Goal: Transaction & Acquisition: Purchase product/service

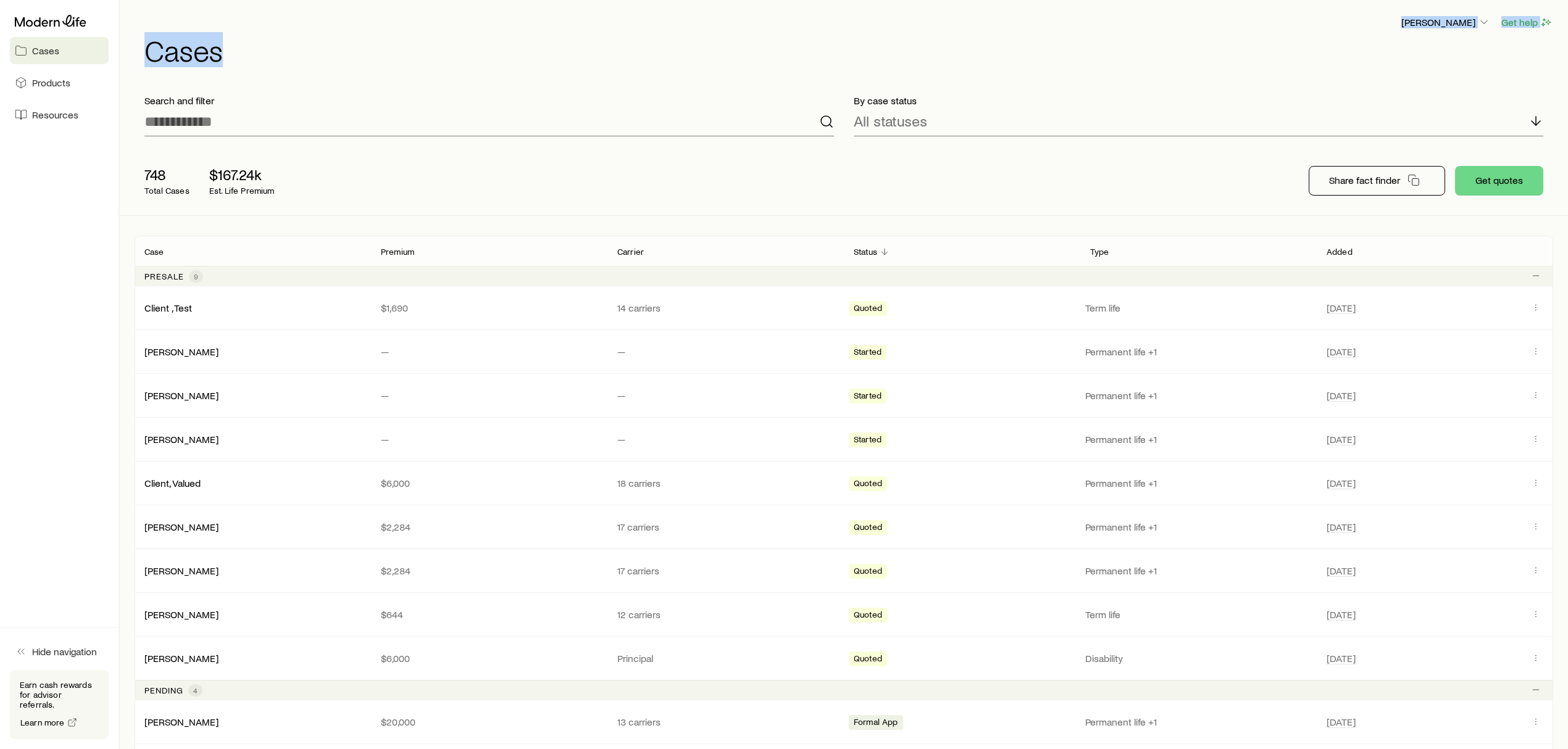
click at [1121, 33] on header "[PERSON_NAME] Get help Cases" at bounding box center [844, 39] width 1419 height 50
click at [1143, 35] on h1 "Cases" at bounding box center [848, 50] width 1408 height 30
click at [832, 183] on div "748 Total Cases $167.24k Est. Life Premium Share fact finder Get quotes" at bounding box center [844, 180] width 1419 height 69
click at [806, 170] on div "748 Total Cases $167.24k Est. Life Premium Share fact finder Get quotes" at bounding box center [844, 180] width 1419 height 69
click at [171, 306] on link "Client , Test" at bounding box center [169, 306] width 47 height 12
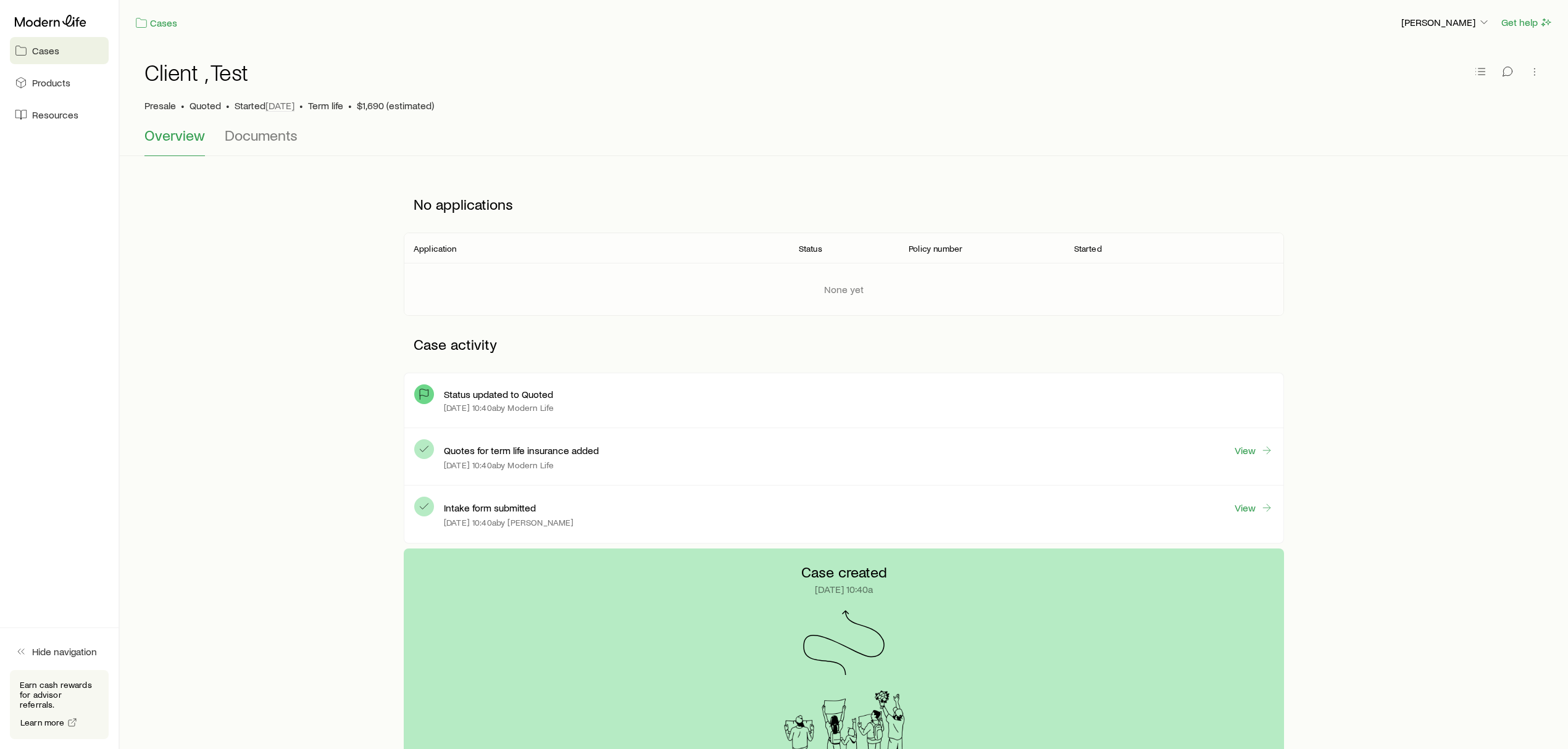
drag, startPoint x: 637, startPoint y: 119, endPoint x: 631, endPoint y: 115, distance: 7.2
click at [635, 116] on div "Client , Test Presale • Quoted • Started [DATE] • Term life • $1,690 (estimated)" at bounding box center [843, 86] width 1399 height 82
drag, startPoint x: 573, startPoint y: 55, endPoint x: 525, endPoint y: 47, distance: 48.7
click at [571, 50] on div "Client , Test Presale • Quoted • Started [DATE] • Term life • $1,690 (estimated)" at bounding box center [843, 86] width 1399 height 82
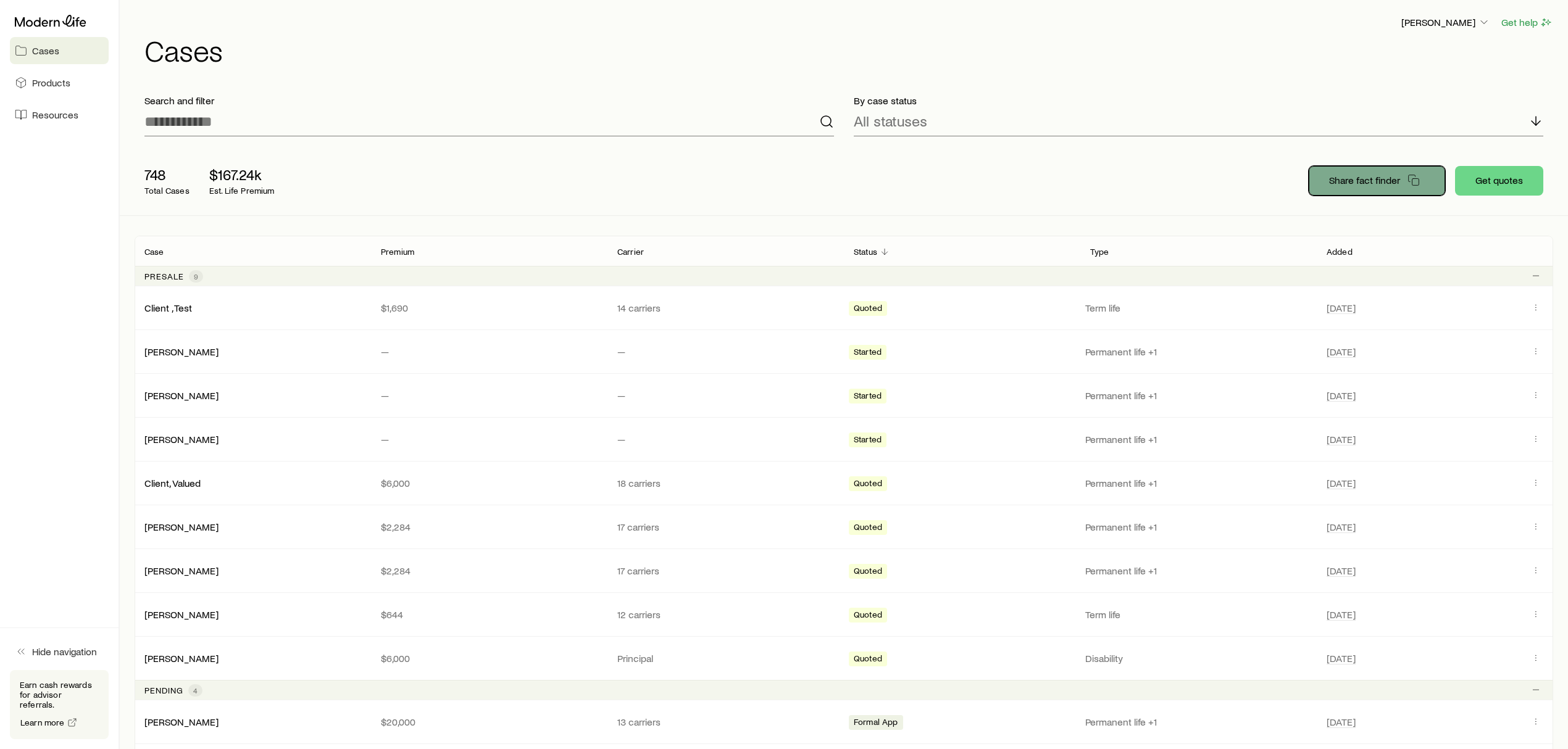
click at [1355, 178] on p "Share fact finder" at bounding box center [1364, 180] width 71 height 12
click at [958, 183] on div "748 Total Cases $167.24k Est. Life Premium Share fact finder Get quotes" at bounding box center [844, 180] width 1419 height 69
click at [1045, 172] on div "748 Total Cases $167.24k Est. Life Premium Share fact finder Get quotes" at bounding box center [844, 180] width 1419 height 69
click at [1122, 176] on div "748 Total Cases $167.24k Est. Life Premium Share fact finder Get quotes" at bounding box center [844, 180] width 1419 height 69
click at [1117, 183] on div "748 Total Cases $167.24k Est. Life Premium Share fact finder Get quotes" at bounding box center [844, 180] width 1419 height 69
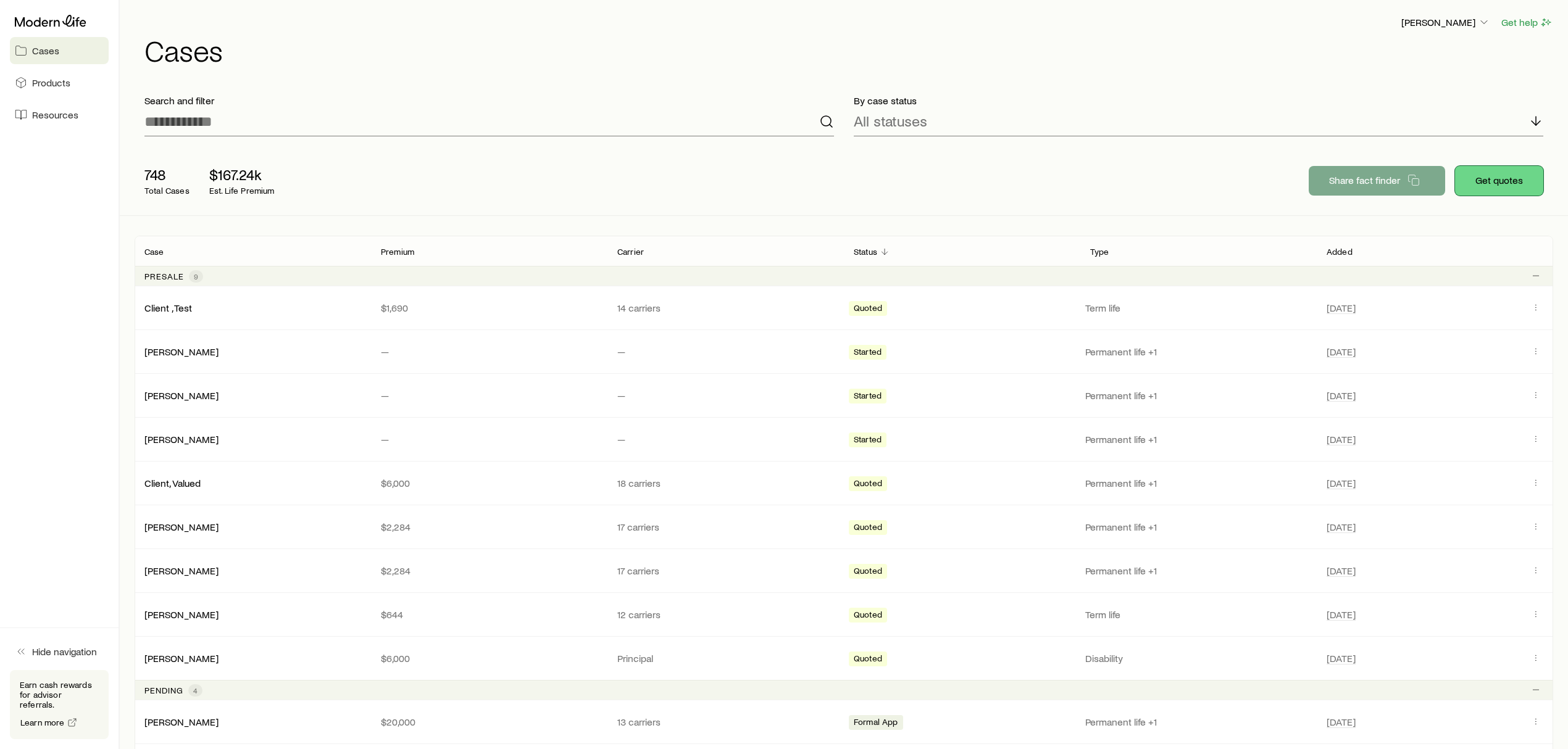
click at [1501, 167] on button "Get quotes" at bounding box center [1499, 180] width 88 height 30
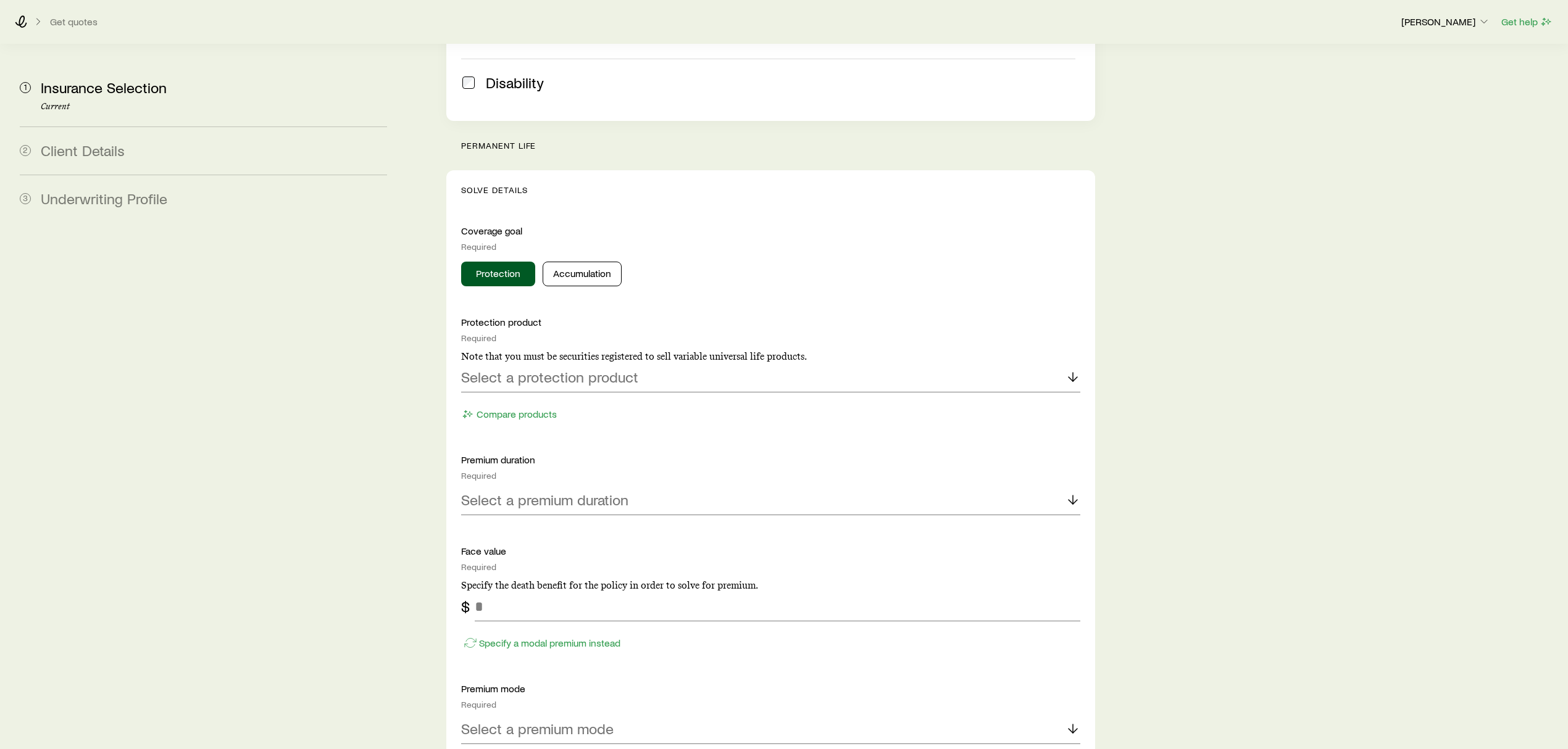
scroll to position [411, 0]
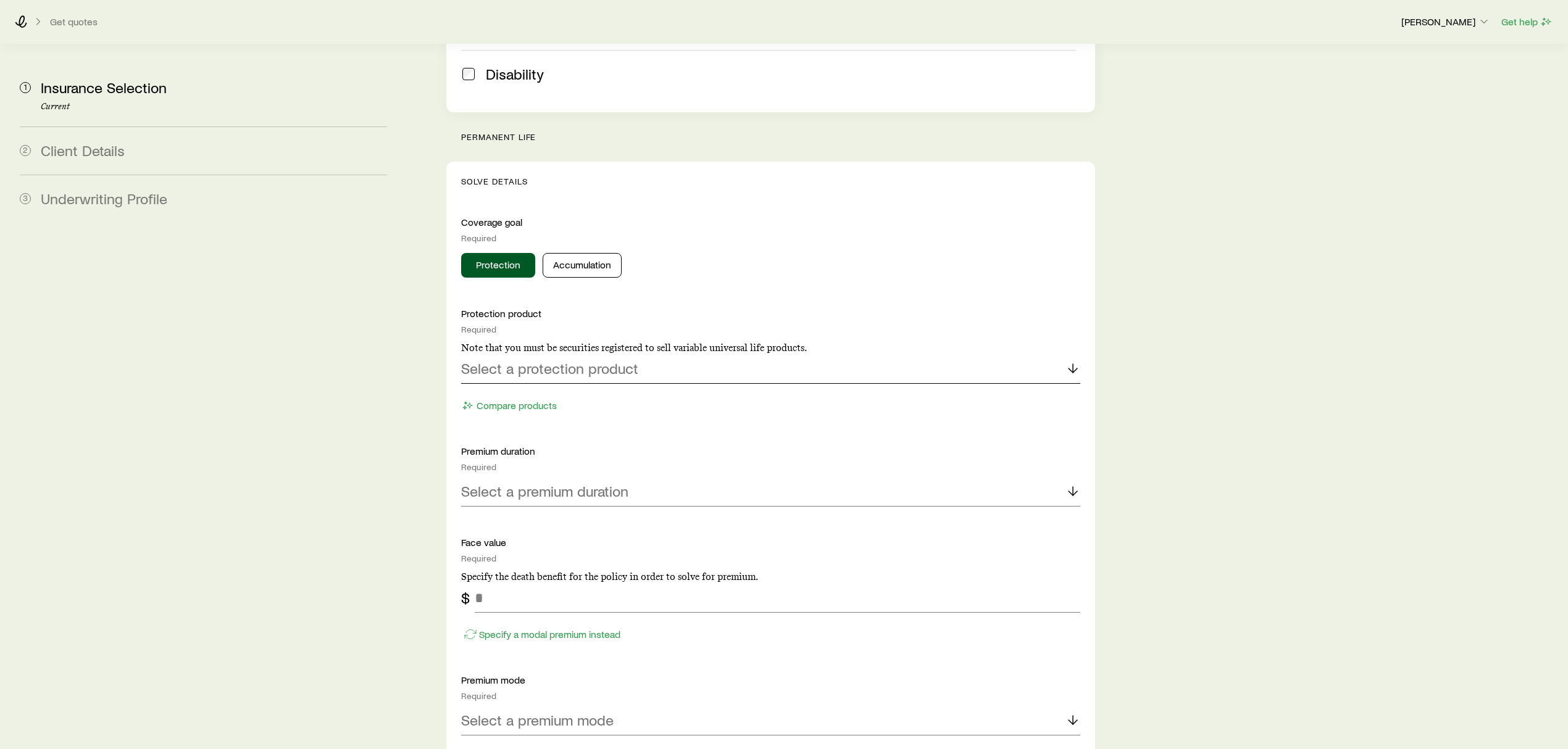
click at [504, 359] on p "Select a protection product" at bounding box center [550, 368] width 177 height 18
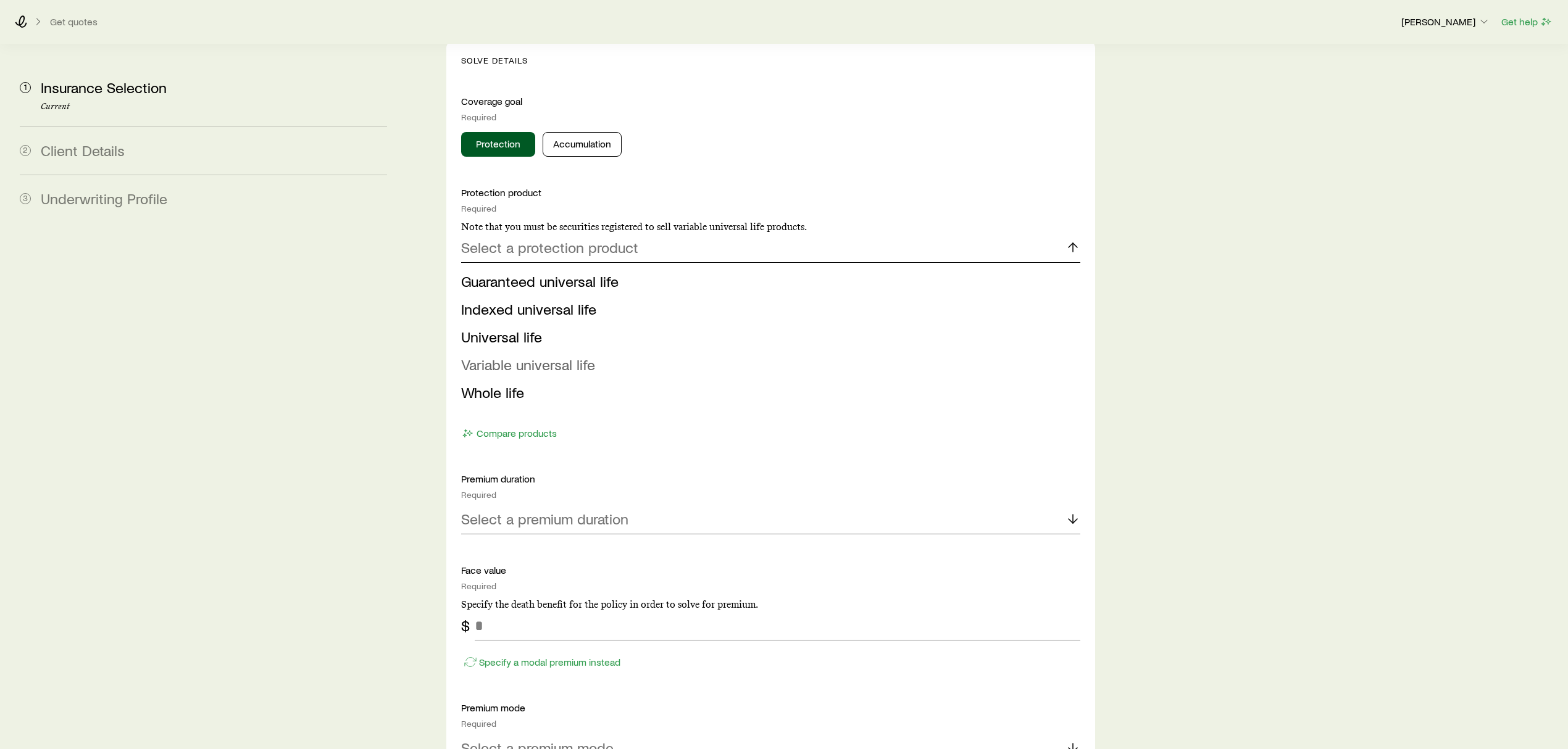
scroll to position [576, 0]
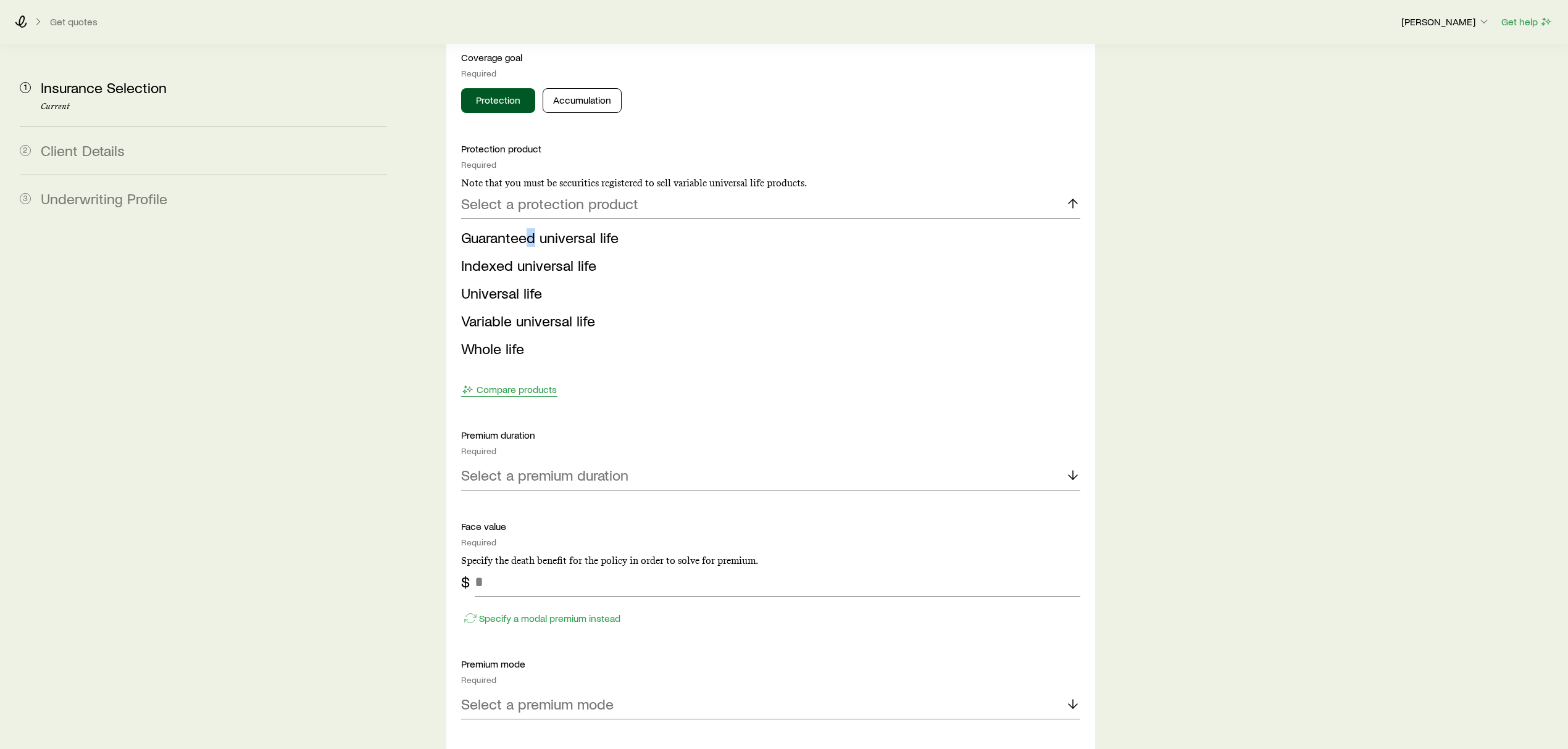
click at [529, 229] on span "Guaranteed universal life" at bounding box center [540, 237] width 157 height 18
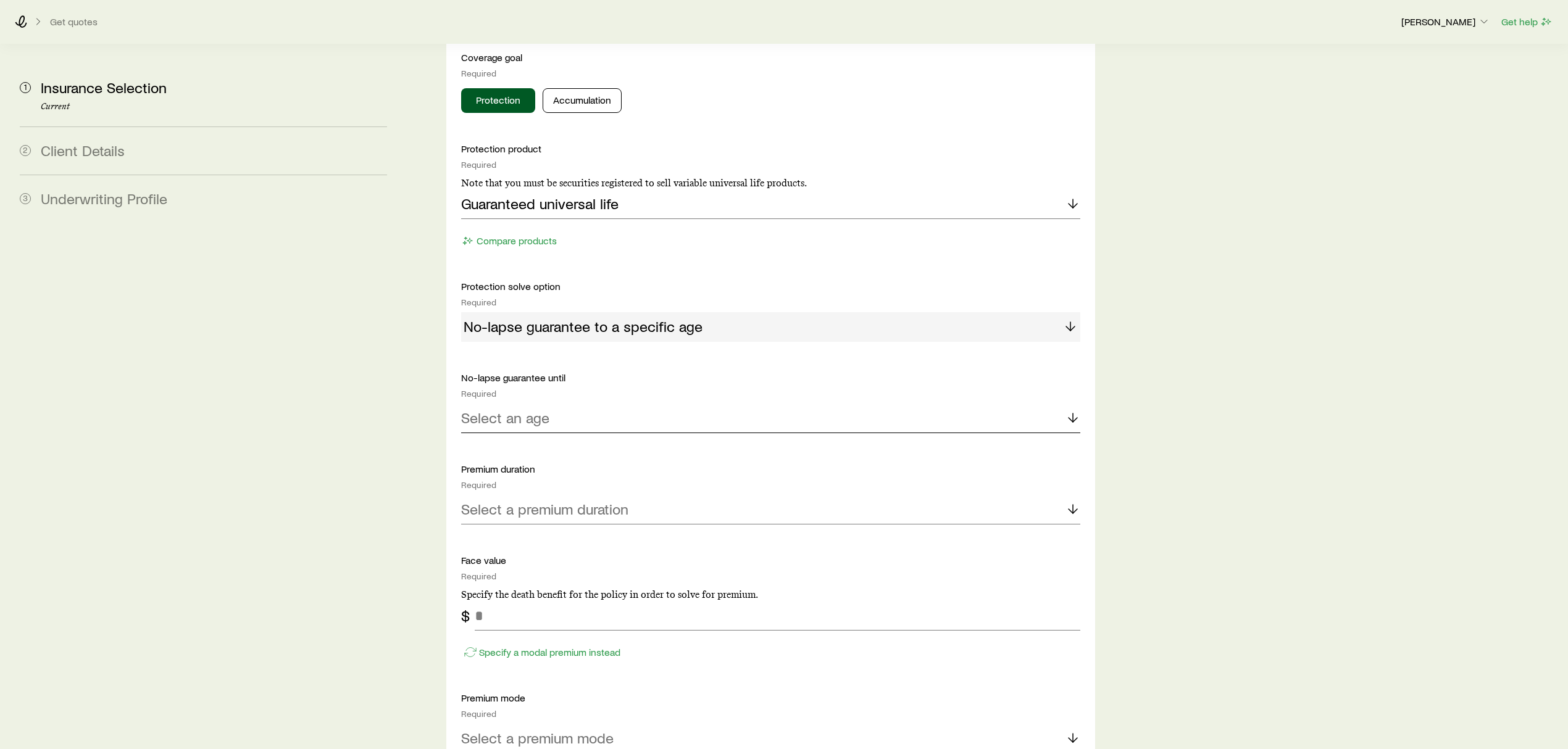
drag, startPoint x: 571, startPoint y: 395, endPoint x: 571, endPoint y: 388, distance: 7.0
click at [571, 403] on div "Select an age" at bounding box center [770, 418] width 619 height 30
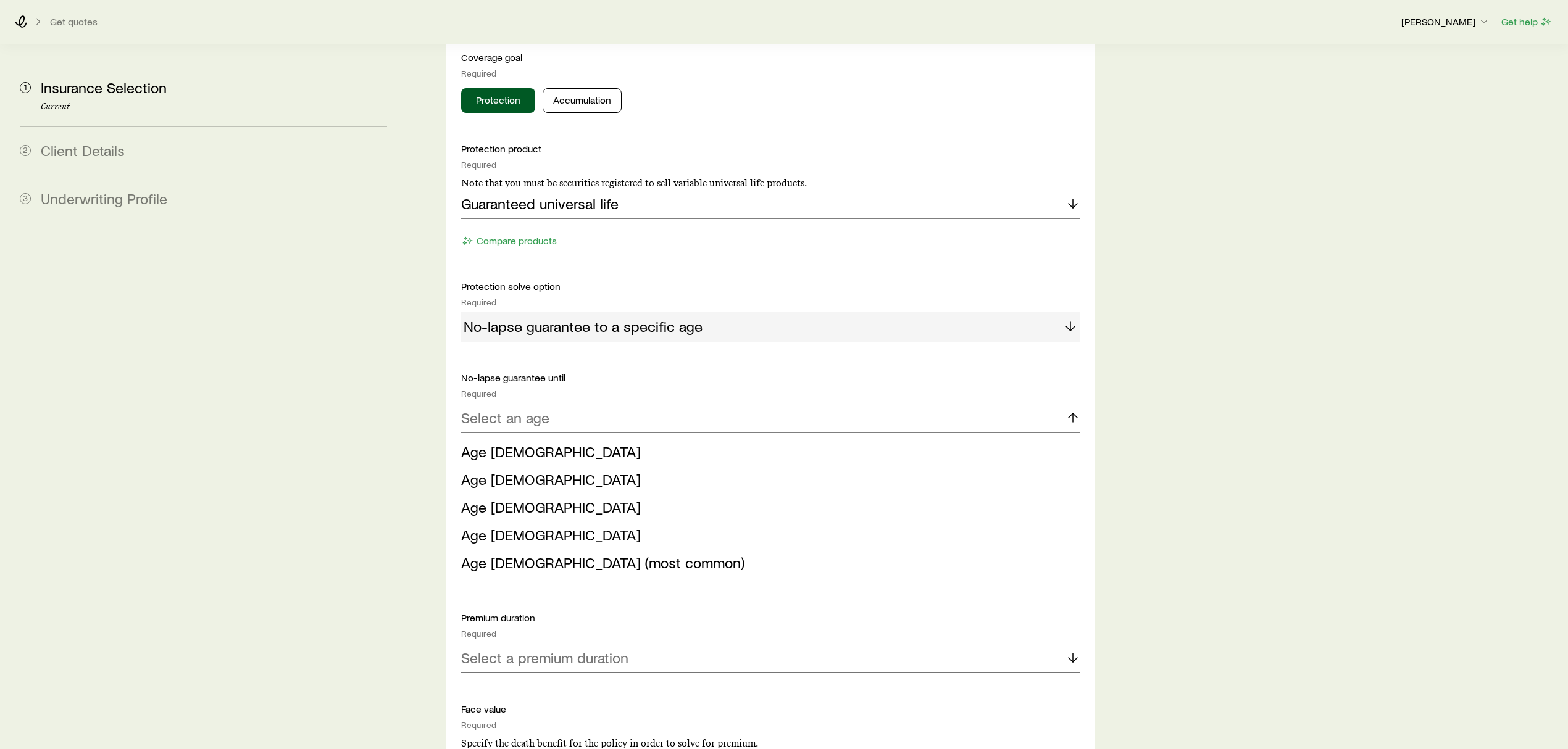
click at [486, 498] on span "Age [DEMOGRAPHIC_DATA]" at bounding box center [551, 507] width 180 height 18
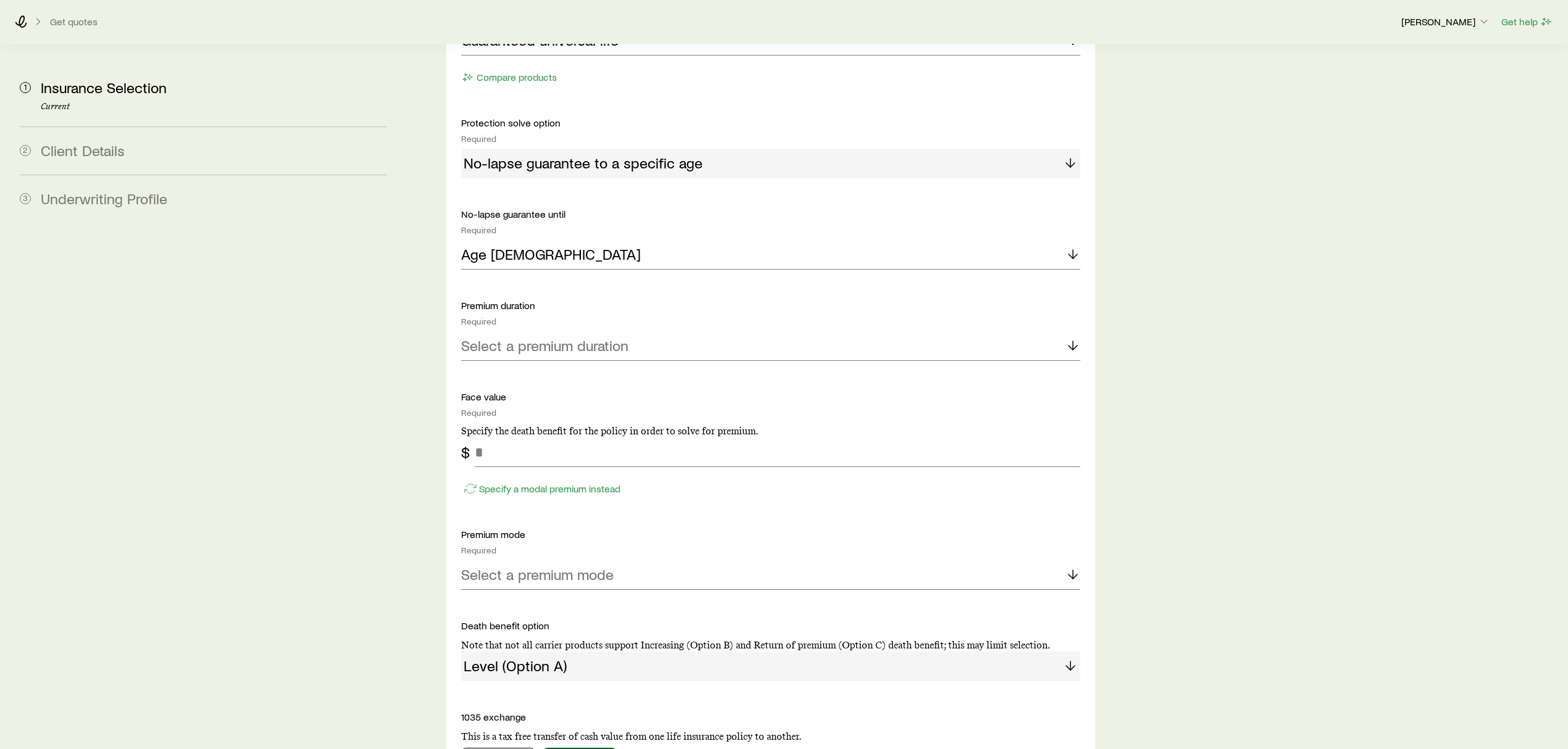
scroll to position [740, 0]
click at [621, 335] on p "Select a premium duration" at bounding box center [545, 344] width 167 height 18
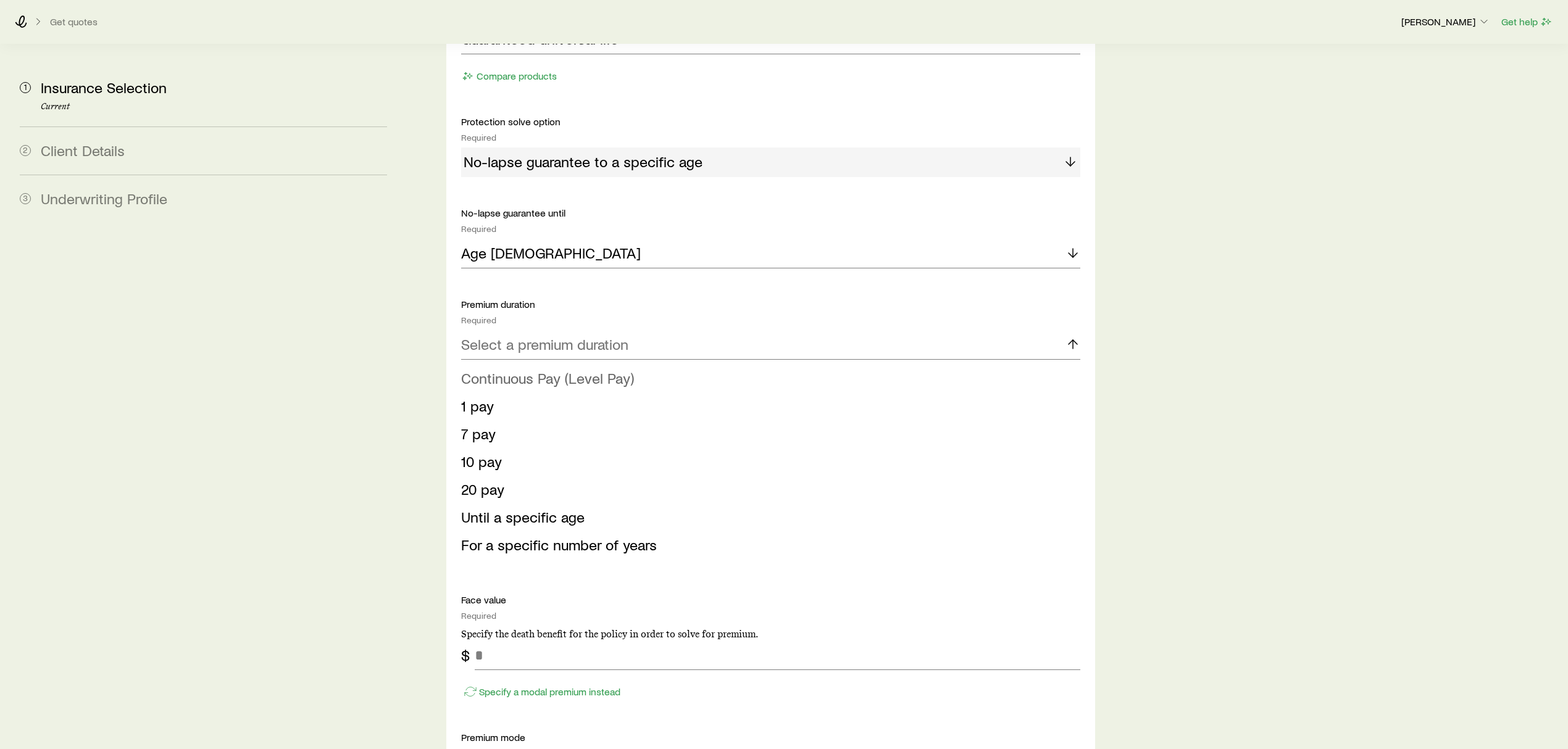
click at [583, 369] on span "Continuous Pay (Level Pay)" at bounding box center [547, 378] width 173 height 18
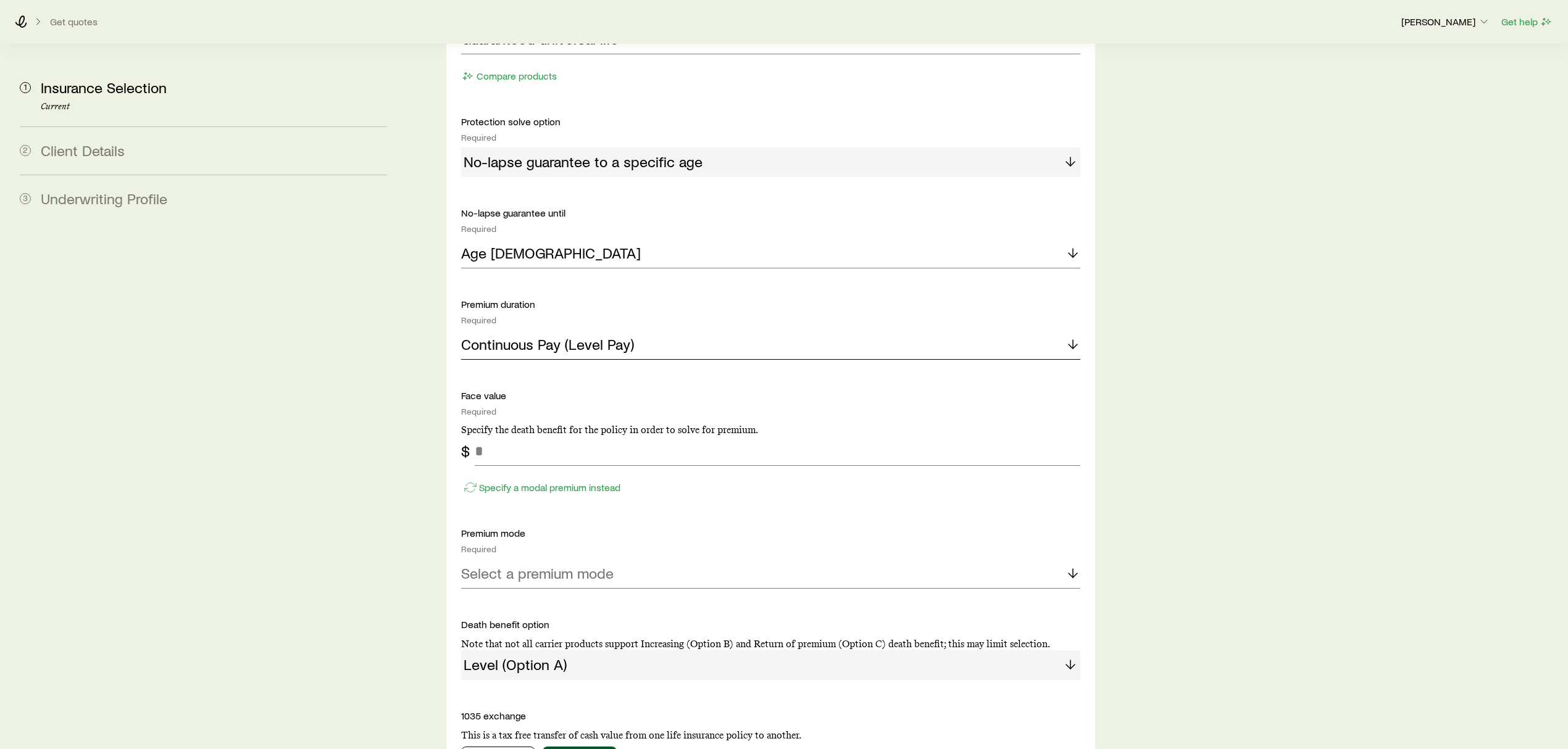
click at [583, 335] on p "Continuous Pay (Level Pay)" at bounding box center [547, 344] width 173 height 18
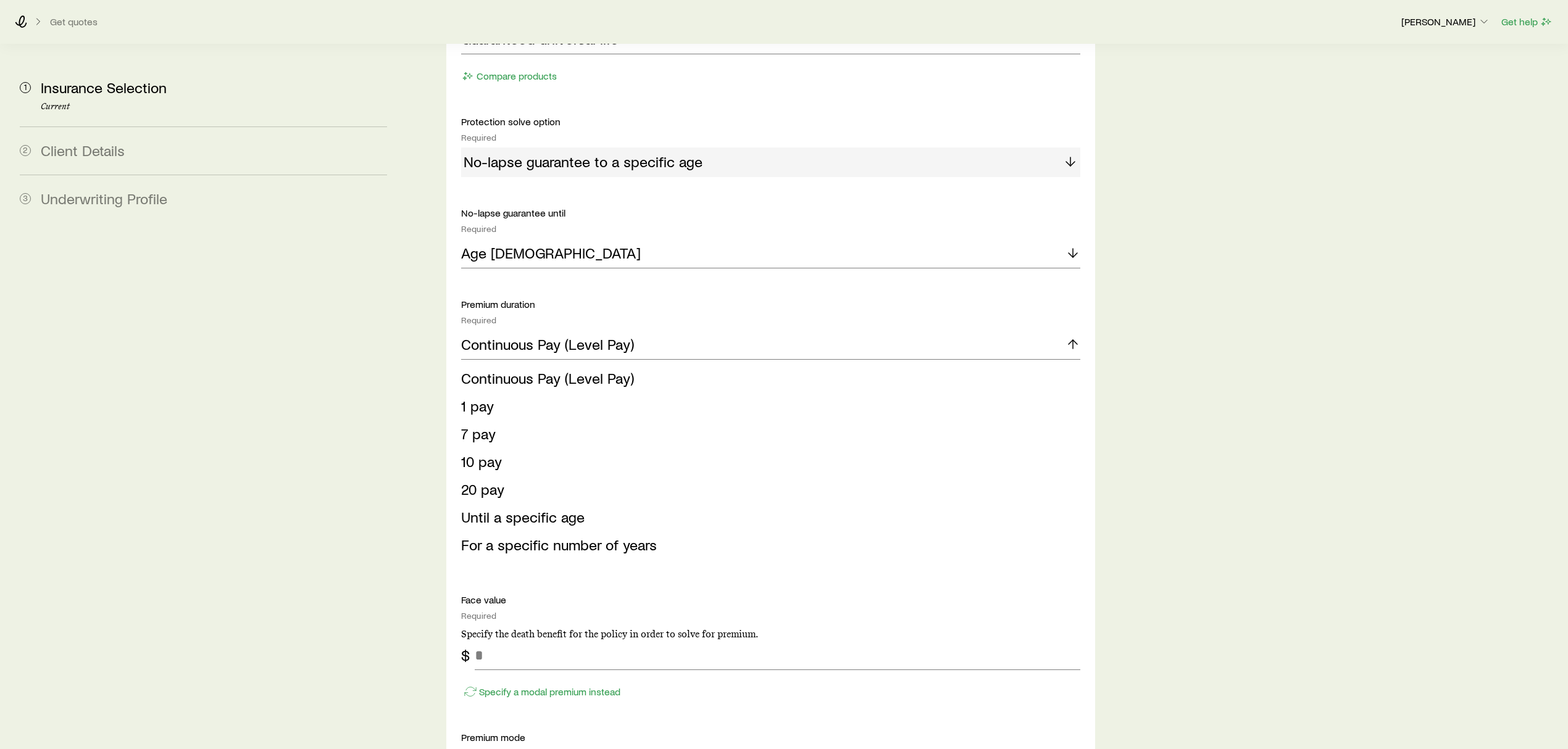
click at [643, 257] on div "Protection product Required Note that you must be securities registered to sell…" at bounding box center [770, 431] width 619 height 906
drag, startPoint x: 1213, startPoint y: 365, endPoint x: 1188, endPoint y: 362, distance: 25.2
click at [1205, 363] on div "Insurance Selection Start by specifying details about any product types you are…" at bounding box center [985, 351] width 1146 height 2095
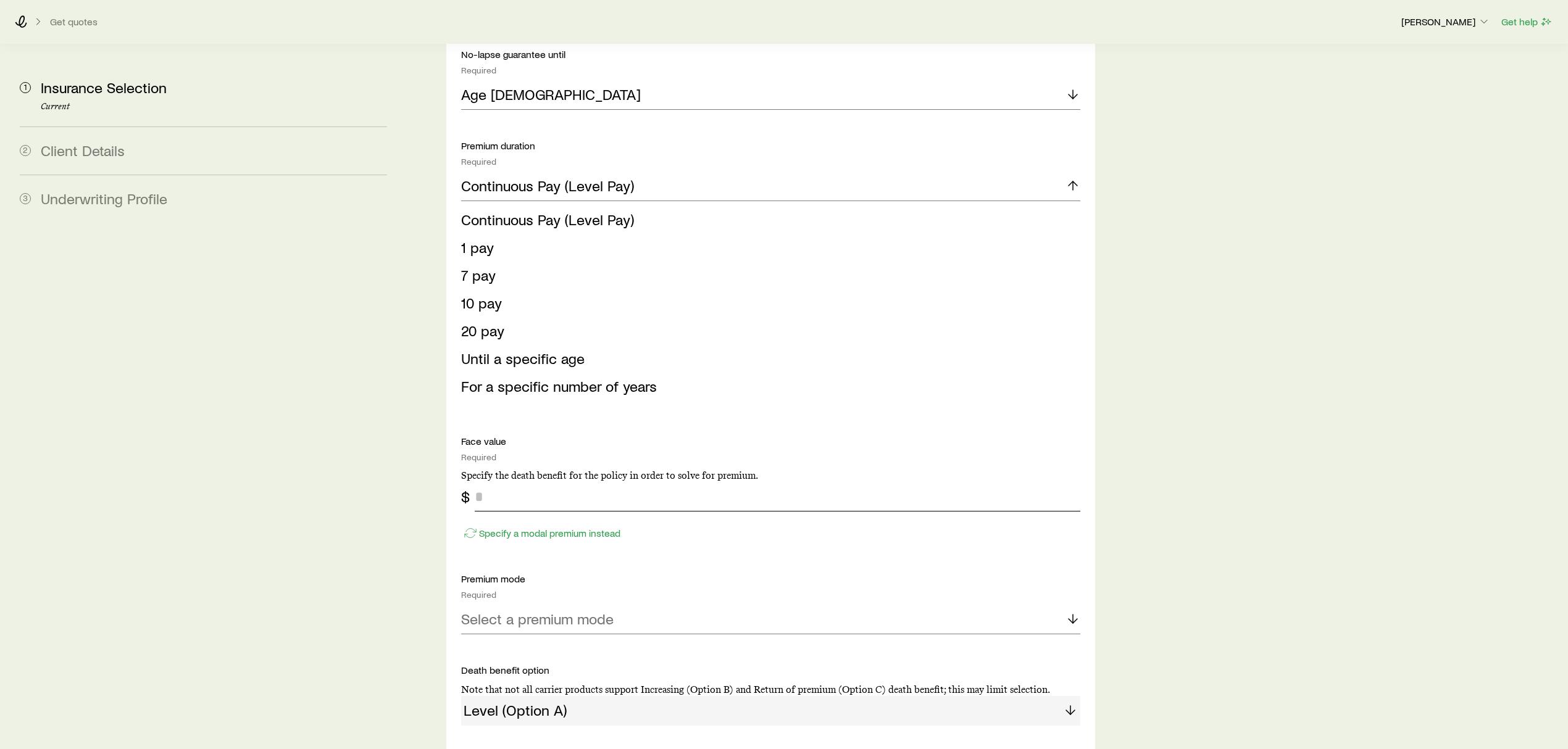
scroll to position [905, 0]
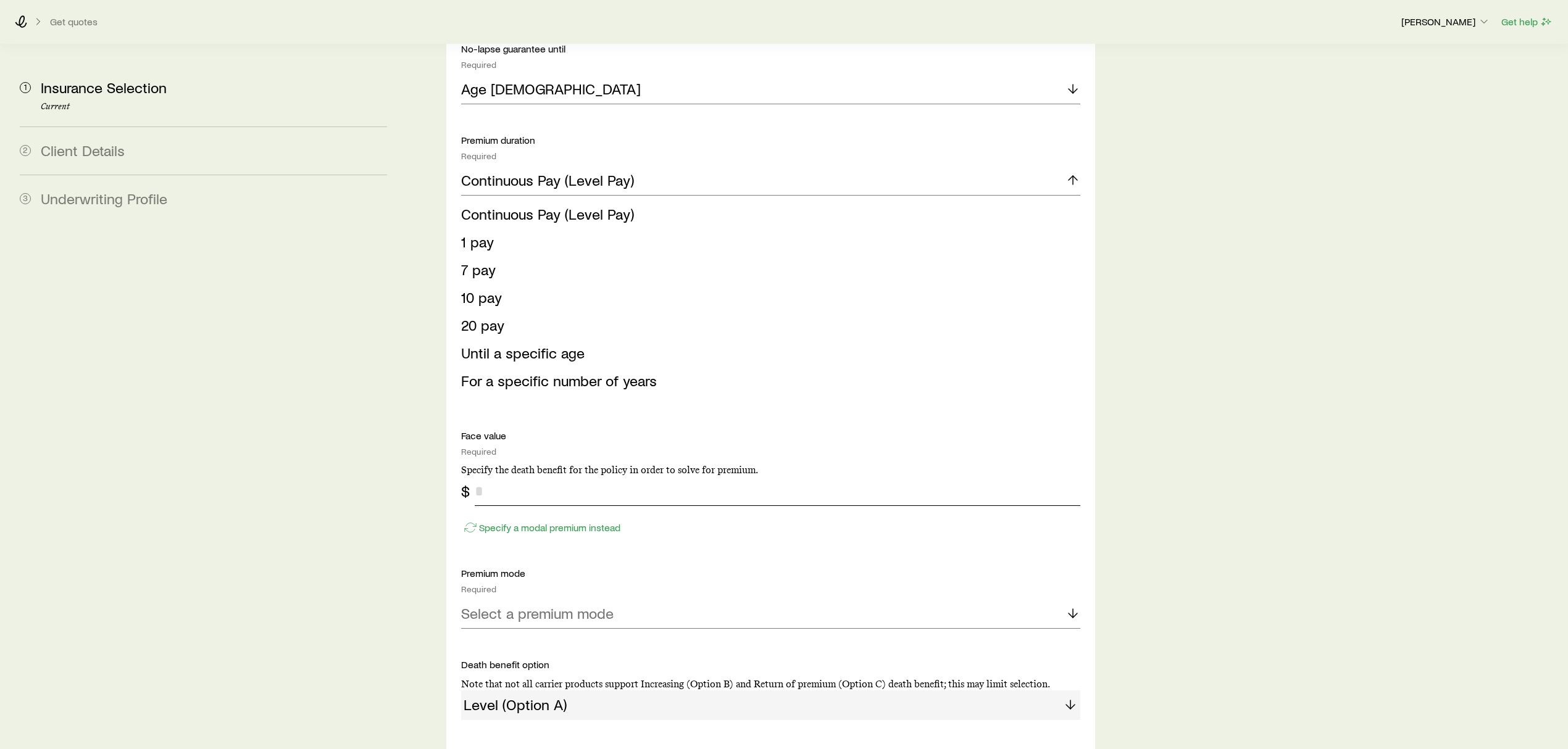
click at [512, 476] on input "tel" at bounding box center [777, 491] width 606 height 30
click at [815, 476] on input "tel" at bounding box center [777, 491] width 606 height 30
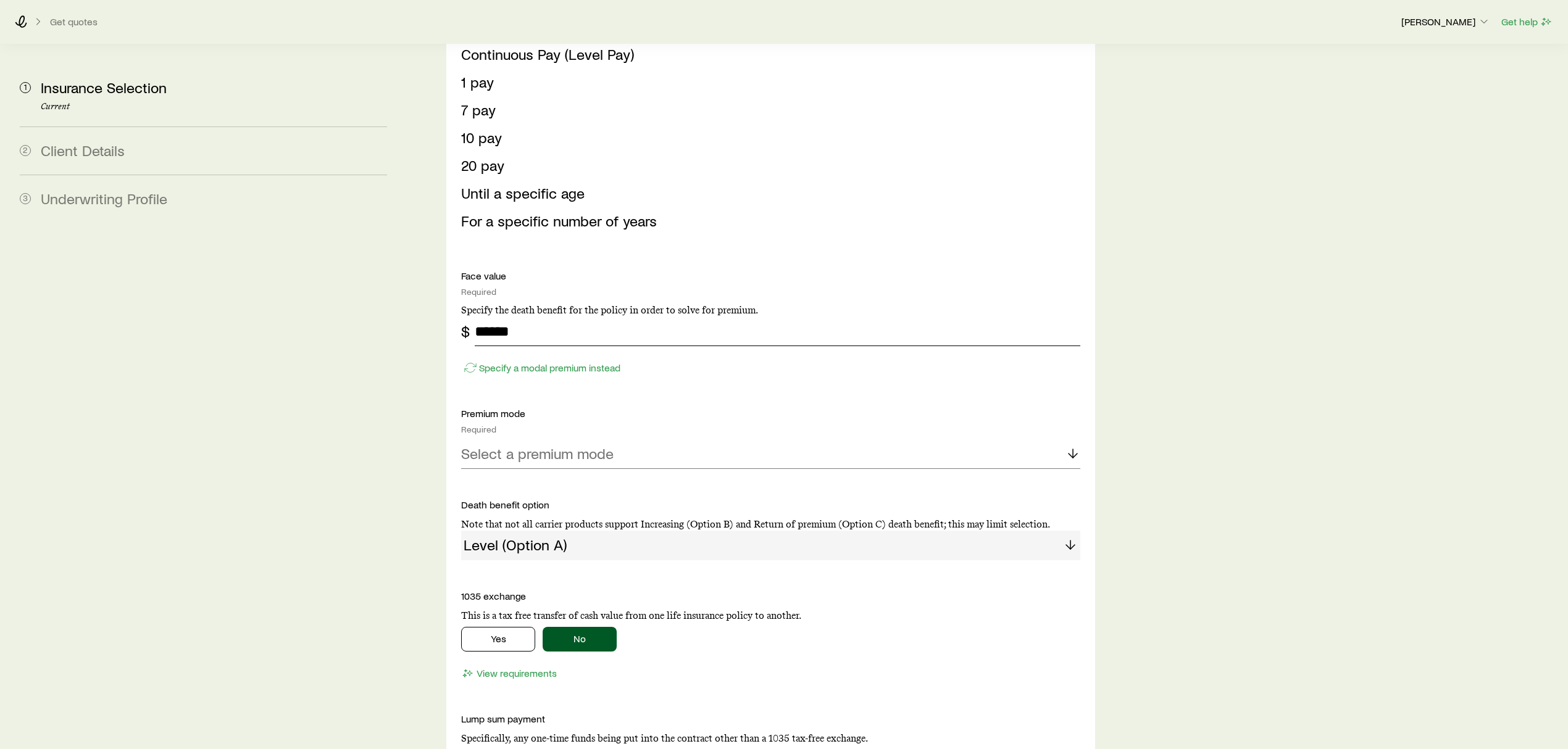
scroll to position [1069, 0]
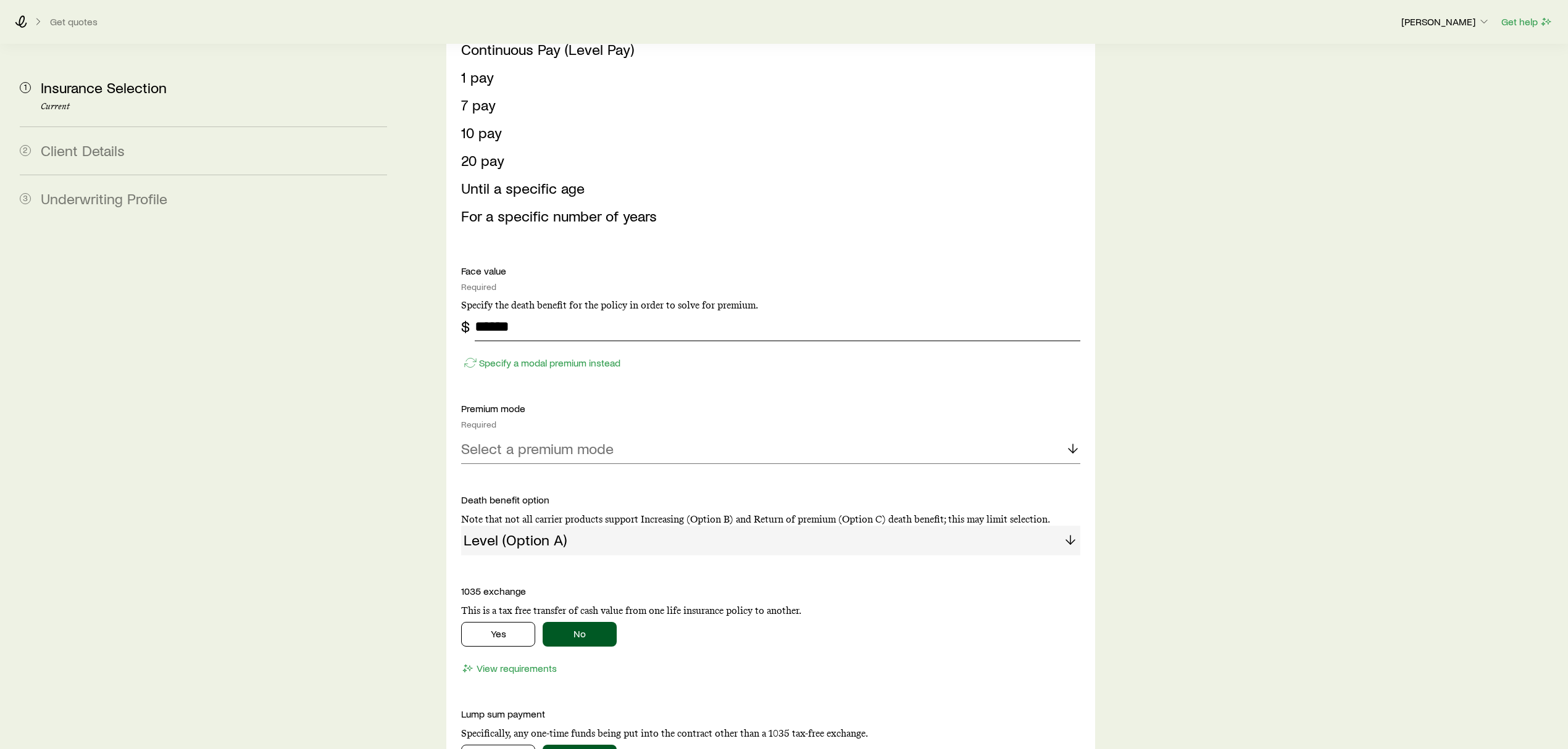
type input "******"
click at [542, 434] on div "Select a premium mode" at bounding box center [770, 448] width 619 height 30
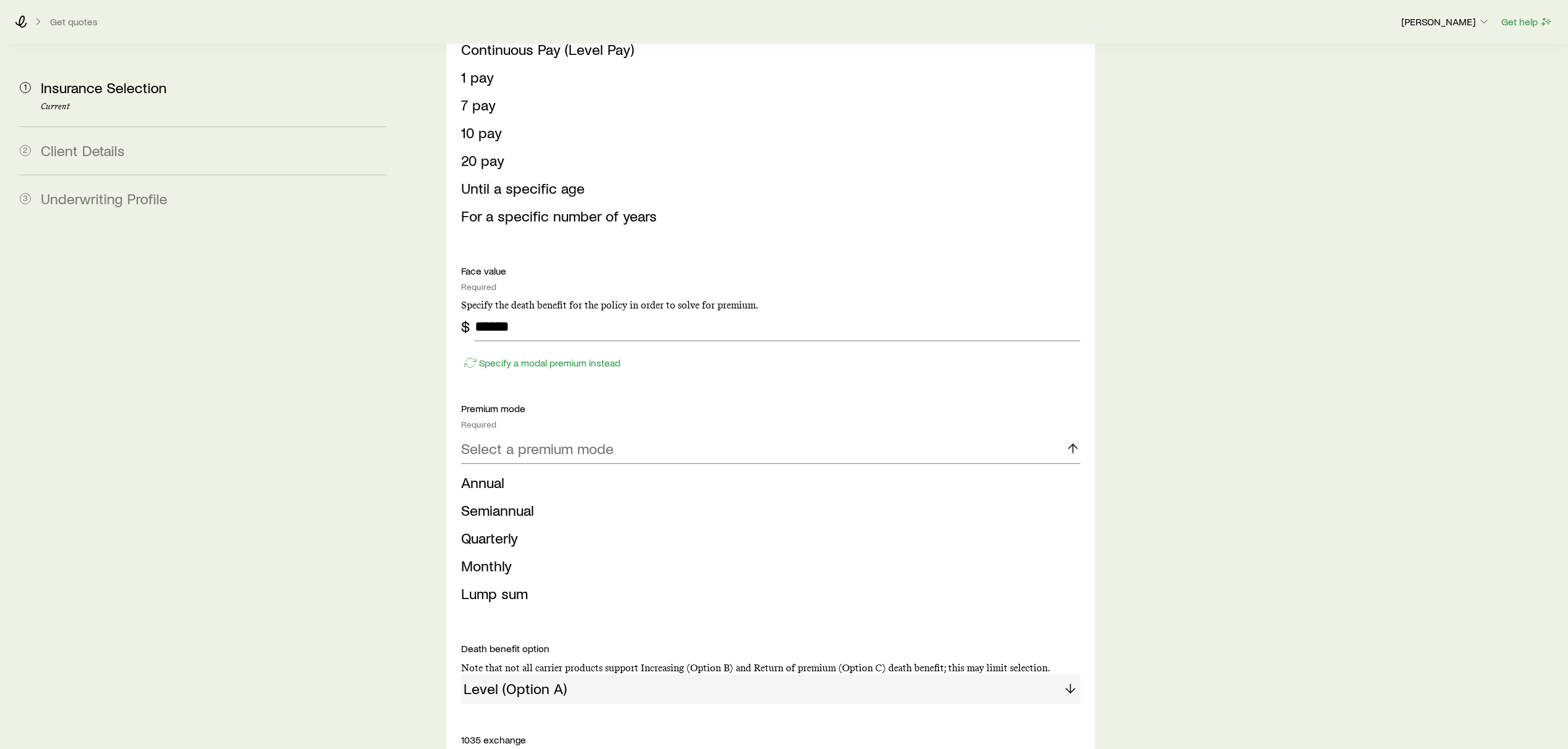
drag, startPoint x: 498, startPoint y: 442, endPoint x: 534, endPoint y: 431, distance: 37.6
click at [502, 473] on span "Annual" at bounding box center [483, 482] width 43 height 18
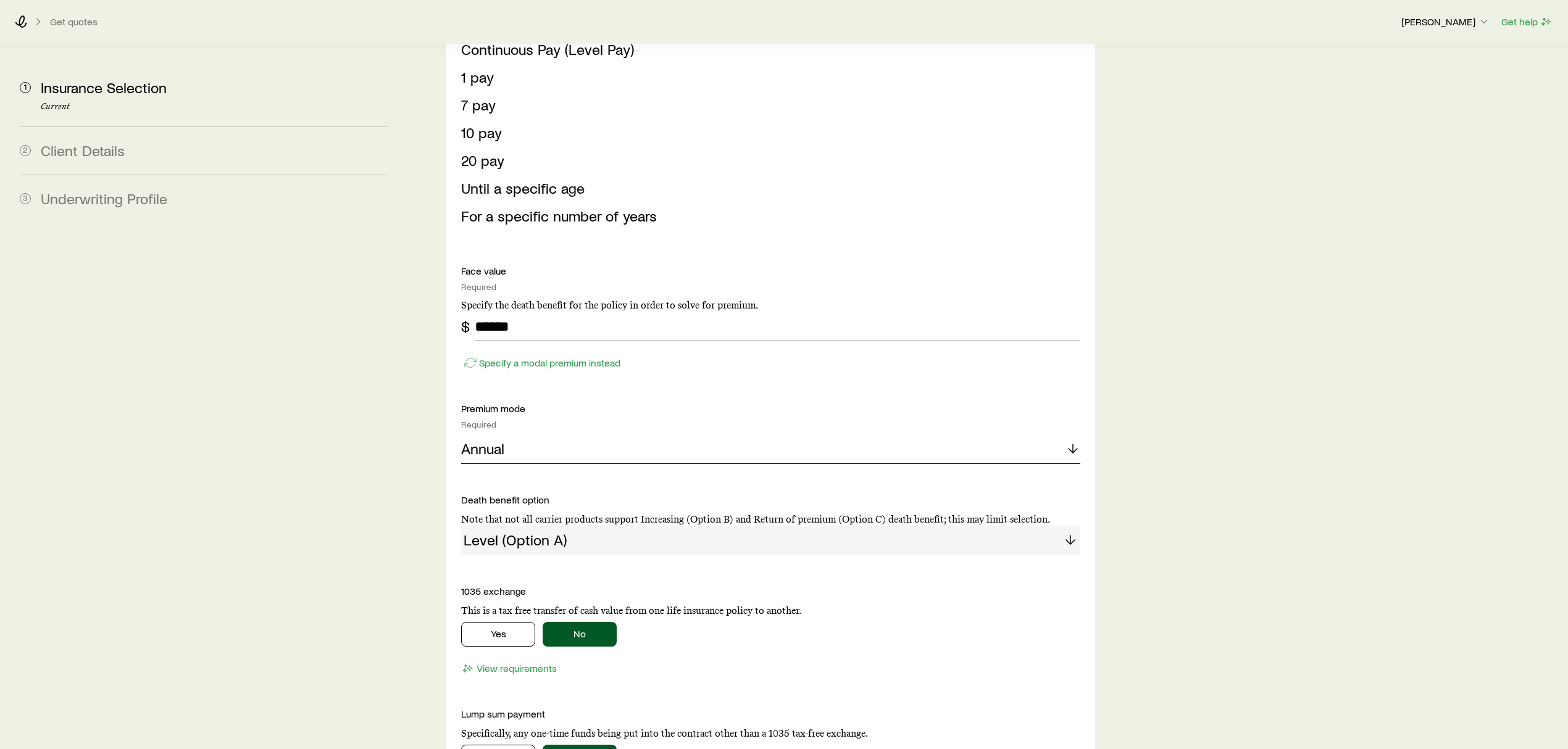
click at [485, 439] on p "Annual" at bounding box center [483, 448] width 43 height 18
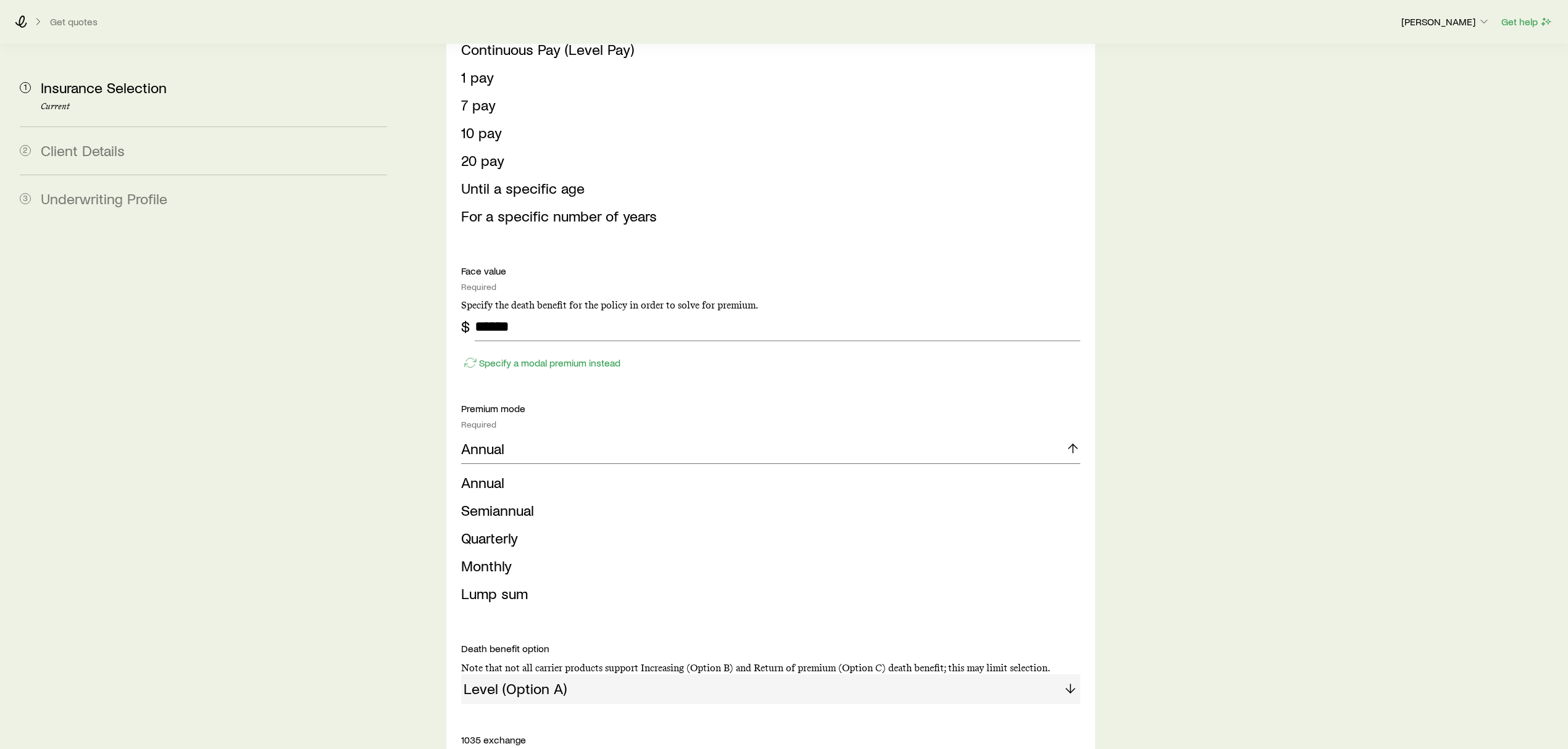
drag, startPoint x: 509, startPoint y: 524, endPoint x: 566, endPoint y: 415, distance: 123.0
click at [509, 557] on span "Monthly" at bounding box center [486, 565] width 51 height 18
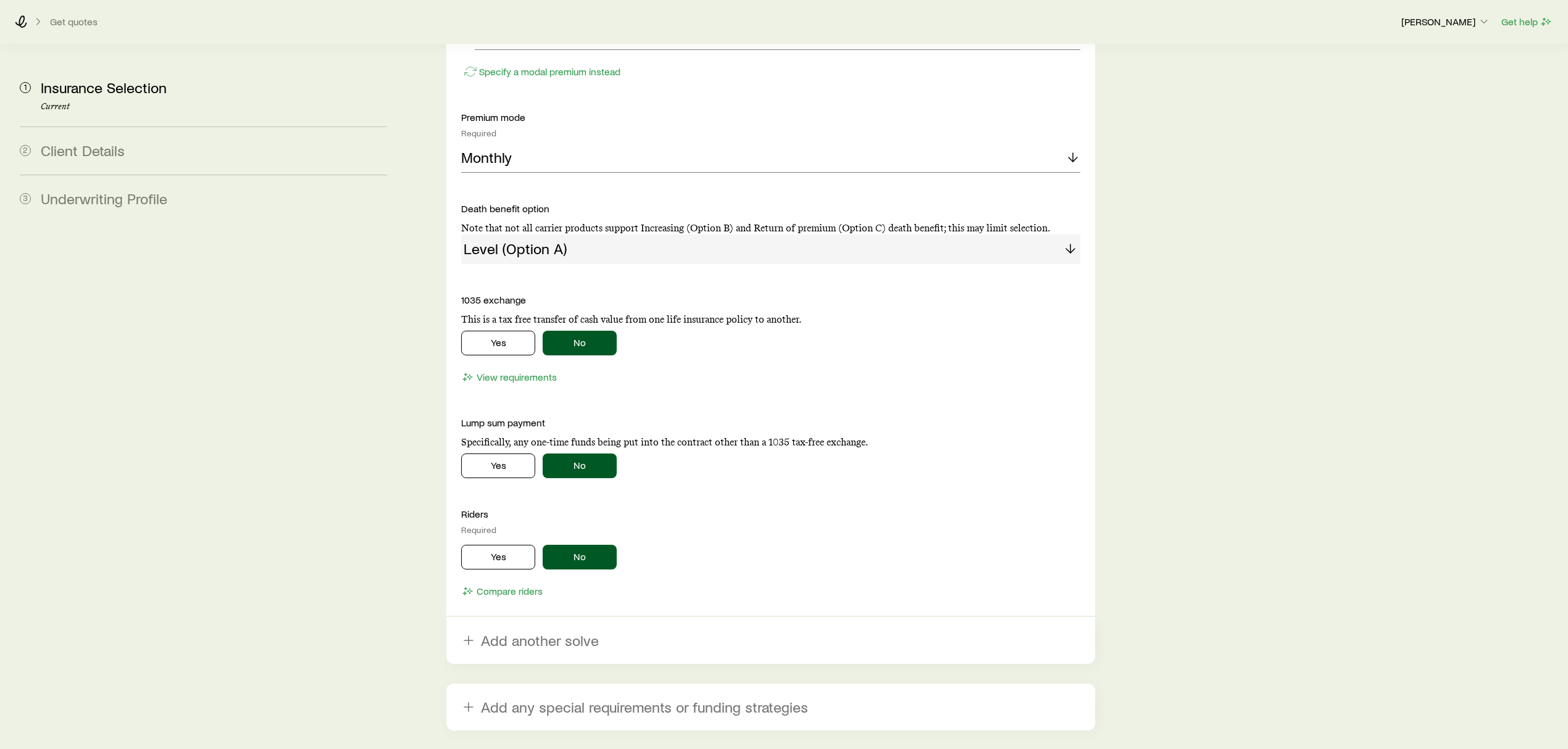
scroll to position [1398, 0]
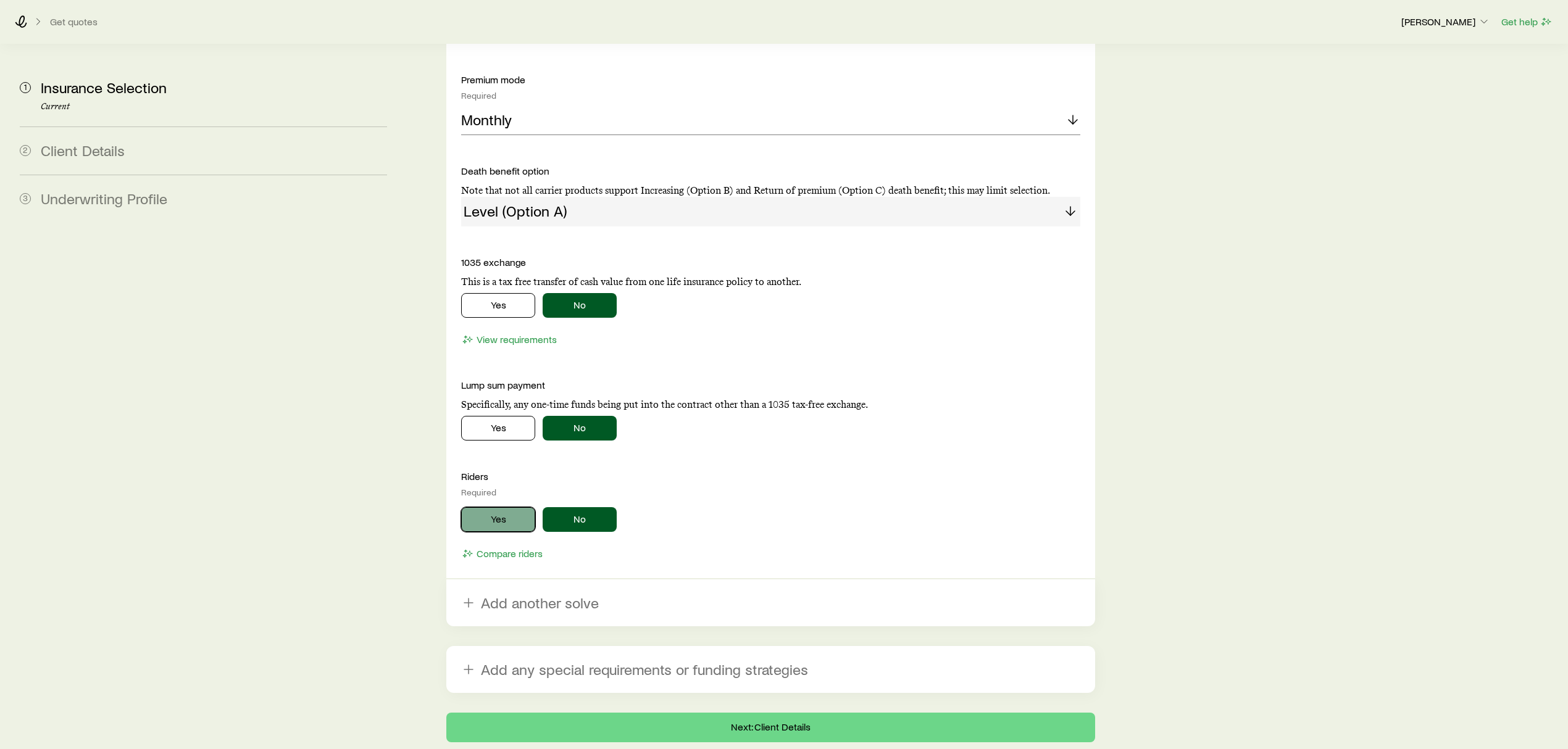
click at [492, 507] on button "Yes" at bounding box center [498, 519] width 74 height 25
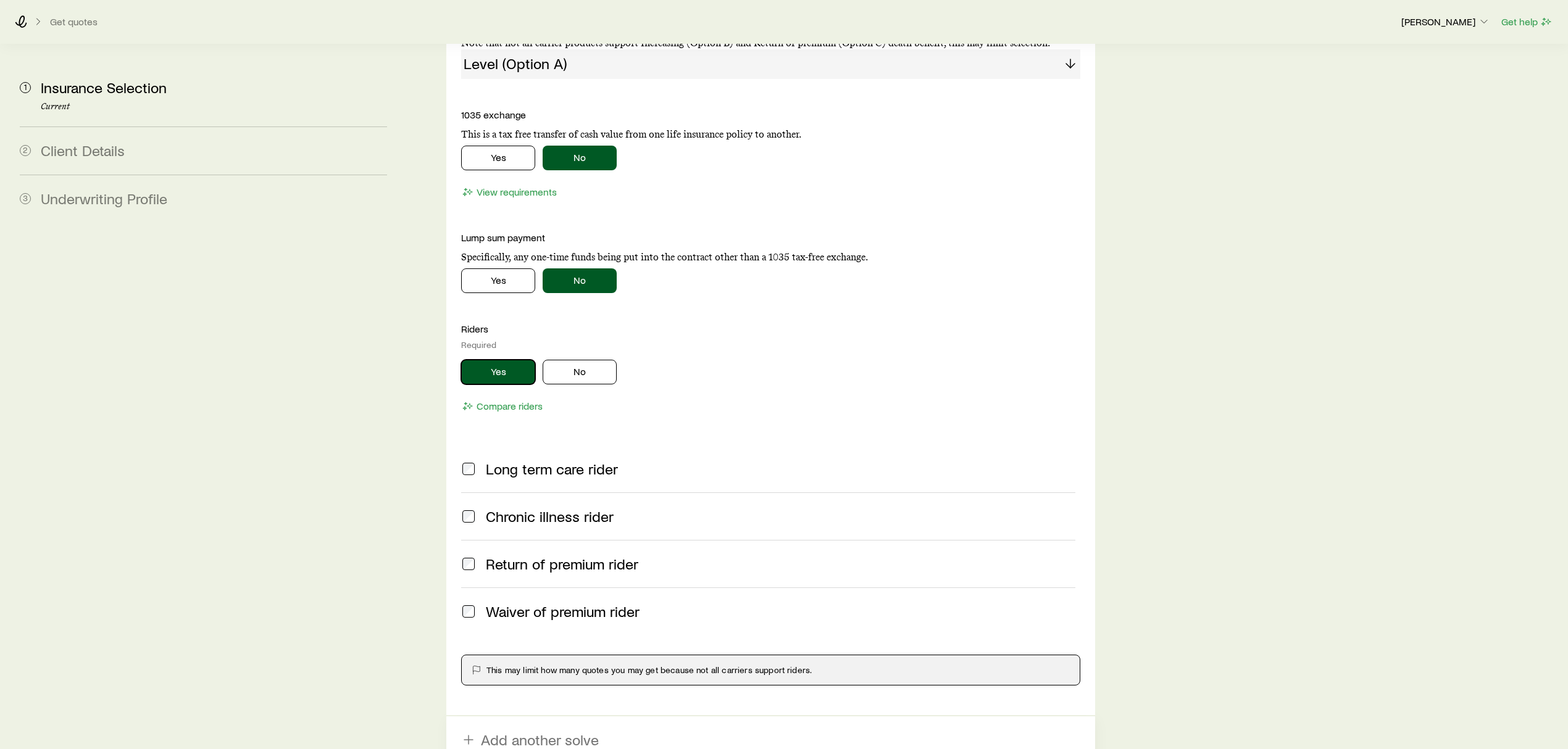
scroll to position [1562, 0]
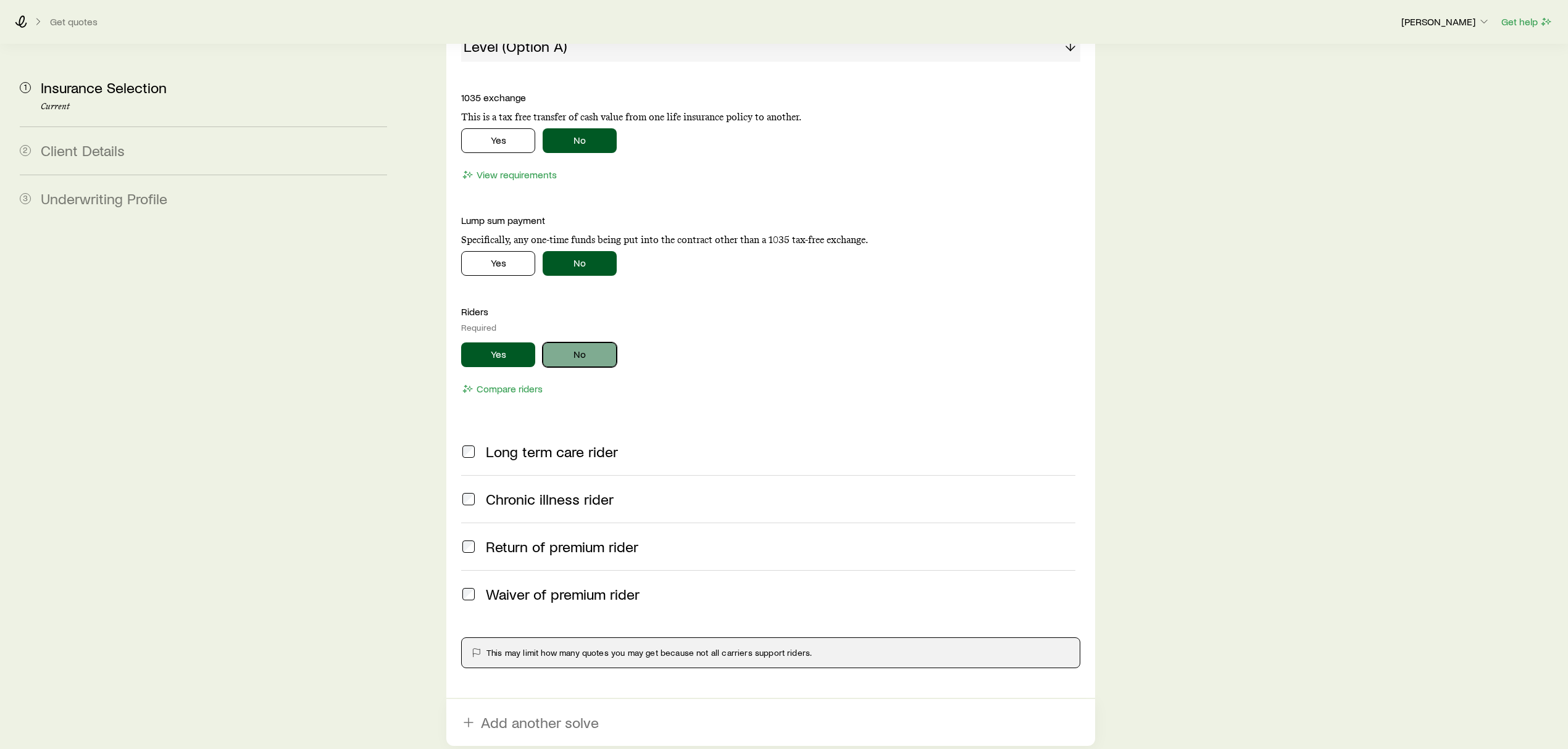
click at [579, 342] on button "No" at bounding box center [579, 354] width 74 height 25
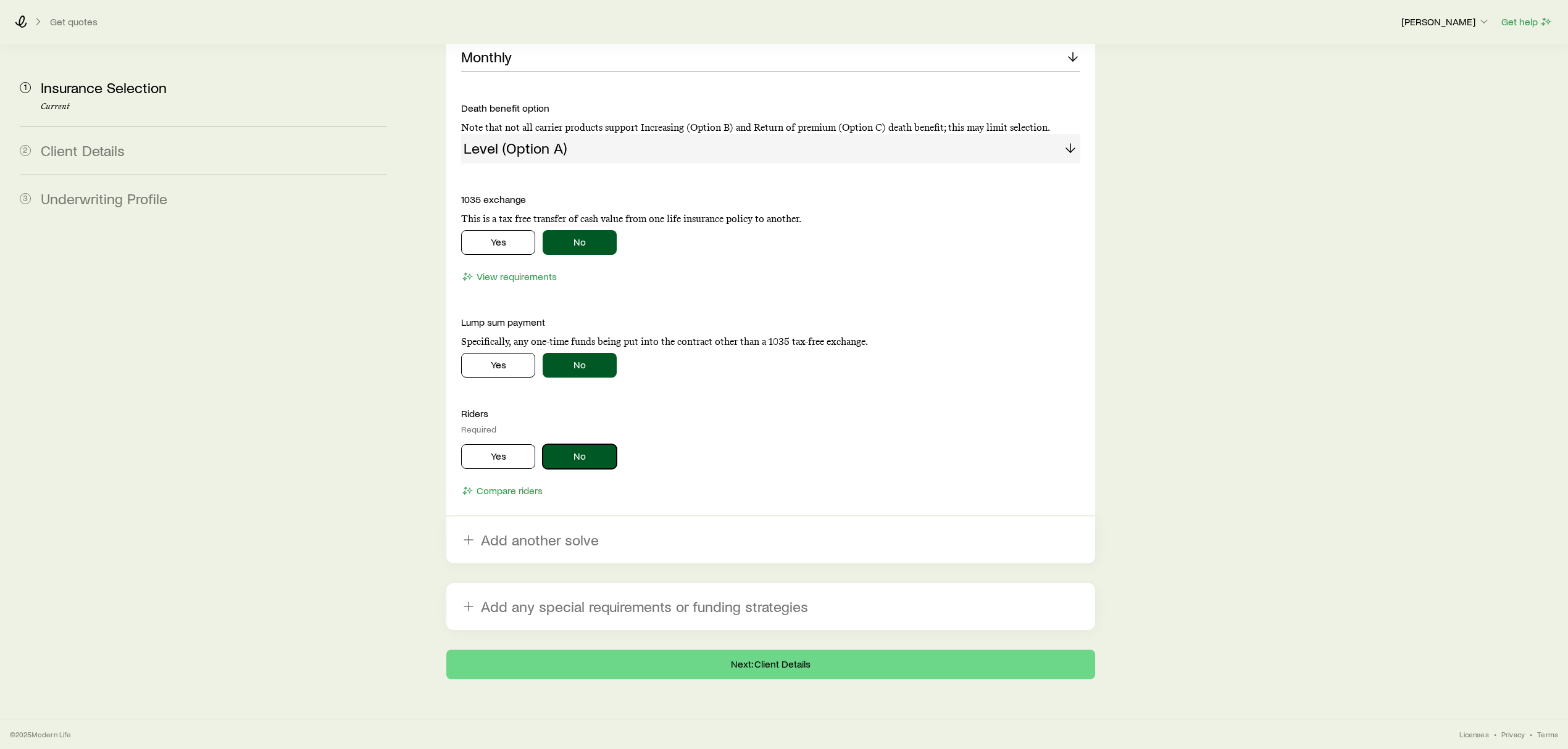
scroll to position [1422, 0]
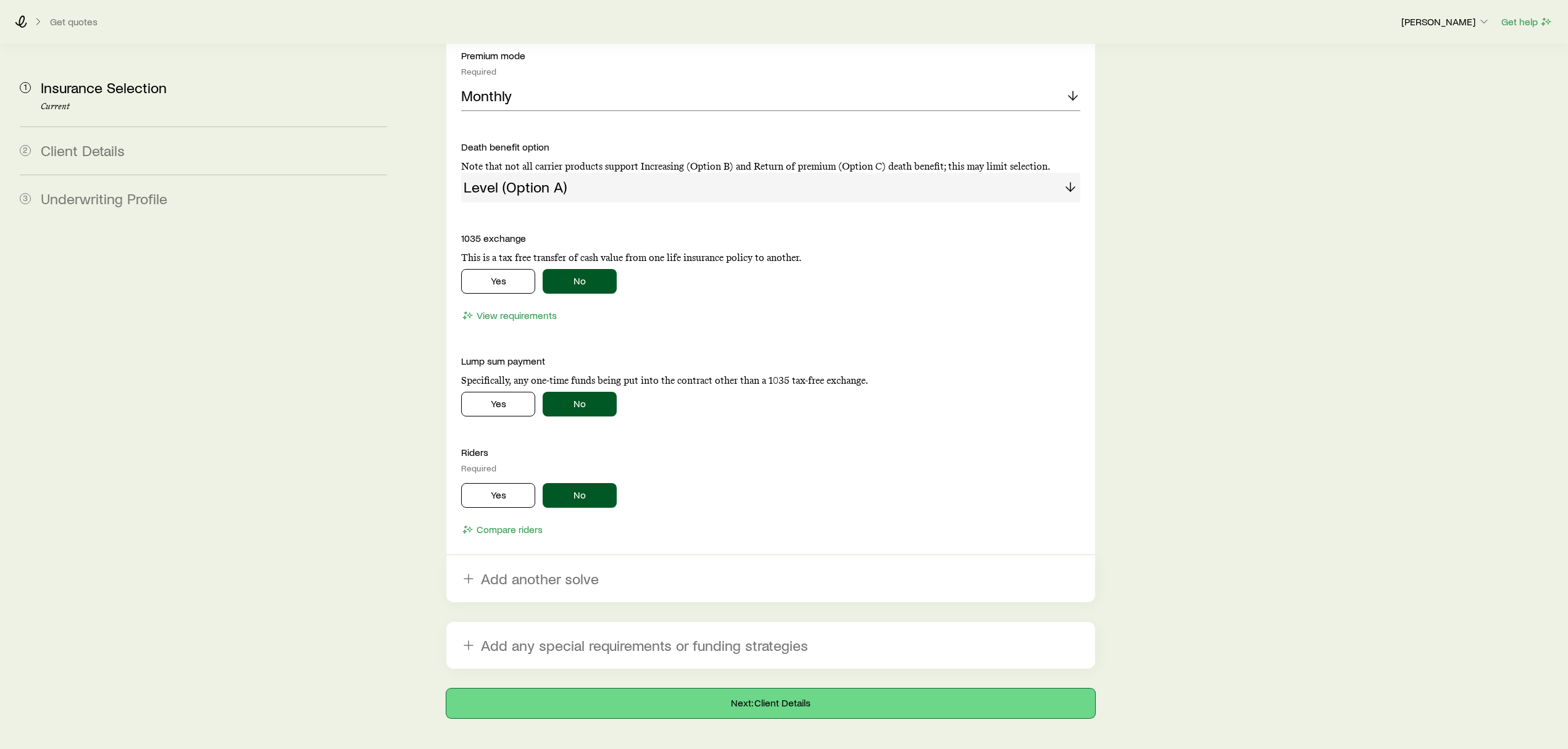
click at [727, 688] on button "Next: Client Details" at bounding box center [770, 702] width 648 height 30
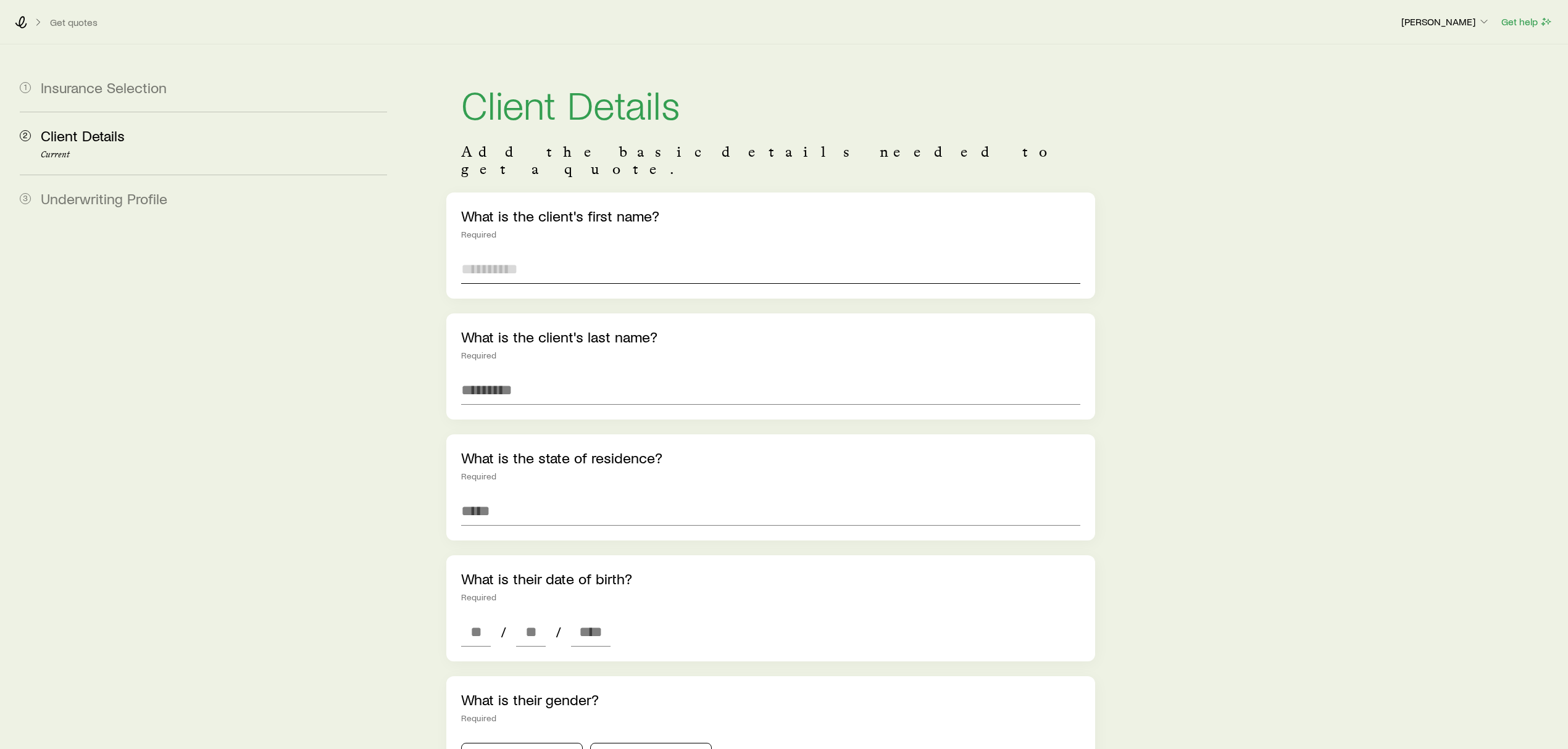
drag, startPoint x: 628, startPoint y: 247, endPoint x: 810, endPoint y: 312, distance: 193.3
click at [630, 254] on input "text" at bounding box center [770, 269] width 619 height 30
type input "**********"
type input "******"
click at [518, 496] on input at bounding box center [770, 510] width 619 height 30
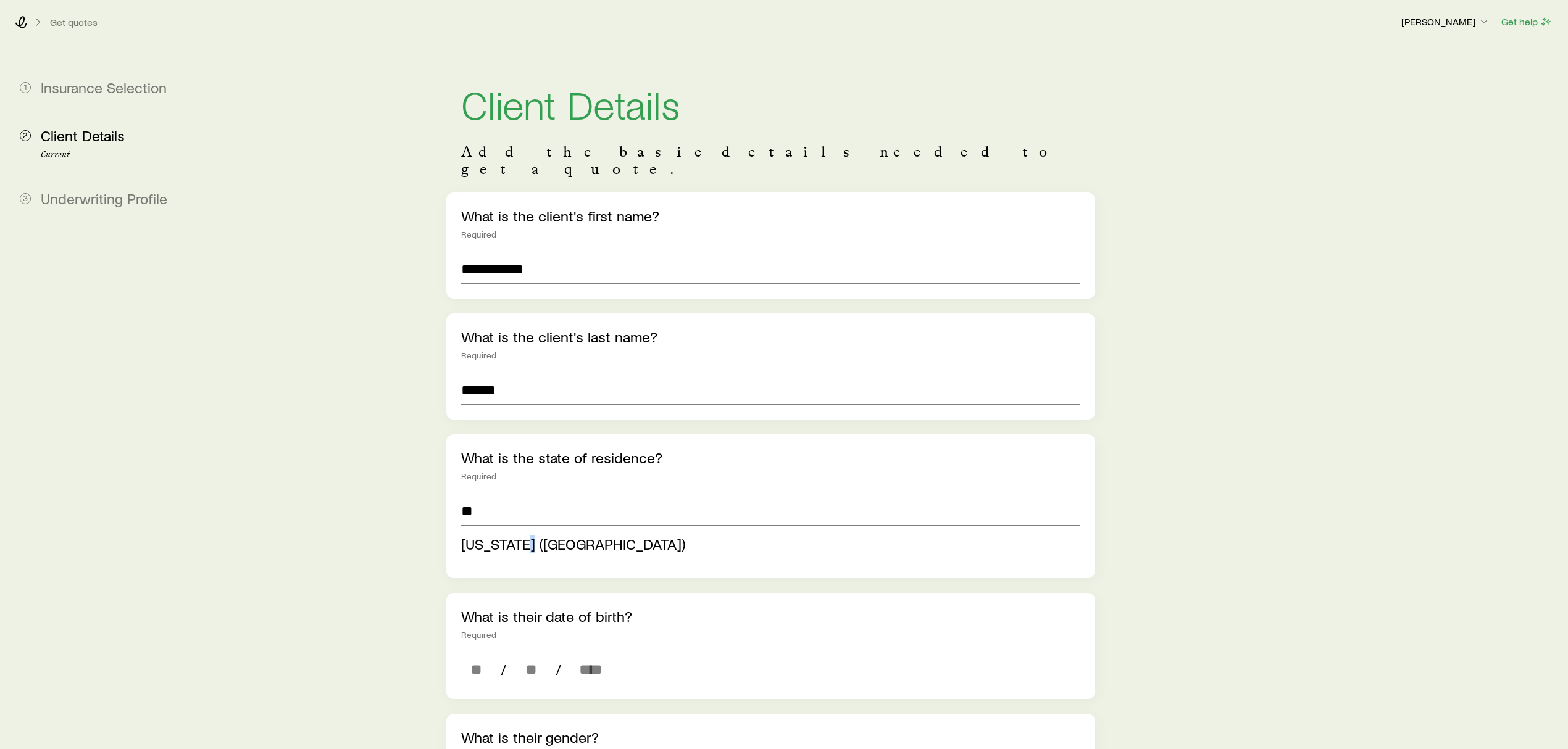
click at [525, 535] on span "[US_STATE] ([GEOGRAPHIC_DATA])" at bounding box center [573, 544] width 224 height 18
type input "**********"
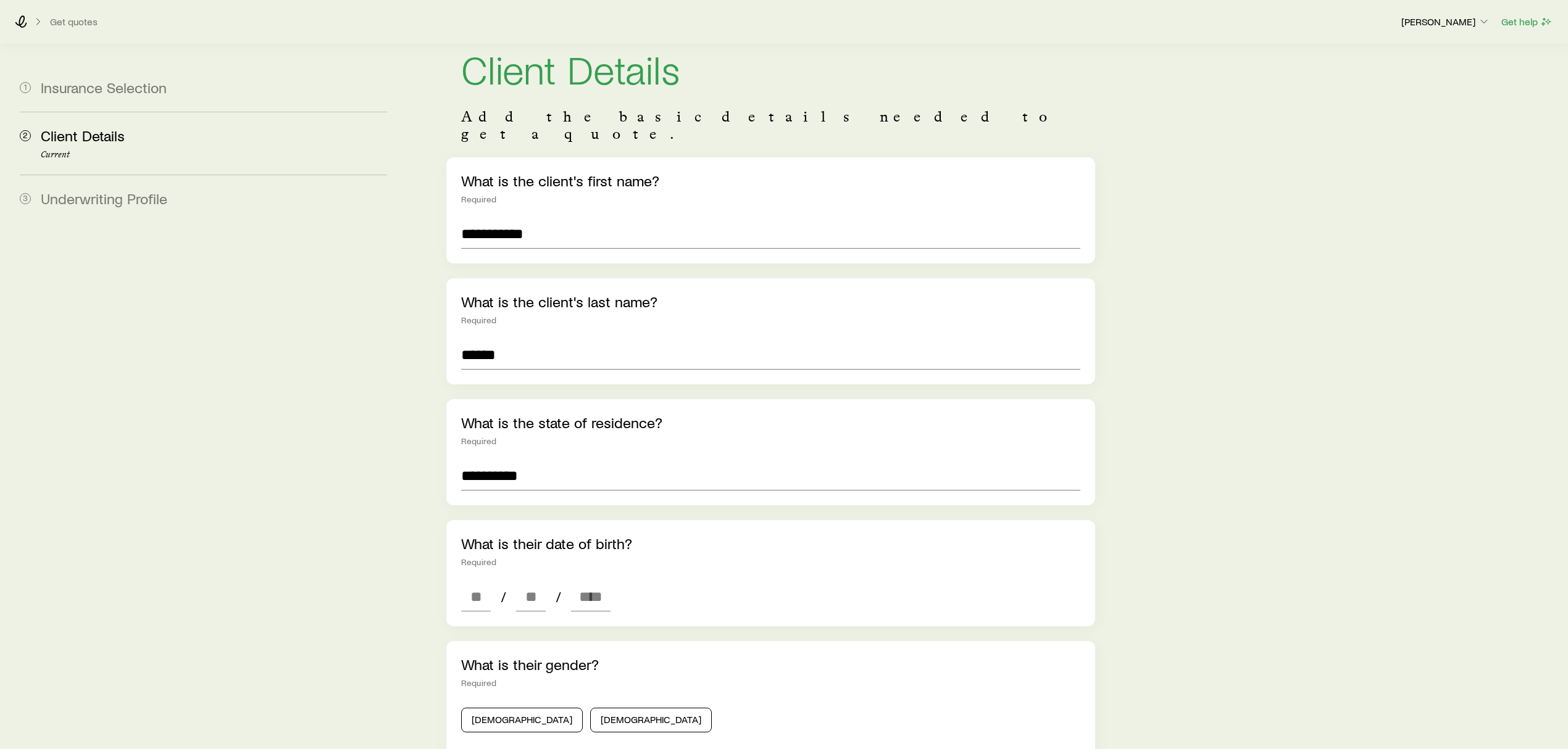
scroll to position [82, 0]
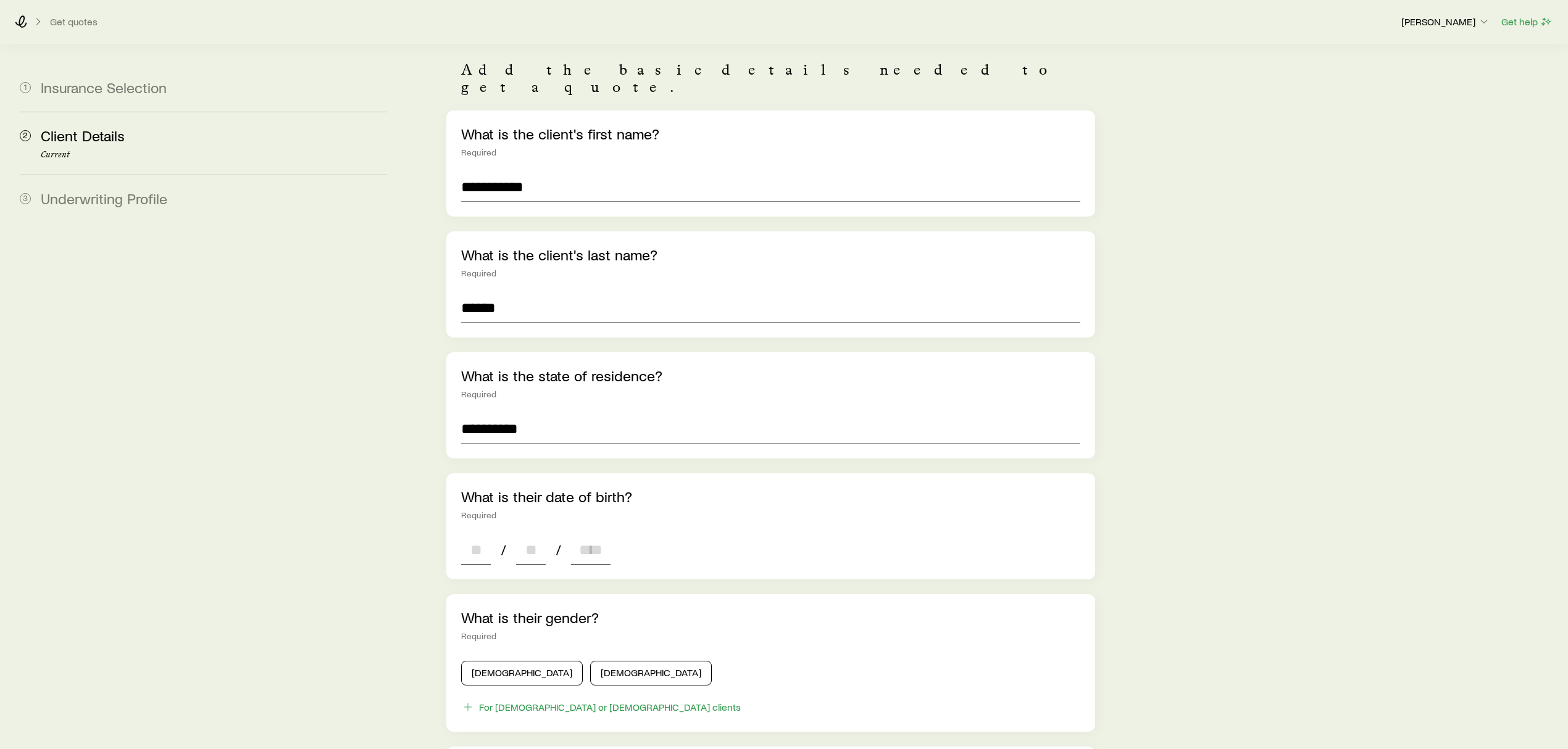
click at [481, 535] on input at bounding box center [476, 549] width 30 height 30
click at [473, 535] on input at bounding box center [476, 549] width 30 height 30
type input "**"
type input "****"
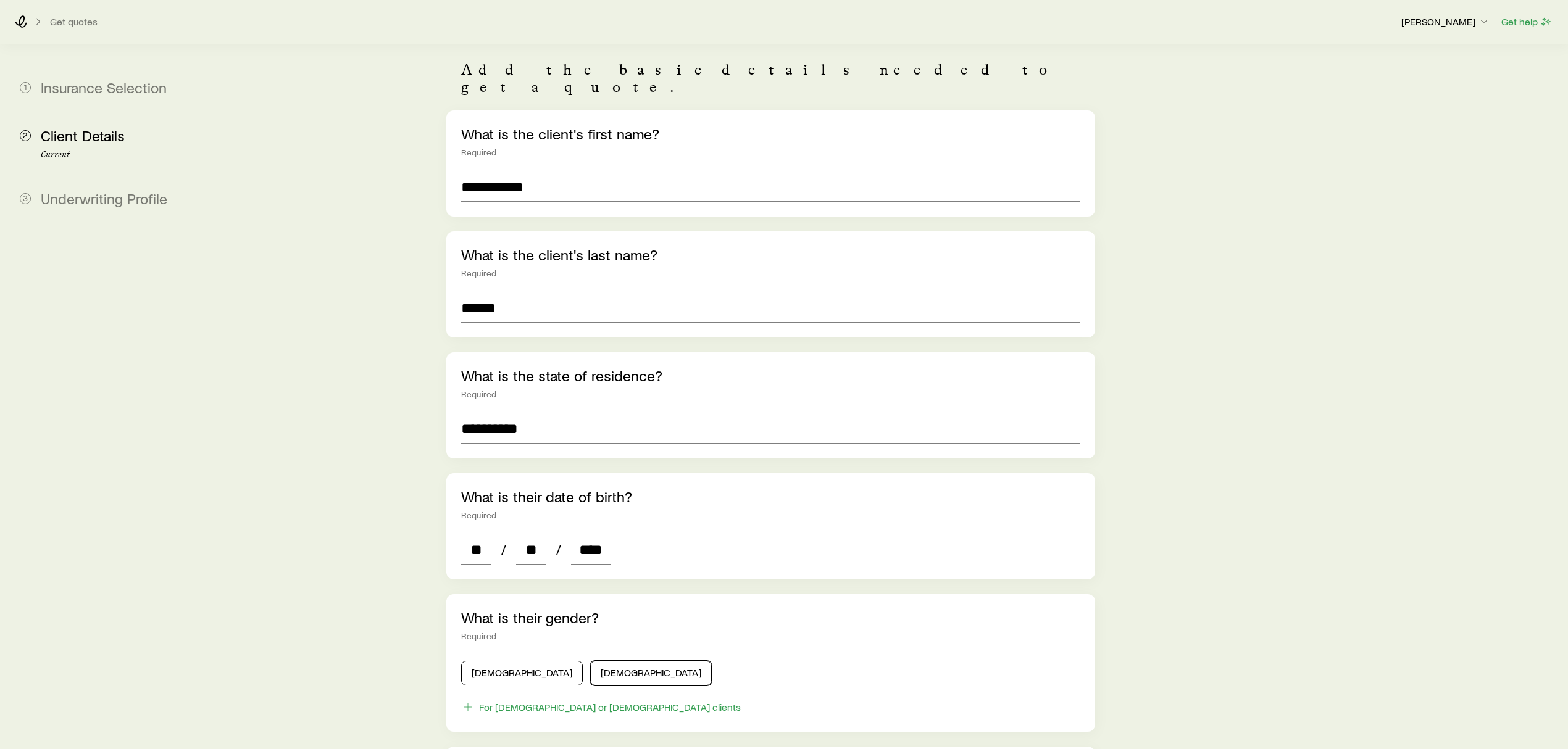
drag, startPoint x: 575, startPoint y: 646, endPoint x: 618, endPoint y: 549, distance: 106.1
click at [590, 661] on button "[DEMOGRAPHIC_DATA]" at bounding box center [651, 673] width 122 height 25
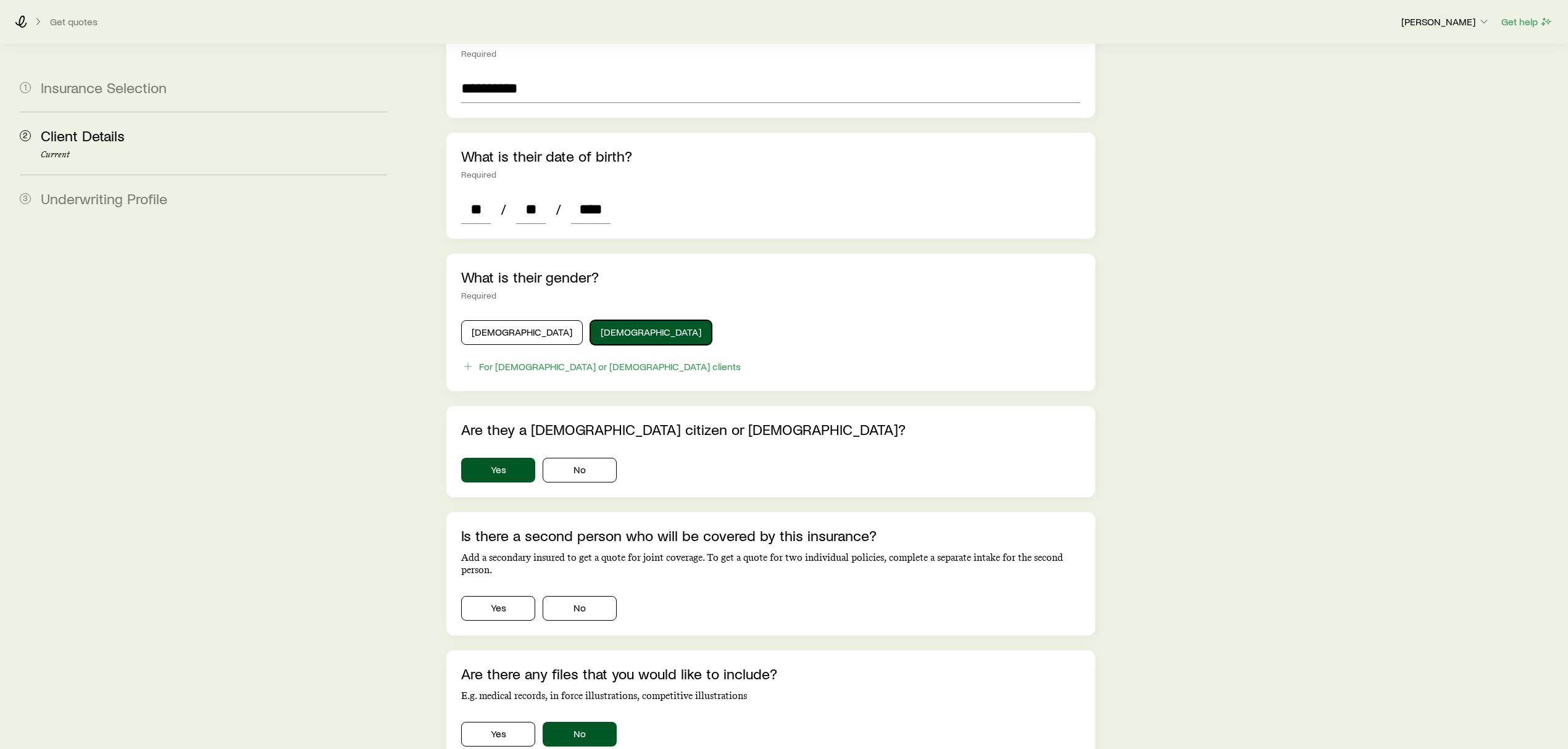
scroll to position [493, 0]
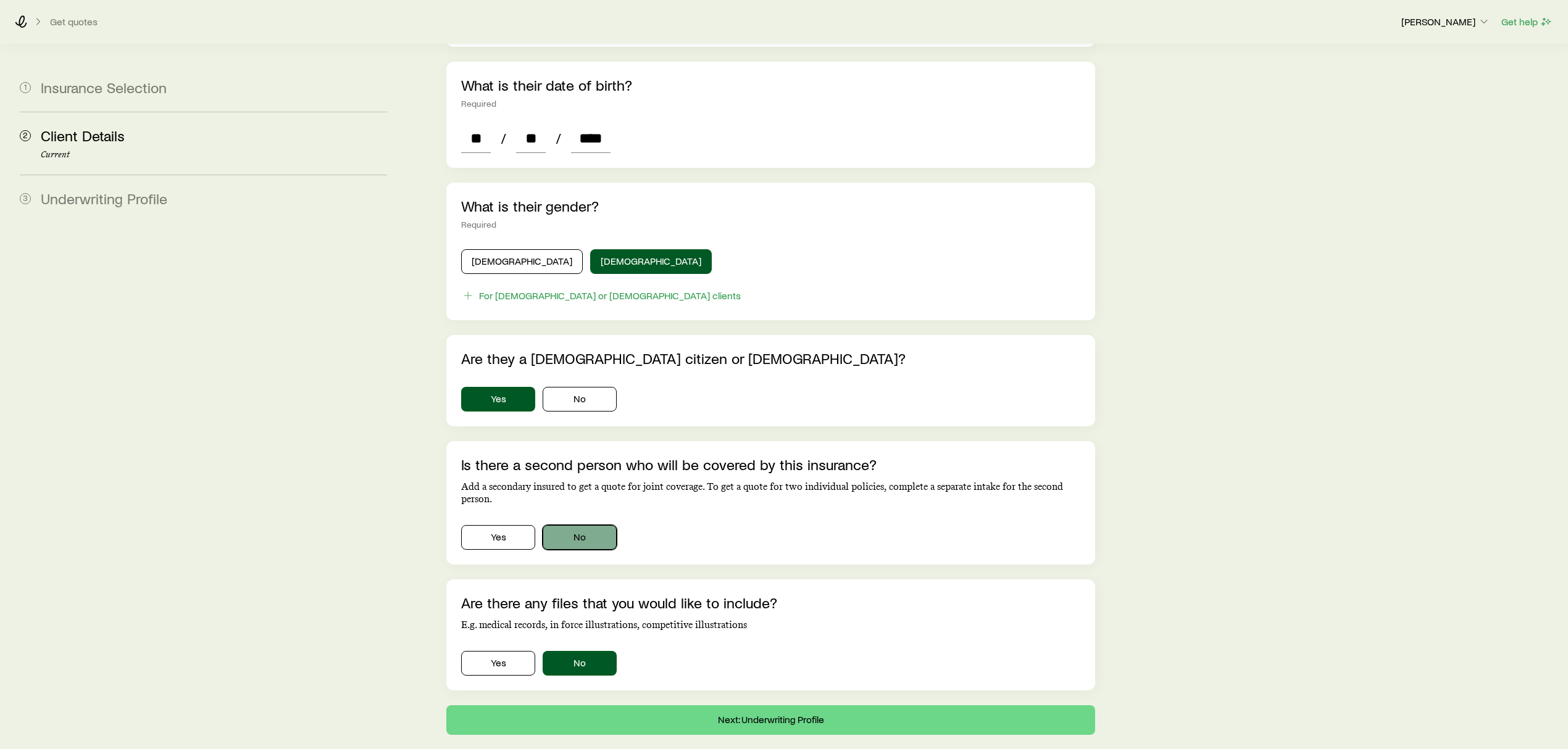
click at [571, 525] on button "No" at bounding box center [579, 537] width 74 height 25
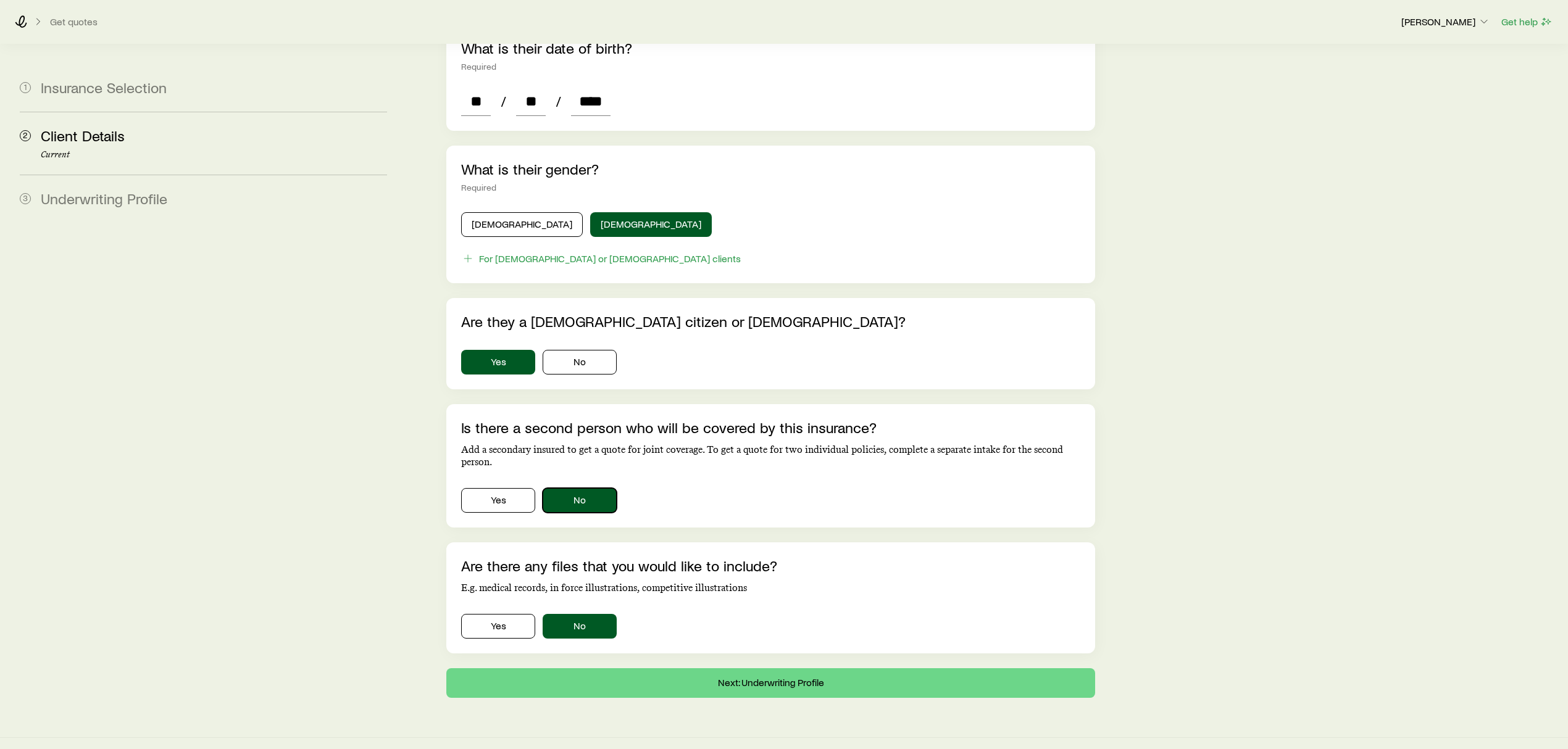
scroll to position [531, 0]
drag, startPoint x: 726, startPoint y: 670, endPoint x: 722, endPoint y: 680, distance: 10.8
click at [726, 670] on button "Next: Underwriting Profile" at bounding box center [770, 682] width 648 height 30
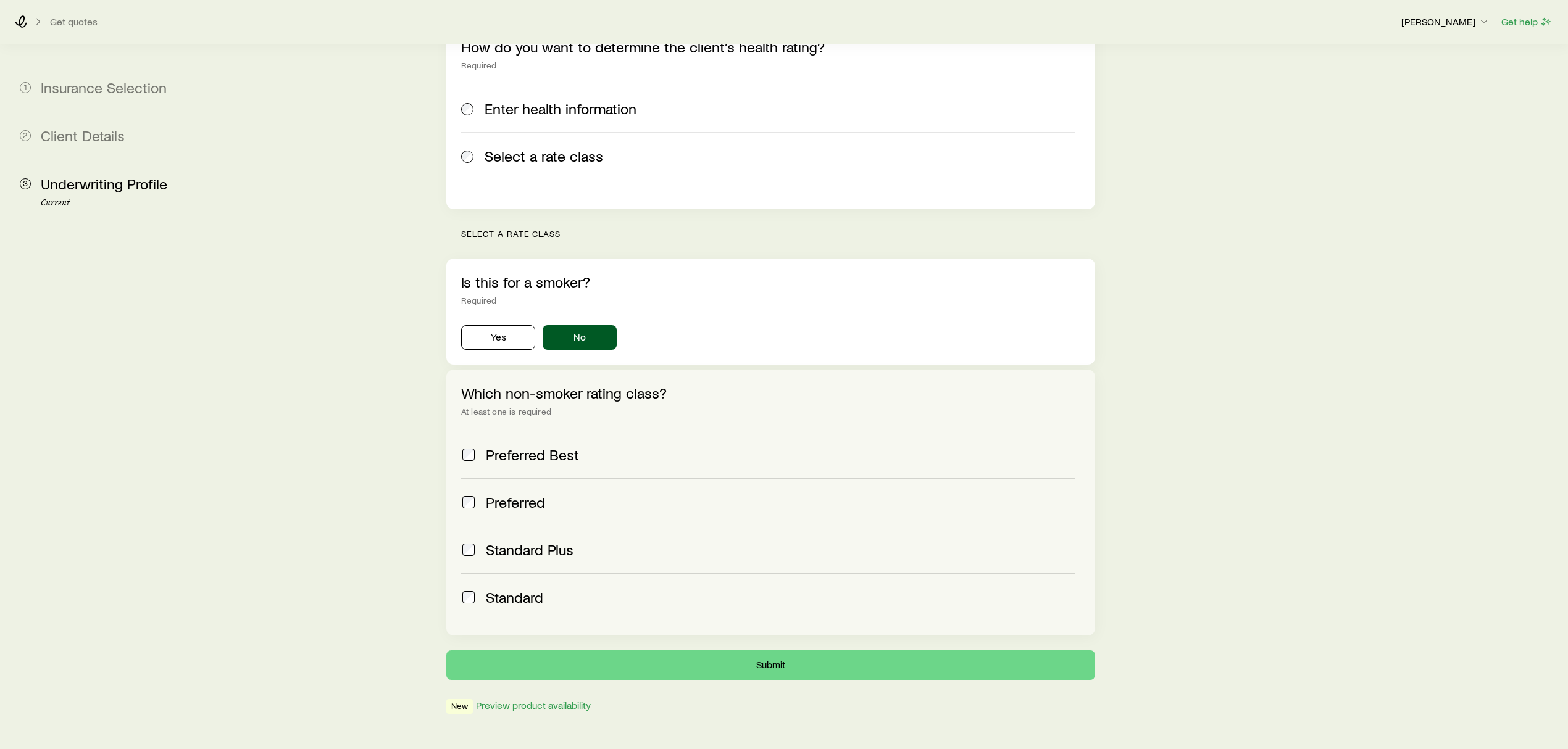
scroll to position [188, 0]
click at [715, 649] on button "Submit" at bounding box center [770, 663] width 648 height 30
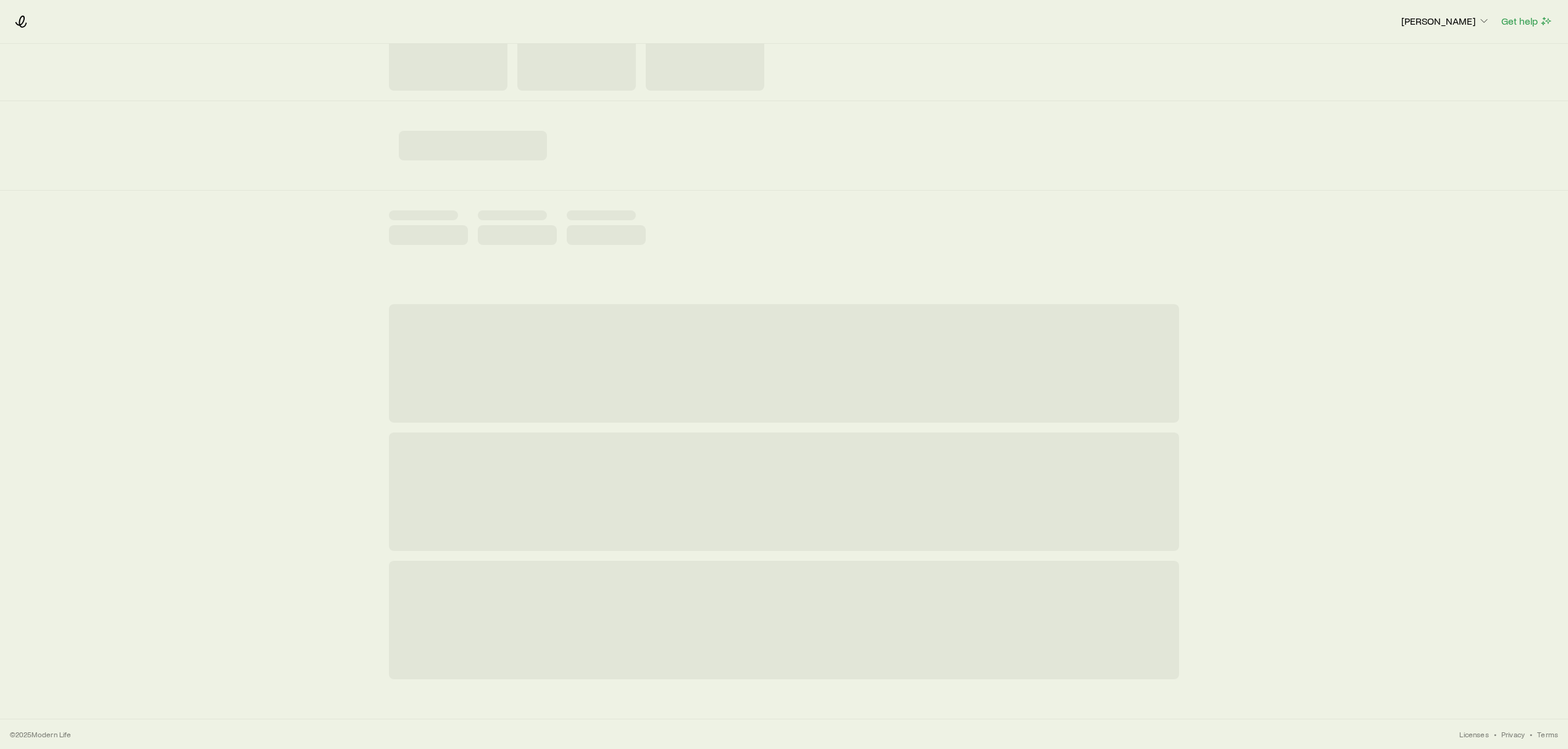
scroll to position [0, 0]
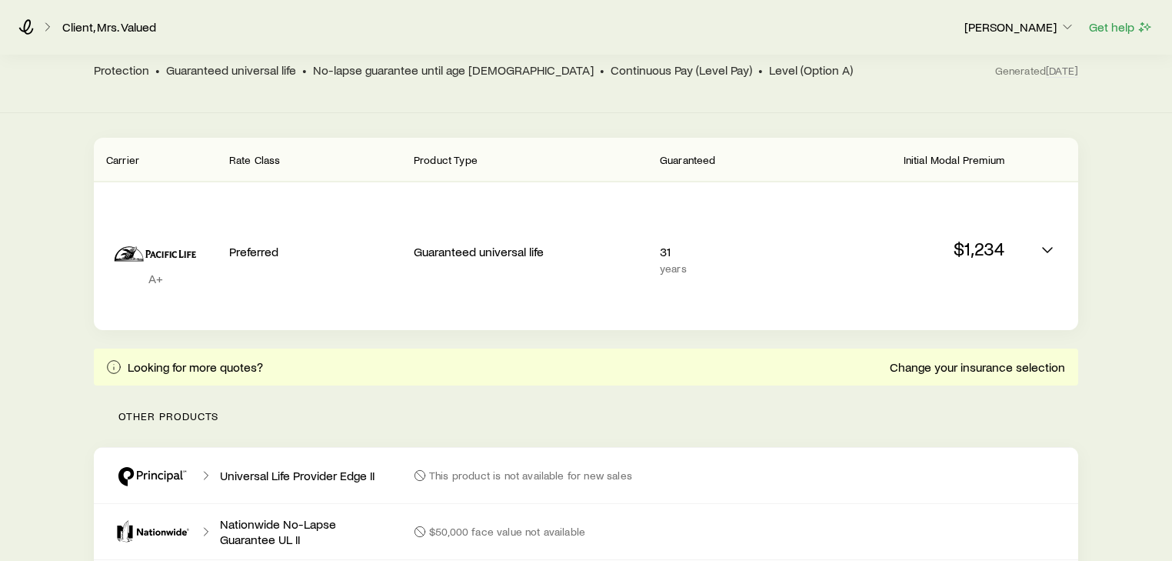
scroll to position [115, 0]
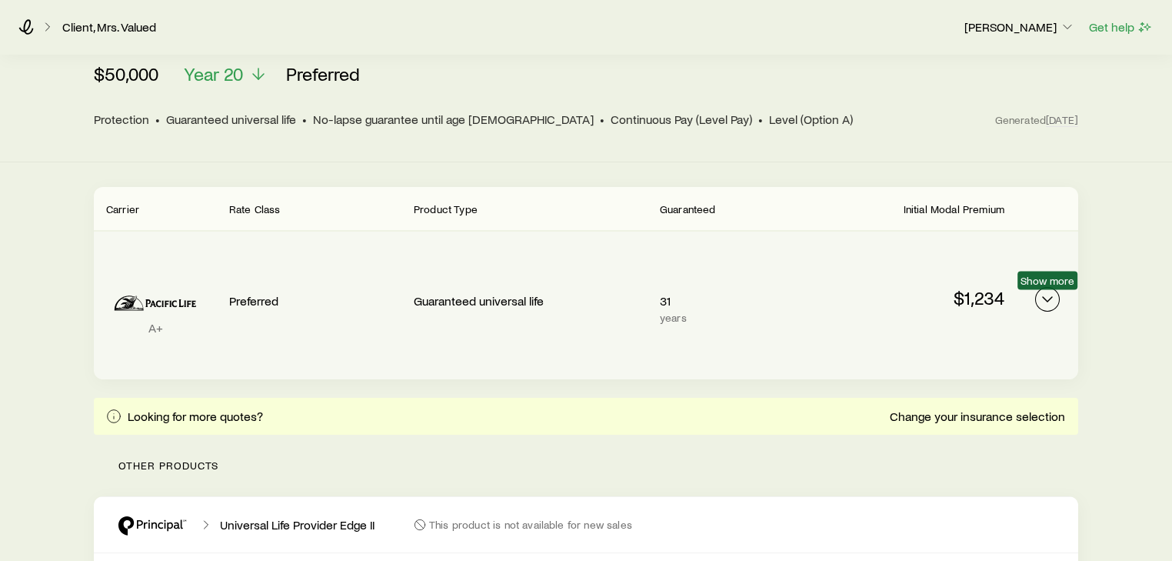
click at [1038, 302] on icon "Permanent quotes" at bounding box center [1047, 299] width 18 height 18
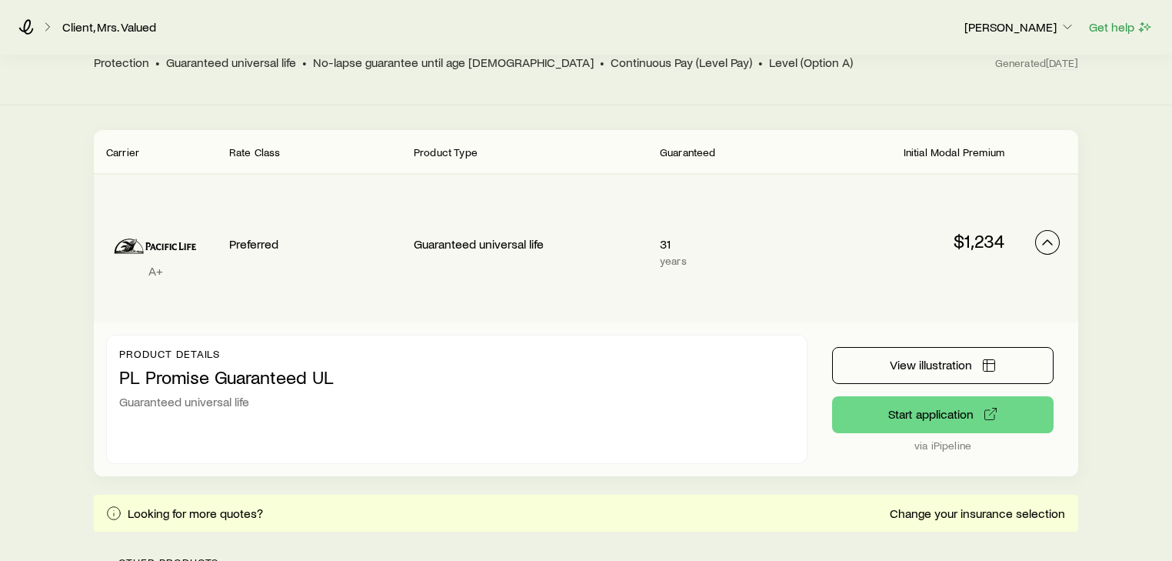
scroll to position [177, 0]
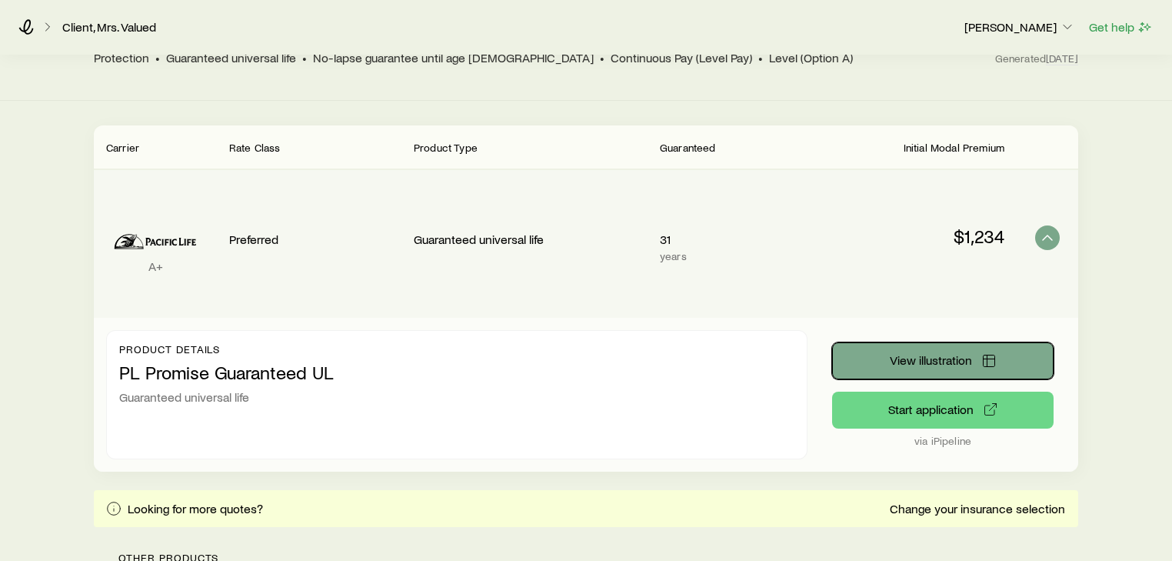
click at [930, 359] on span "View illustration" at bounding box center [931, 360] width 82 height 12
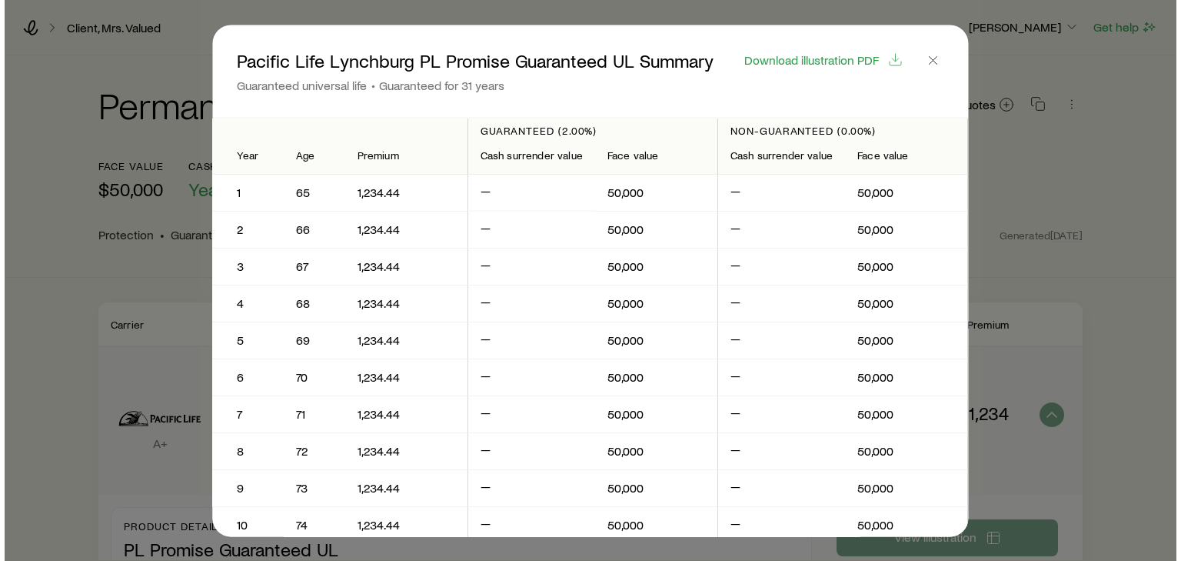
scroll to position [0, 0]
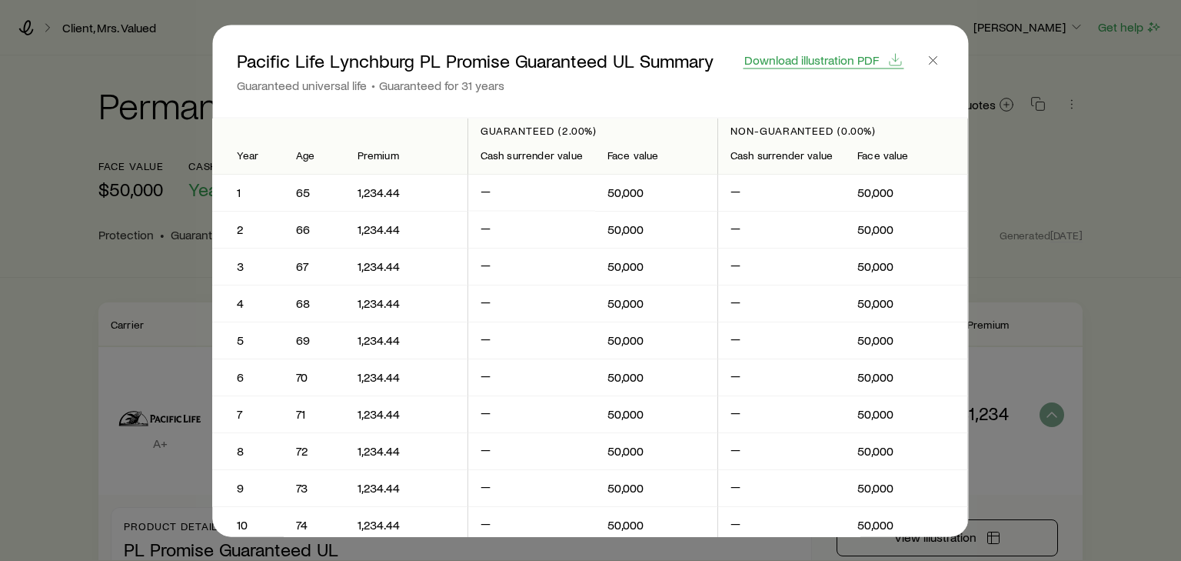
click at [834, 58] on span "Download illustration PDF" at bounding box center [812, 59] width 135 height 12
click at [932, 57] on icon "button" at bounding box center [933, 59] width 15 height 15
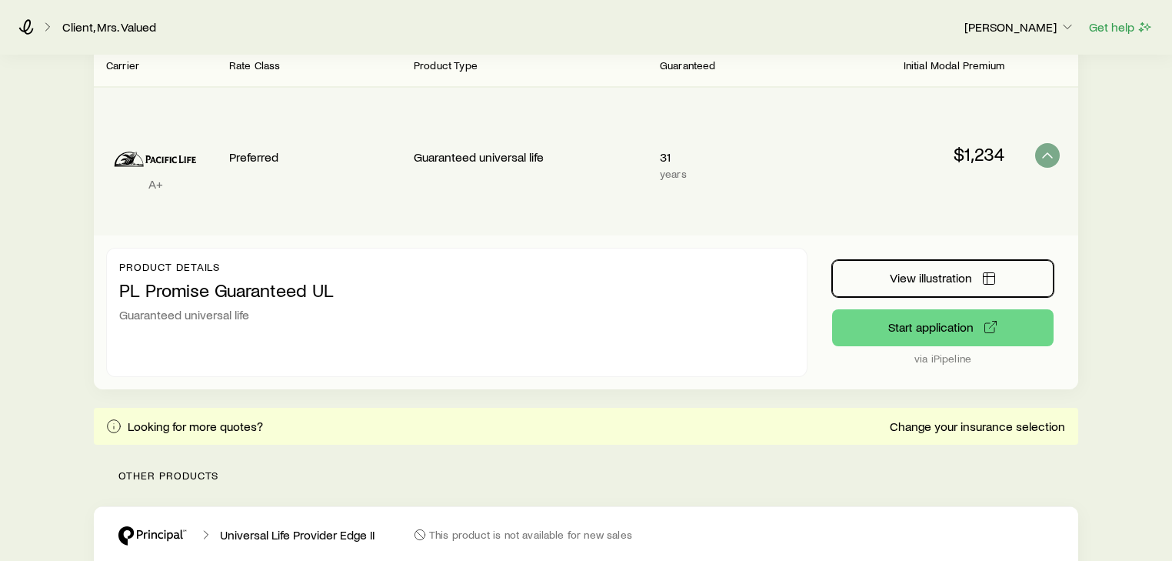
scroll to position [308, 0]
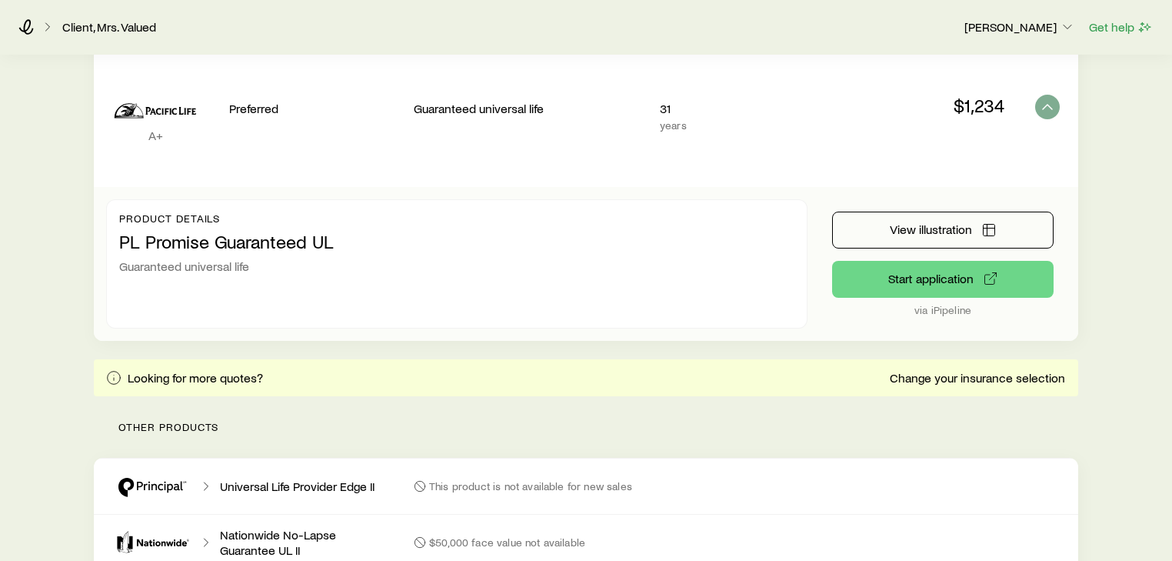
click at [68, 265] on div "Permanent life Get more quotes face value $50,000 Cash Value Year 20 Rate Class…" at bounding box center [586, 215] width 1172 height 935
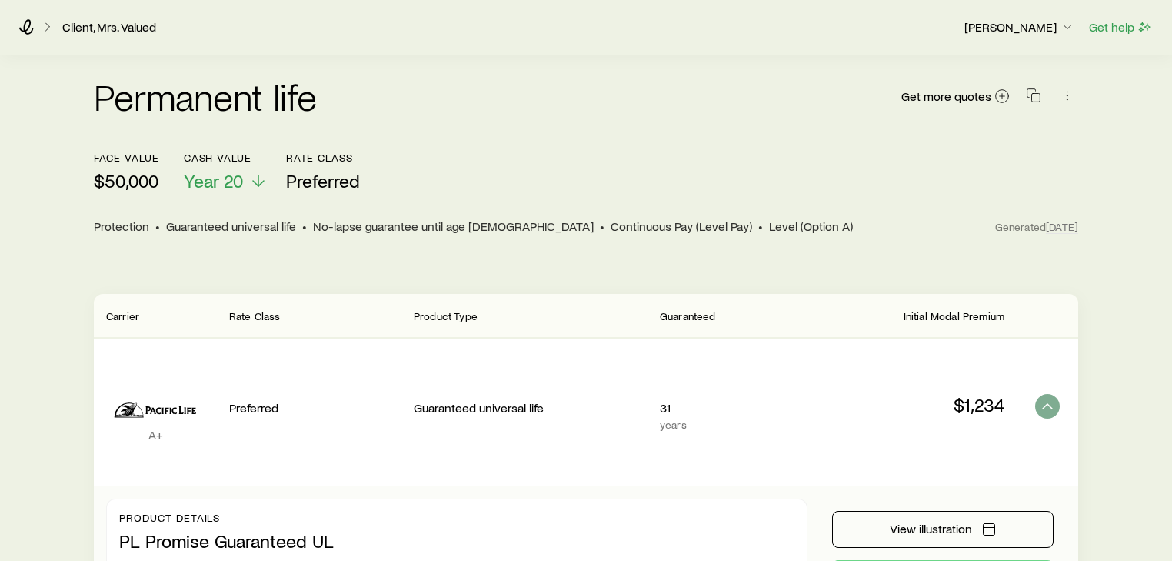
scroll to position [0, 0]
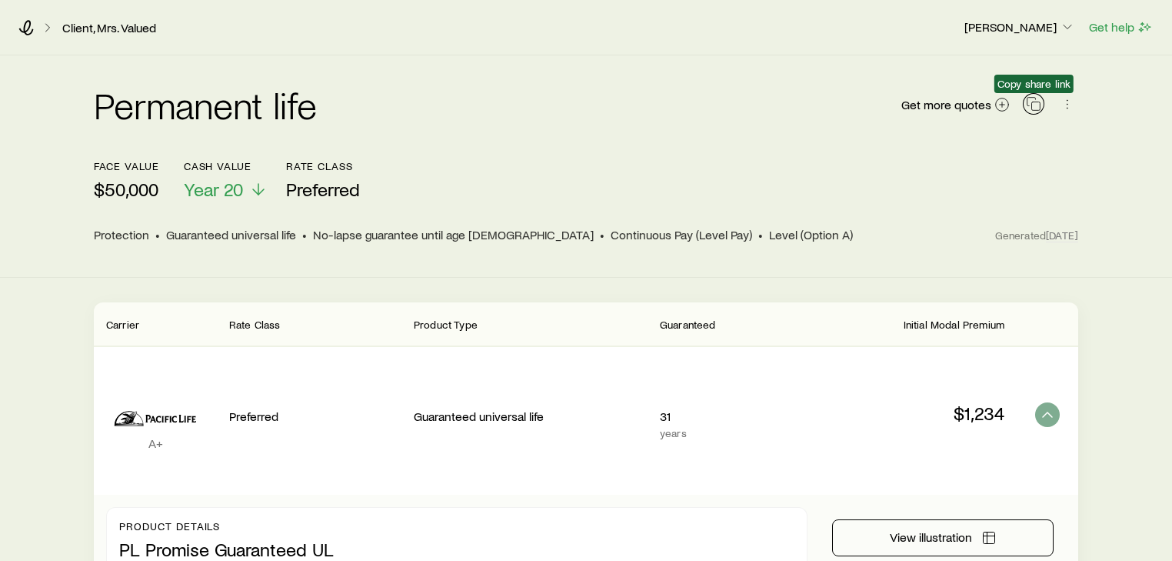
click at [1029, 103] on icon "button" at bounding box center [1033, 103] width 15 height 15
click at [544, 135] on div "Permanent life Get more quotes" at bounding box center [586, 113] width 985 height 55
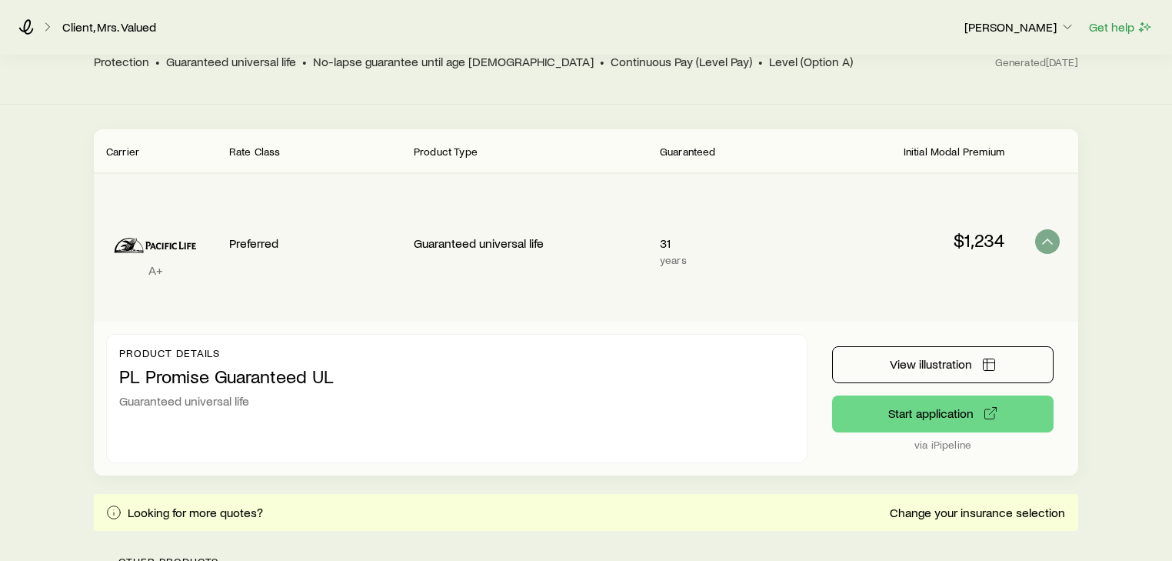
scroll to position [146, 0]
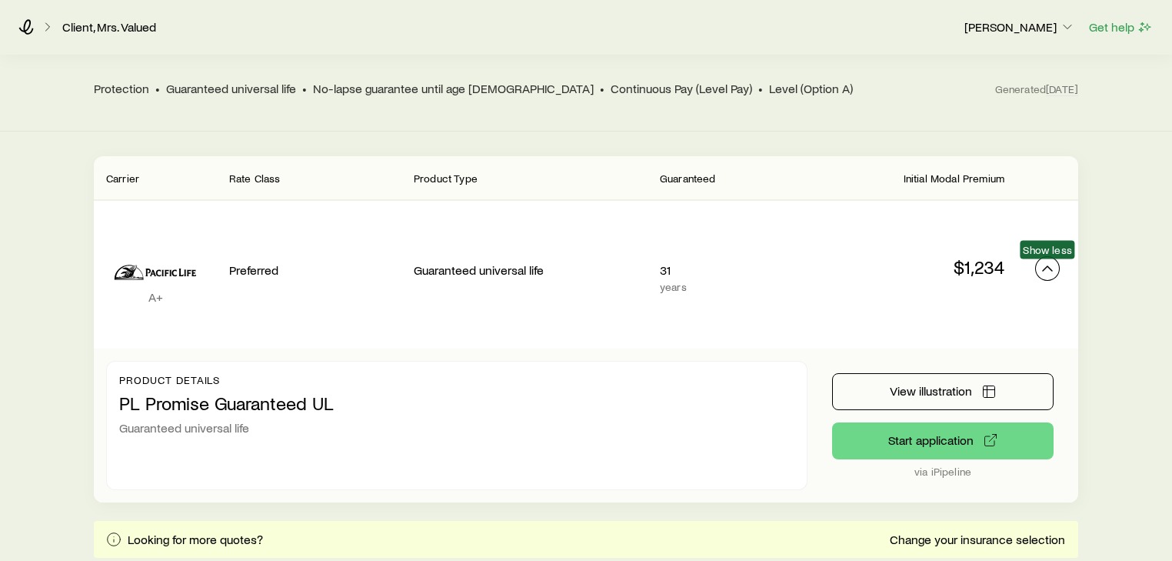
click at [1050, 265] on icon "Permanent quotes" at bounding box center [1047, 268] width 18 height 18
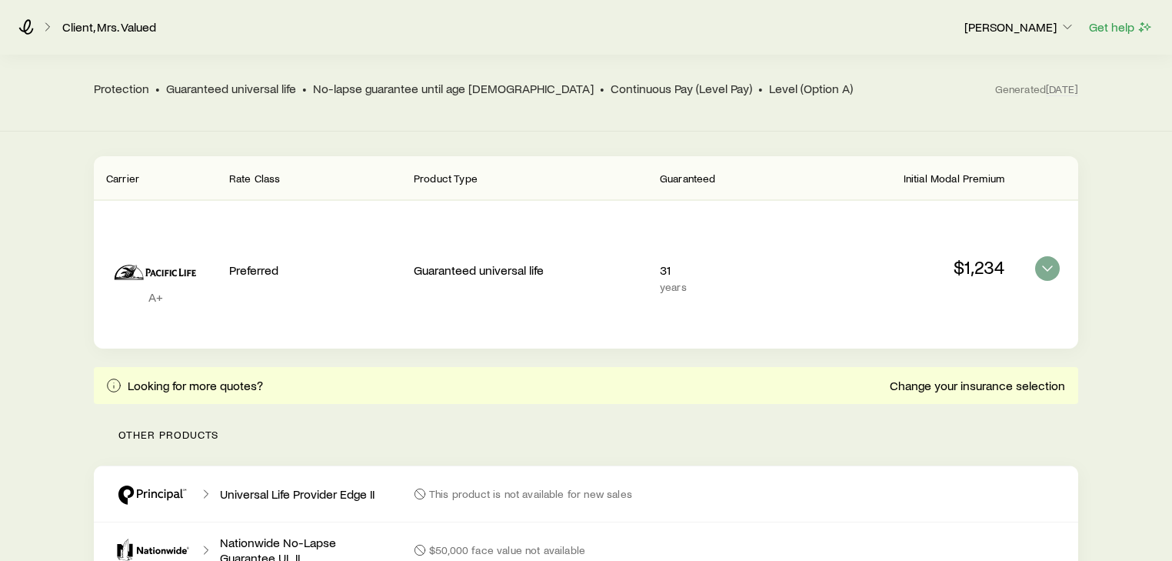
click at [77, 258] on div "Permanent life Get more quotes face value $50,000 Cash Value Year 20 Rate Class…" at bounding box center [586, 299] width 1172 height 781
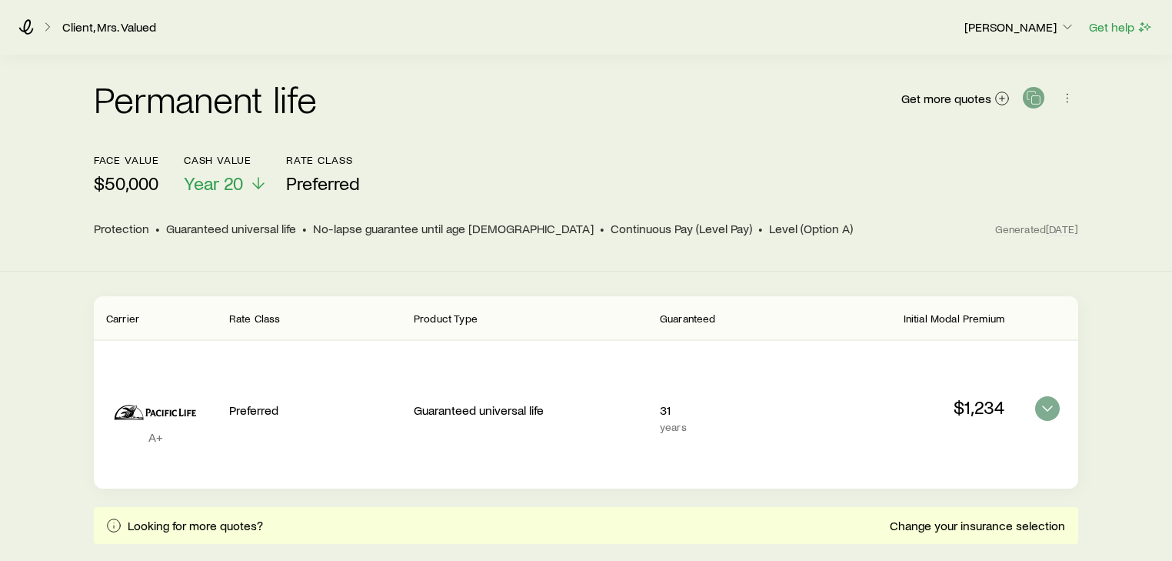
scroll to position [0, 0]
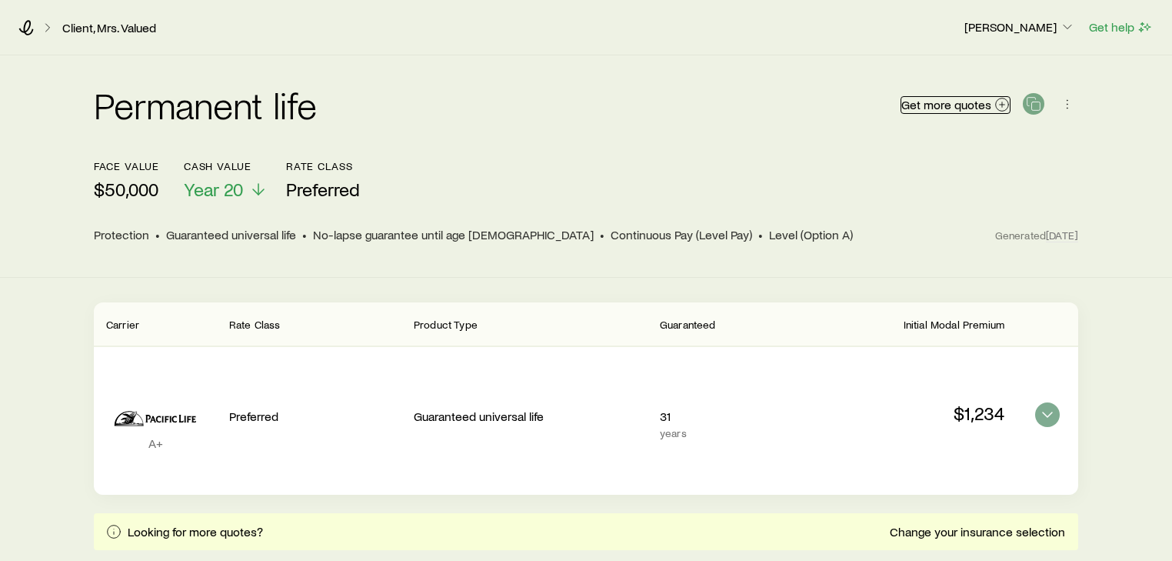
click at [969, 103] on span "Get more quotes" at bounding box center [946, 104] width 90 height 12
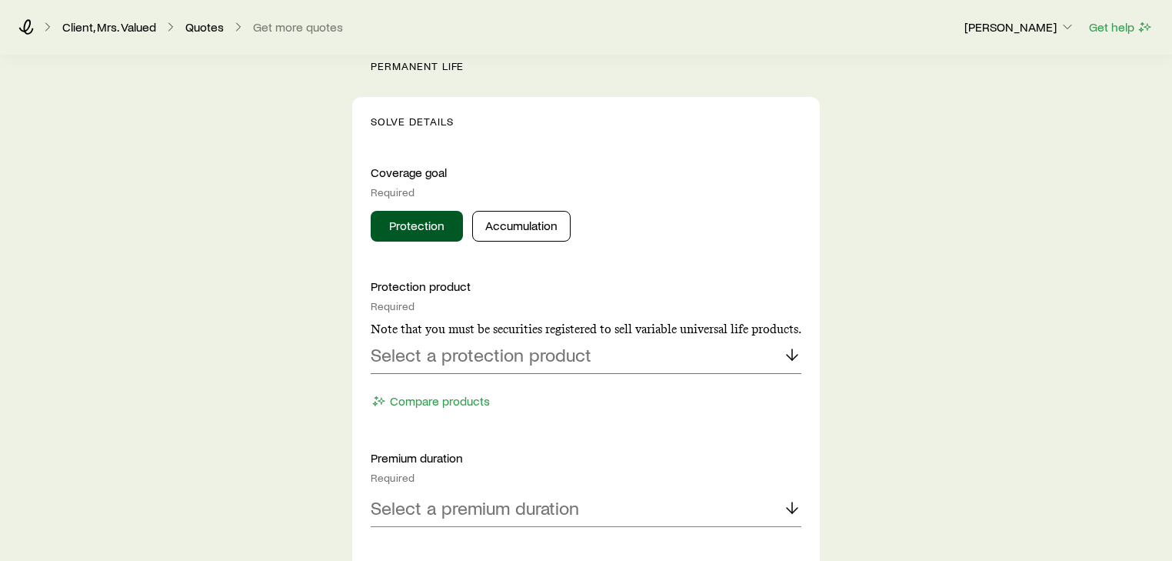
scroll to position [738, 0]
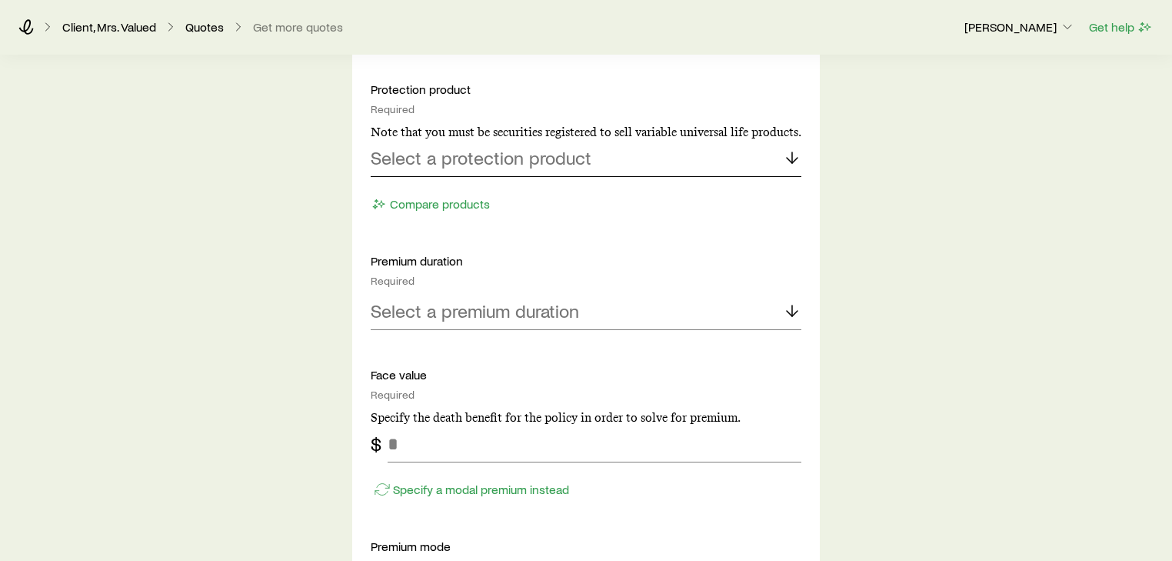
drag, startPoint x: 470, startPoint y: 169, endPoint x: 462, endPoint y: 168, distance: 7.7
click at [466, 168] on div "Select a protection product" at bounding box center [586, 158] width 431 height 37
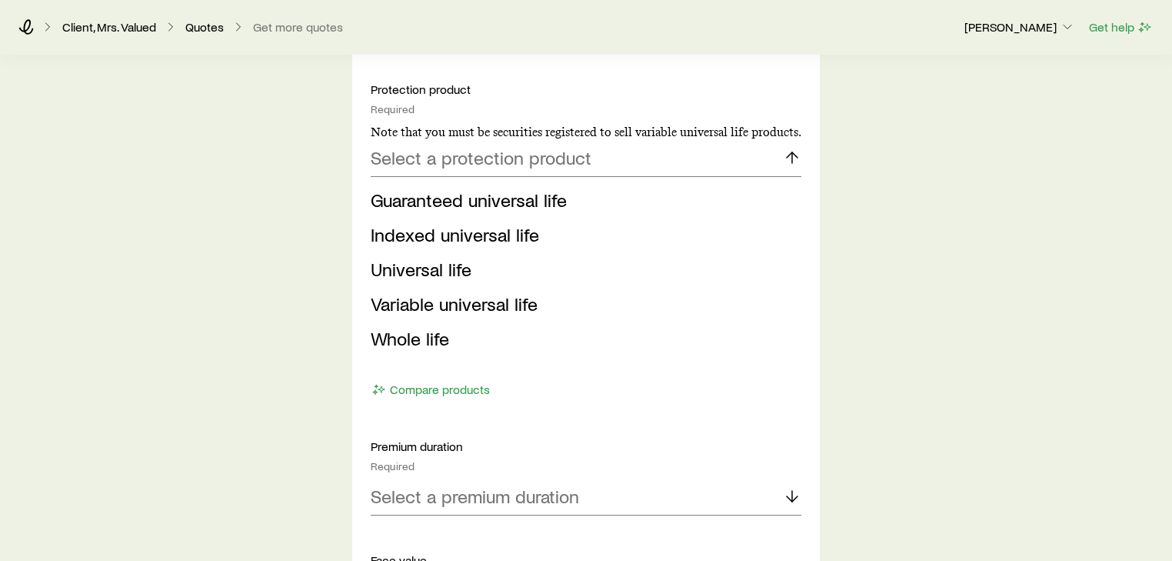
click at [422, 189] on span "Guaranteed universal life" at bounding box center [469, 199] width 196 height 22
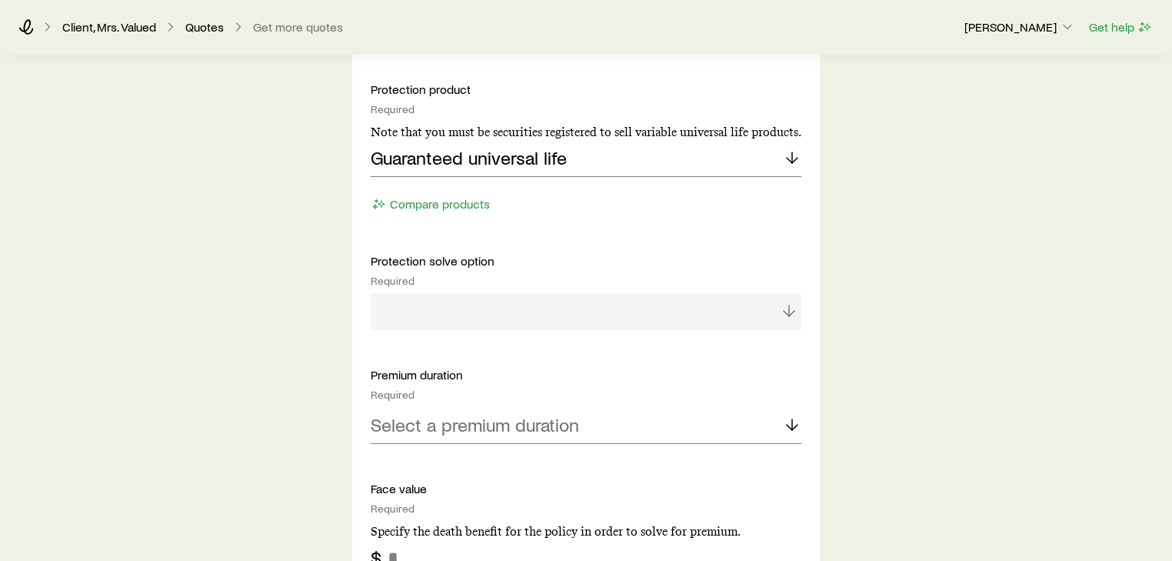
click at [427, 308] on div at bounding box center [586, 311] width 431 height 37
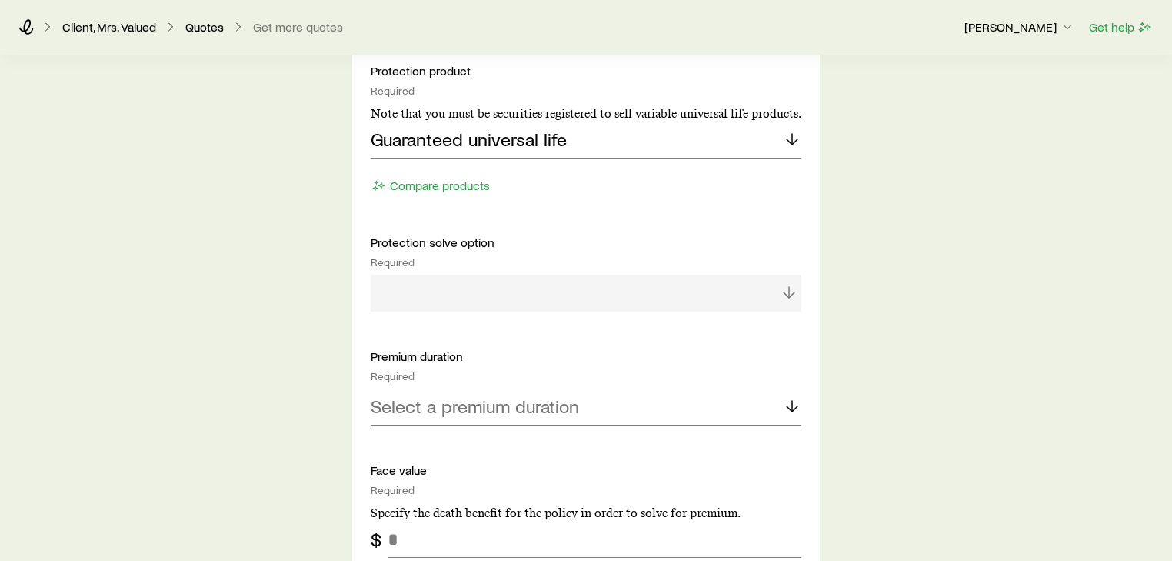
scroll to position [800, 0]
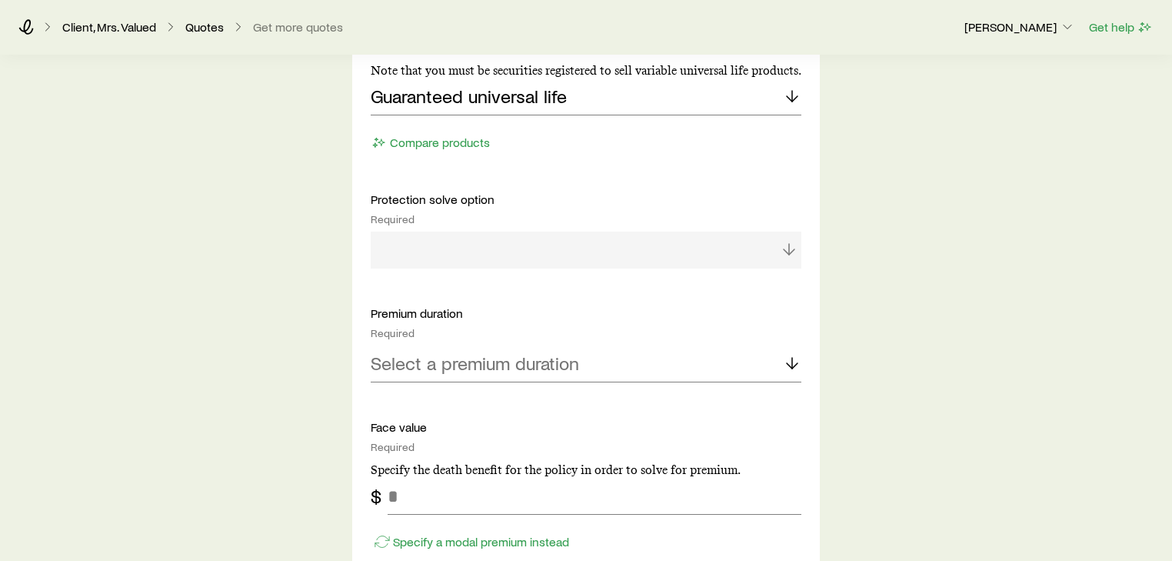
drag, startPoint x: 818, startPoint y: 236, endPoint x: 781, endPoint y: 206, distance: 47.6
click at [804, 240] on div "Solve Details Coverage goal Required Protection Accumulation Protection product…" at bounding box center [586, 544] width 468 height 1412
drag, startPoint x: 772, startPoint y: 97, endPoint x: 733, endPoint y: 119, distance: 45.1
click at [770, 98] on div "Guaranteed universal life" at bounding box center [586, 96] width 431 height 37
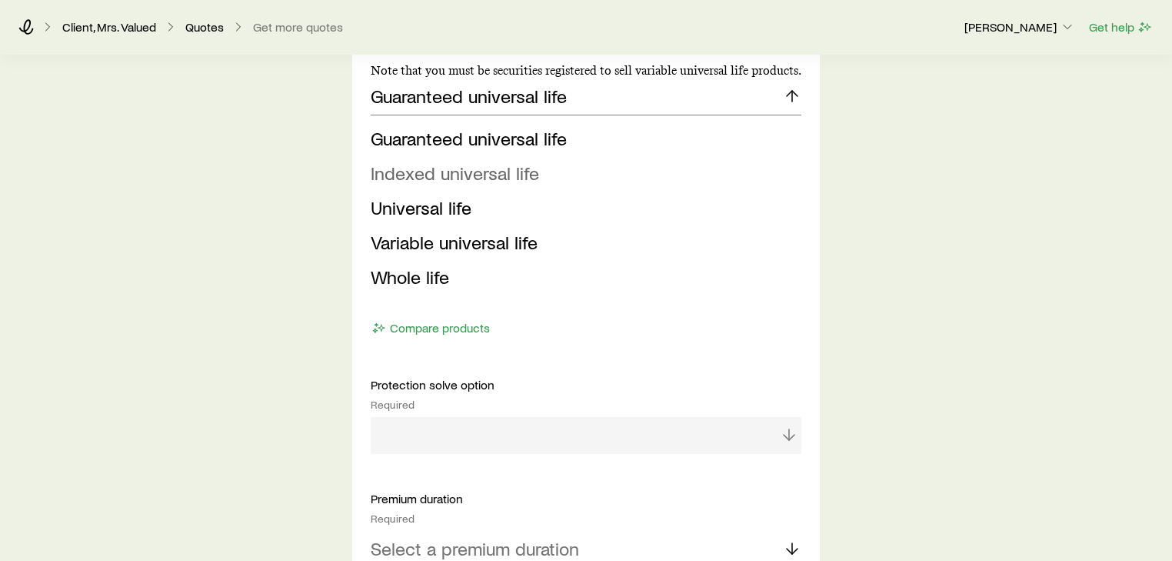
drag, startPoint x: 510, startPoint y: 176, endPoint x: 547, endPoint y: 161, distance: 40.0
click at [511, 176] on span "Indexed universal life" at bounding box center [455, 173] width 168 height 22
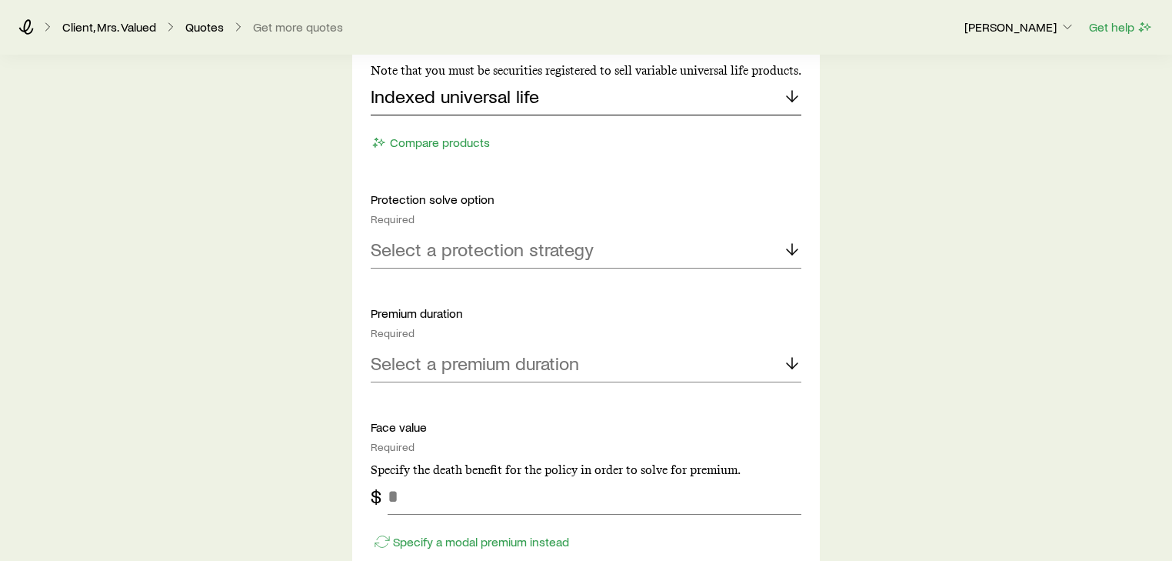
drag, startPoint x: 623, startPoint y: 98, endPoint x: 605, endPoint y: 118, distance: 26.7
click at [624, 99] on div "Indexed universal life" at bounding box center [586, 96] width 431 height 37
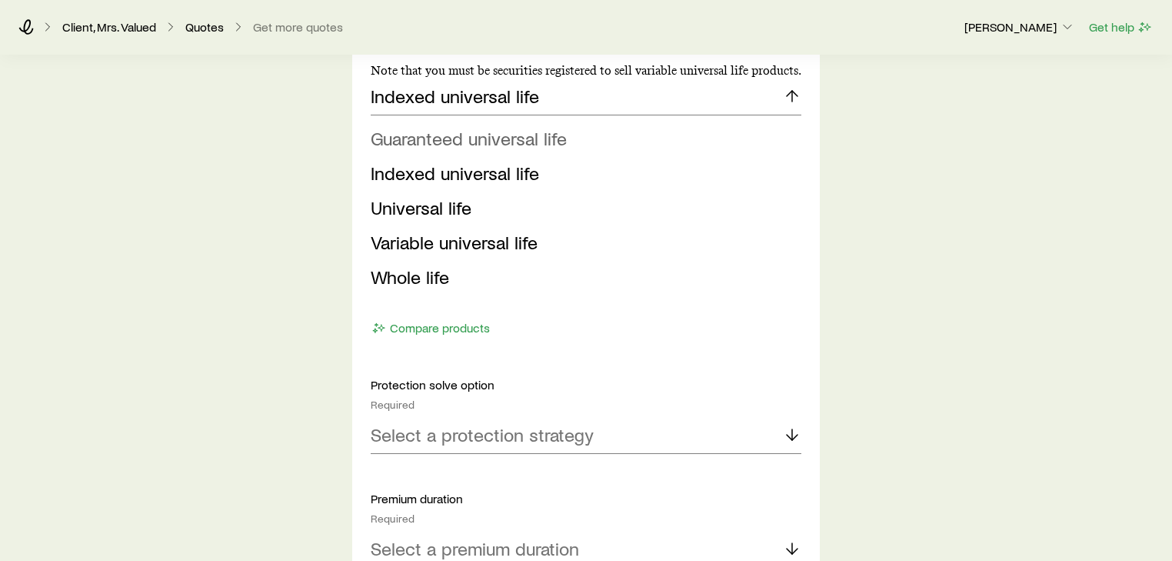
click at [514, 135] on span "Guaranteed universal life" at bounding box center [469, 138] width 196 height 22
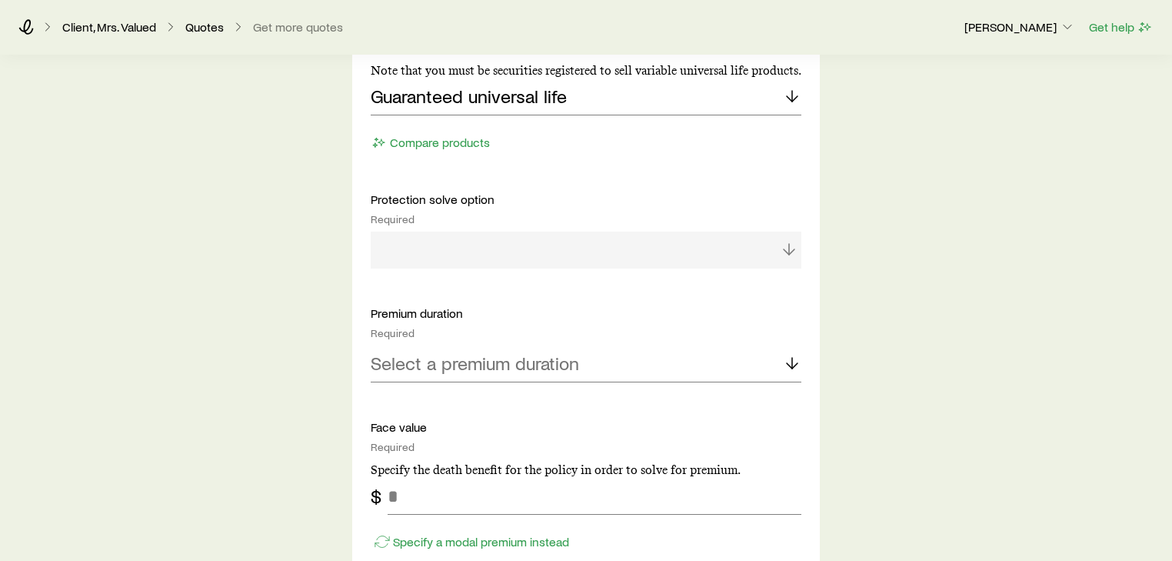
click at [468, 245] on div at bounding box center [586, 250] width 431 height 37
drag, startPoint x: 421, startPoint y: 357, endPoint x: 420, endPoint y: 337, distance: 20.1
click at [421, 355] on p "Select a premium duration" at bounding box center [475, 363] width 208 height 22
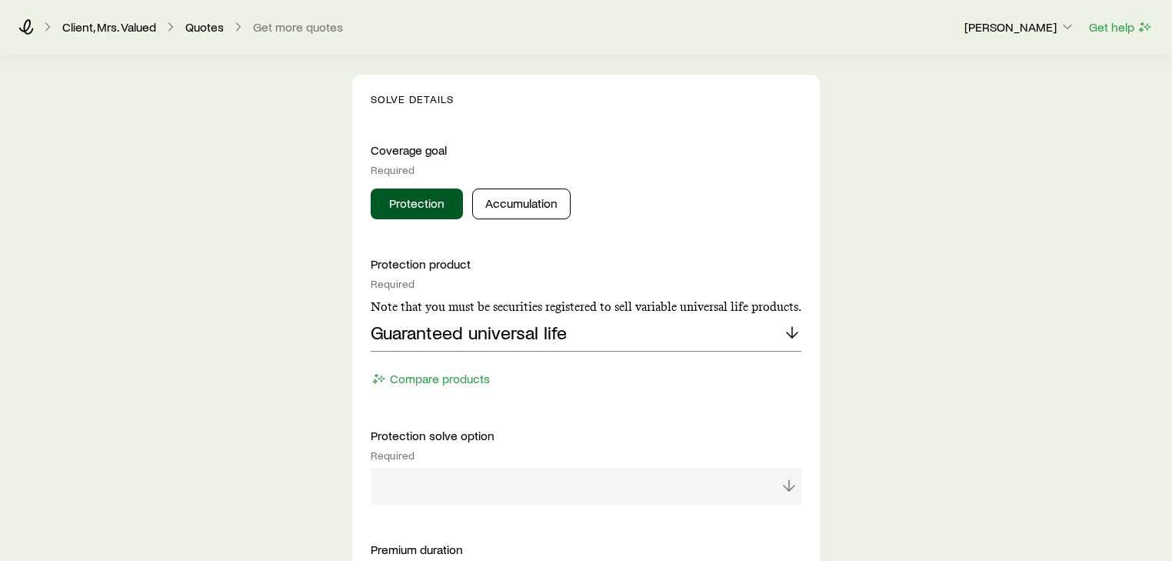
scroll to position [554, 0]
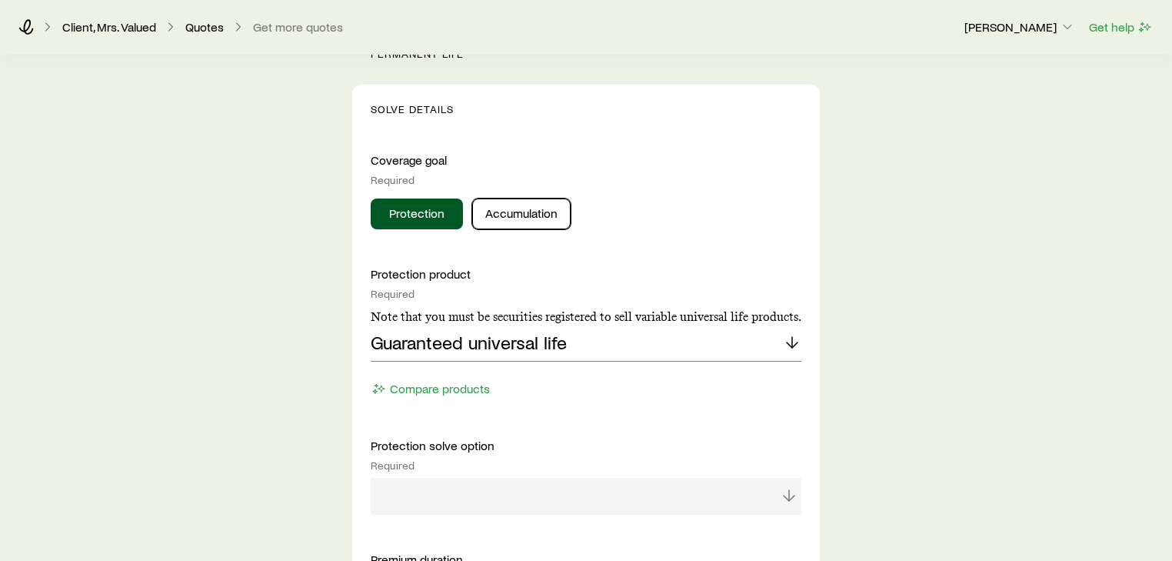
drag, startPoint x: 511, startPoint y: 220, endPoint x: 440, endPoint y: 235, distance: 72.4
click at [511, 220] on button "Accumulation" at bounding box center [521, 213] width 98 height 31
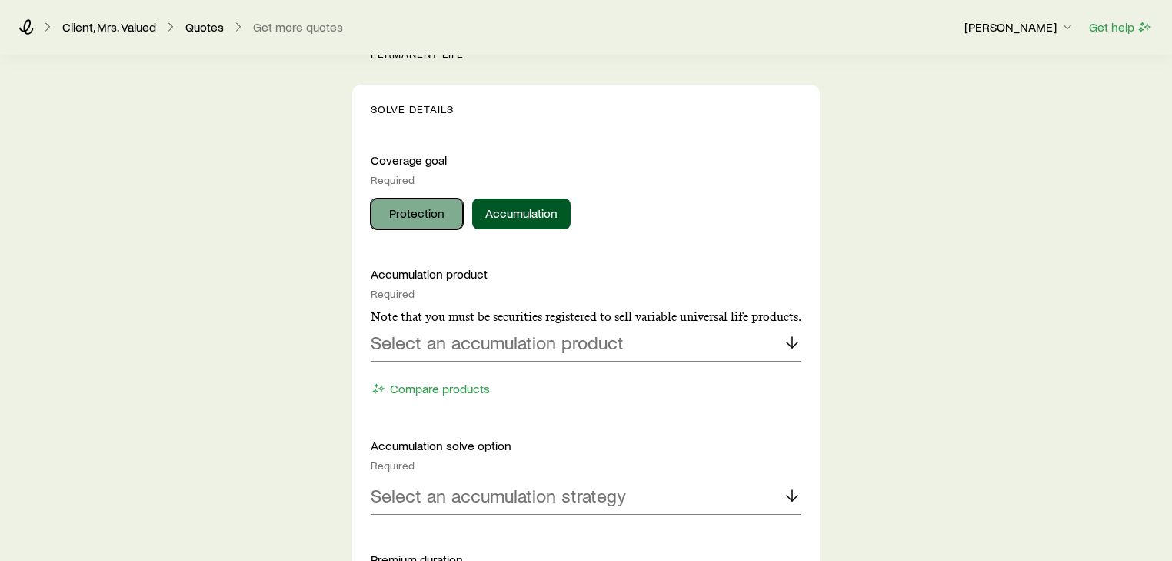
drag, startPoint x: 432, startPoint y: 209, endPoint x: 433, endPoint y: 223, distance: 13.9
click at [433, 212] on button "Protection" at bounding box center [417, 213] width 92 height 31
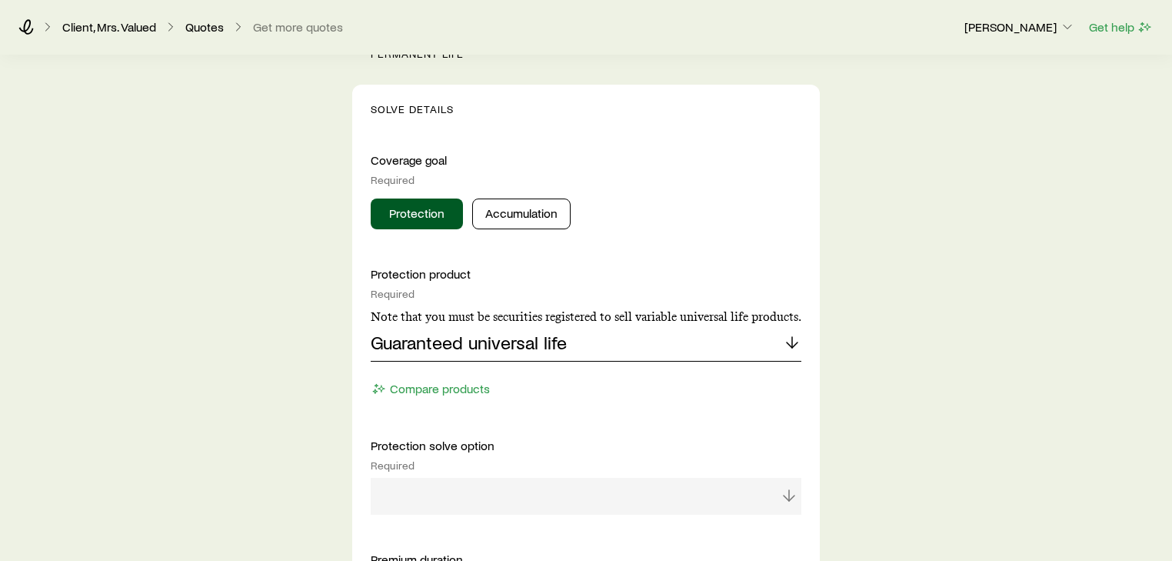
click at [468, 332] on p "Guaranteed universal life" at bounding box center [469, 343] width 196 height 22
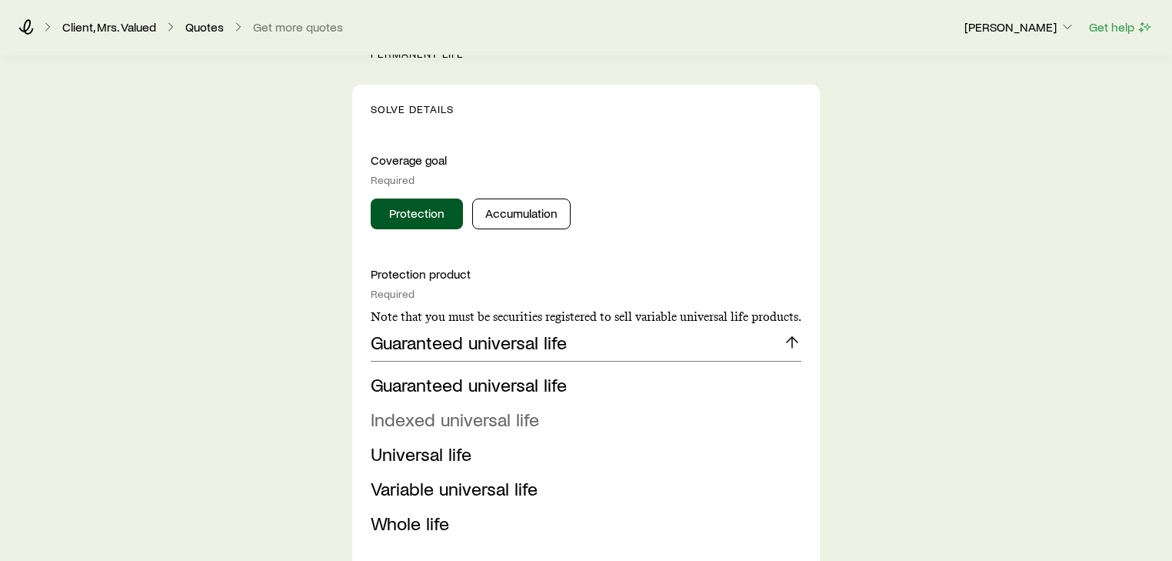
click at [455, 423] on span "Indexed universal life" at bounding box center [455, 419] width 168 height 22
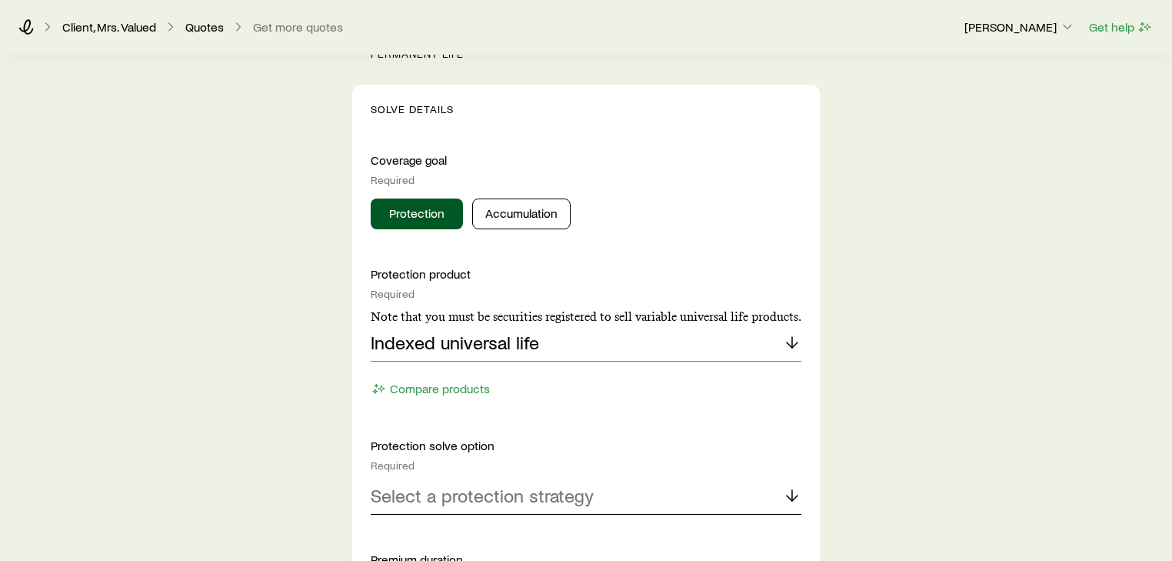
click at [461, 498] on p "Select a protection strategy" at bounding box center [482, 496] width 223 height 22
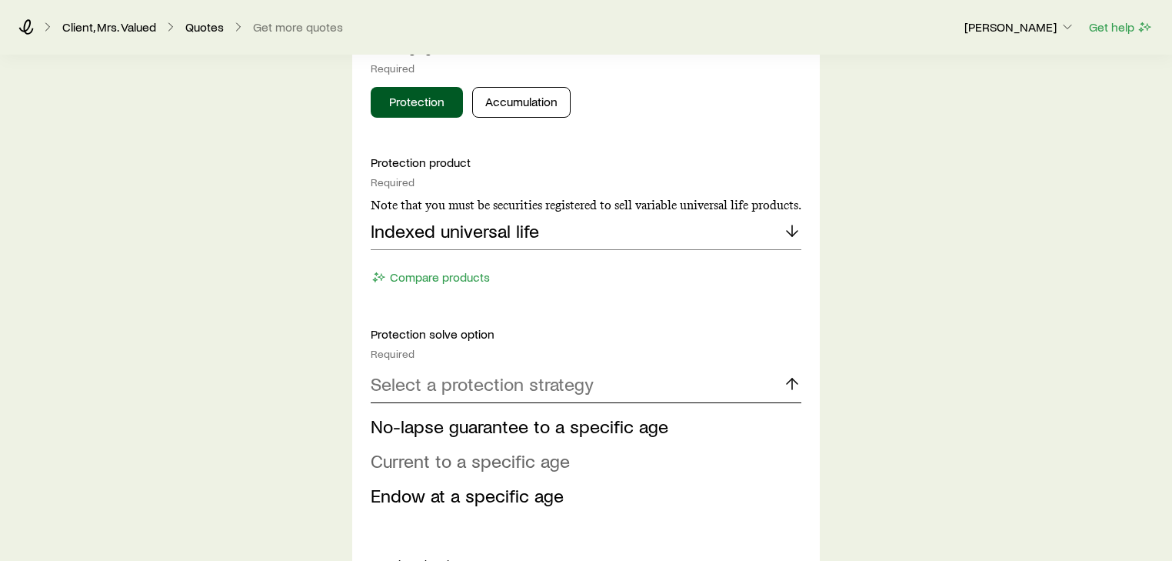
scroll to position [677, 0]
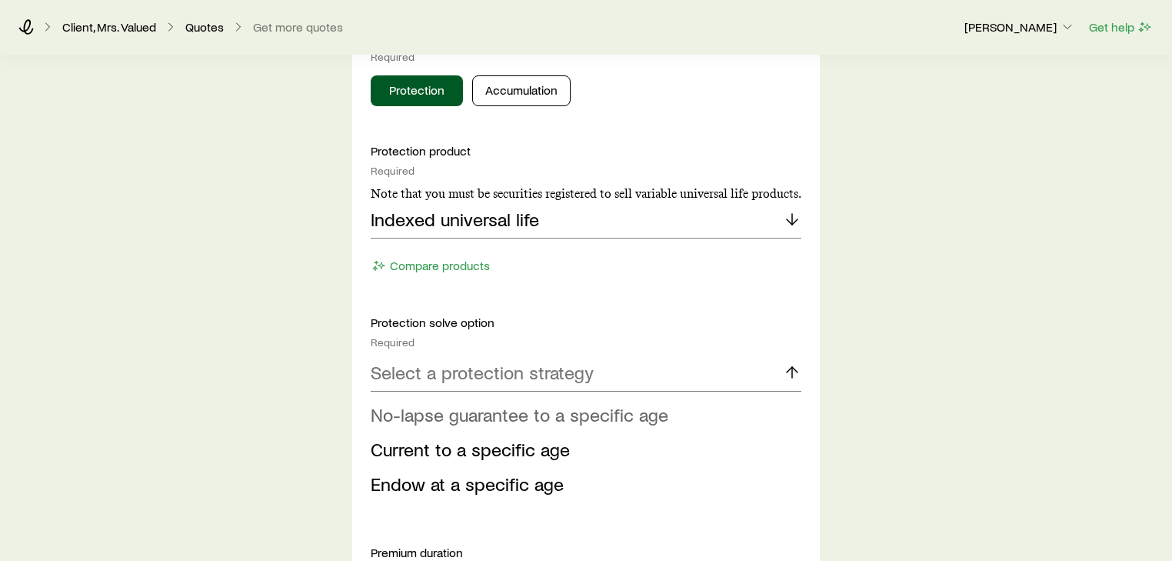
click at [477, 415] on span "No-lapse guarantee to a specific age" at bounding box center [520, 414] width 298 height 22
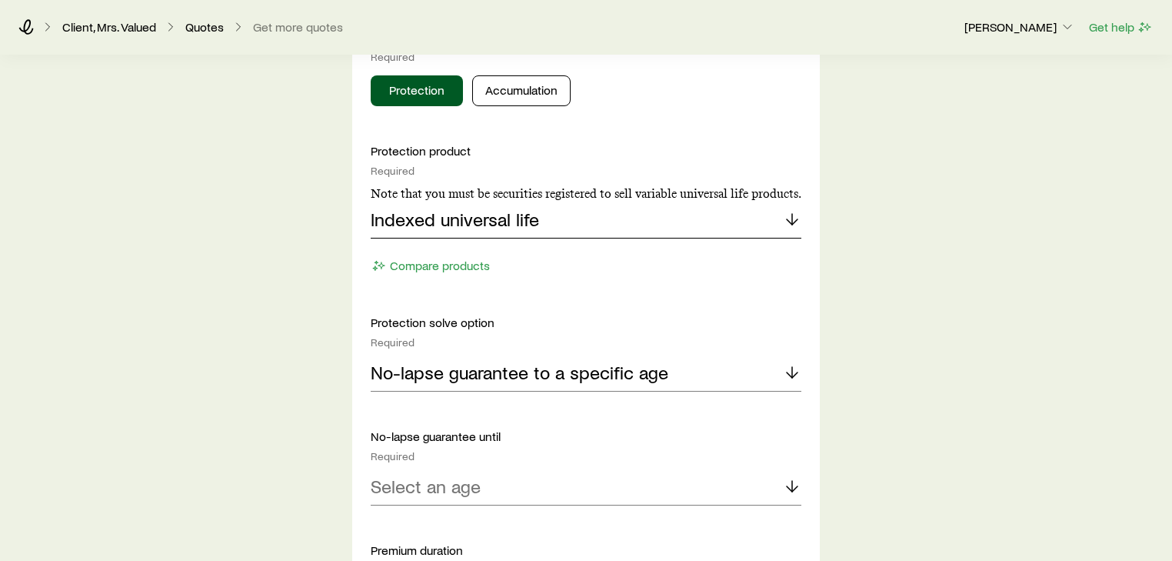
click at [449, 205] on div "Indexed universal life" at bounding box center [586, 220] width 431 height 37
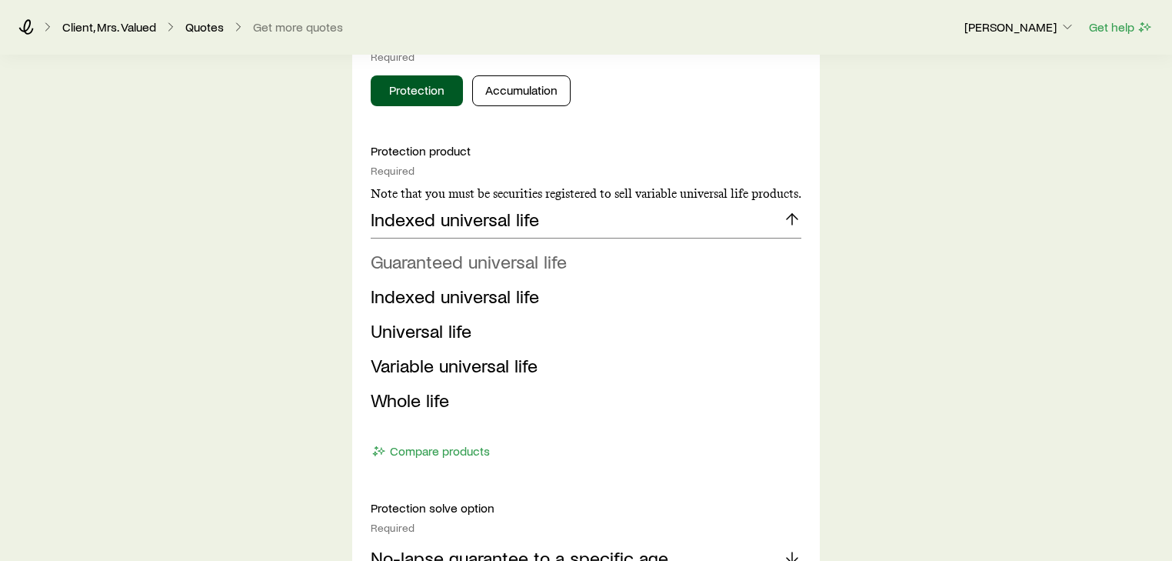
click at [421, 260] on span "Guaranteed universal life" at bounding box center [469, 261] width 196 height 22
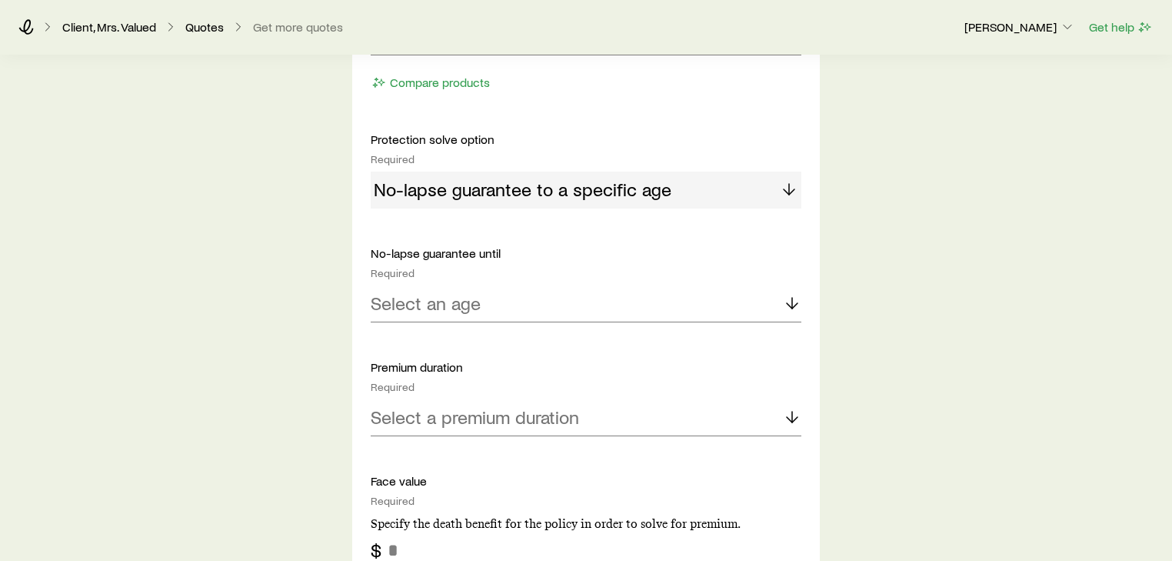
scroll to position [861, 0]
click at [440, 322] on div "Protection product Required Note that you must be securities registered to sell…" at bounding box center [586, 403] width 431 height 891
click at [438, 317] on div "Select an age" at bounding box center [586, 302] width 431 height 37
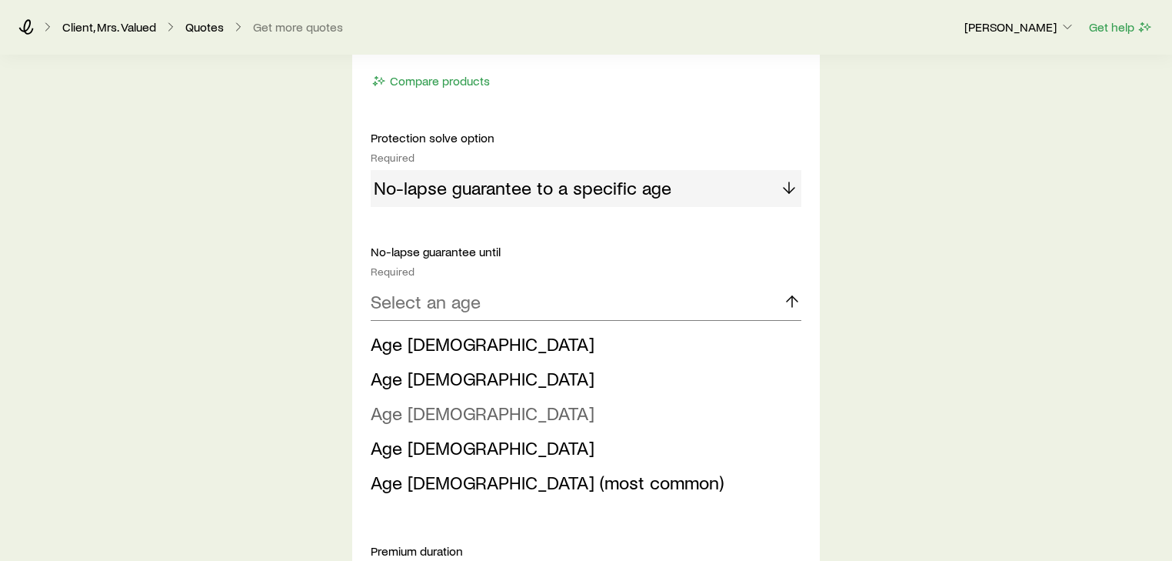
click at [425, 412] on span "Age [DEMOGRAPHIC_DATA]" at bounding box center [483, 412] width 224 height 22
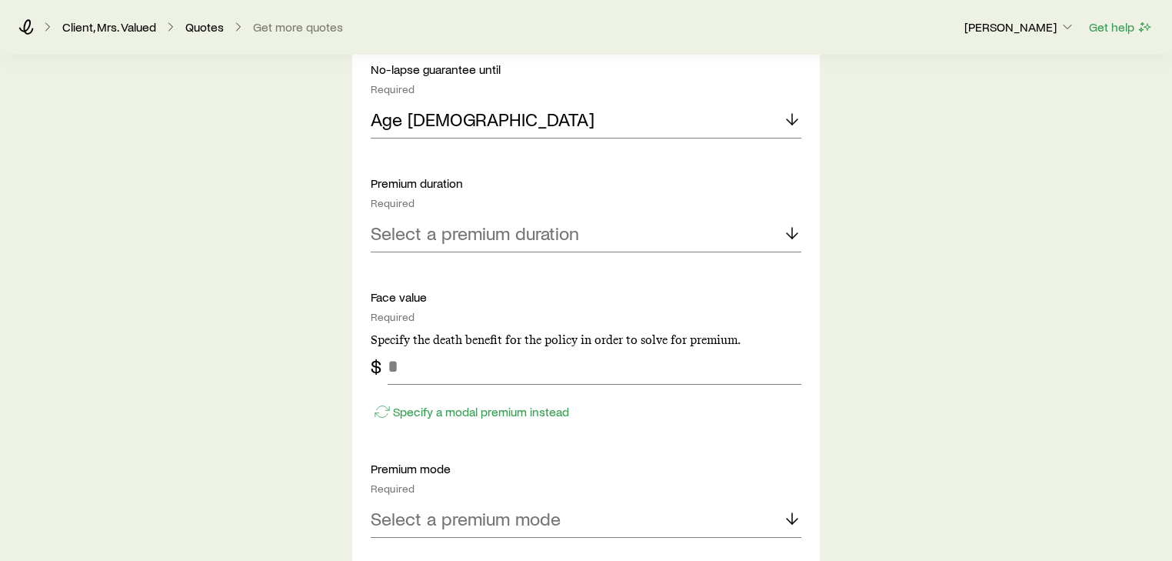
scroll to position [1046, 0]
click at [477, 250] on div "Protection product Required Note that you must be securities registered to sell…" at bounding box center [586, 219] width 431 height 891
click at [482, 230] on p "Select a premium duration" at bounding box center [475, 231] width 208 height 22
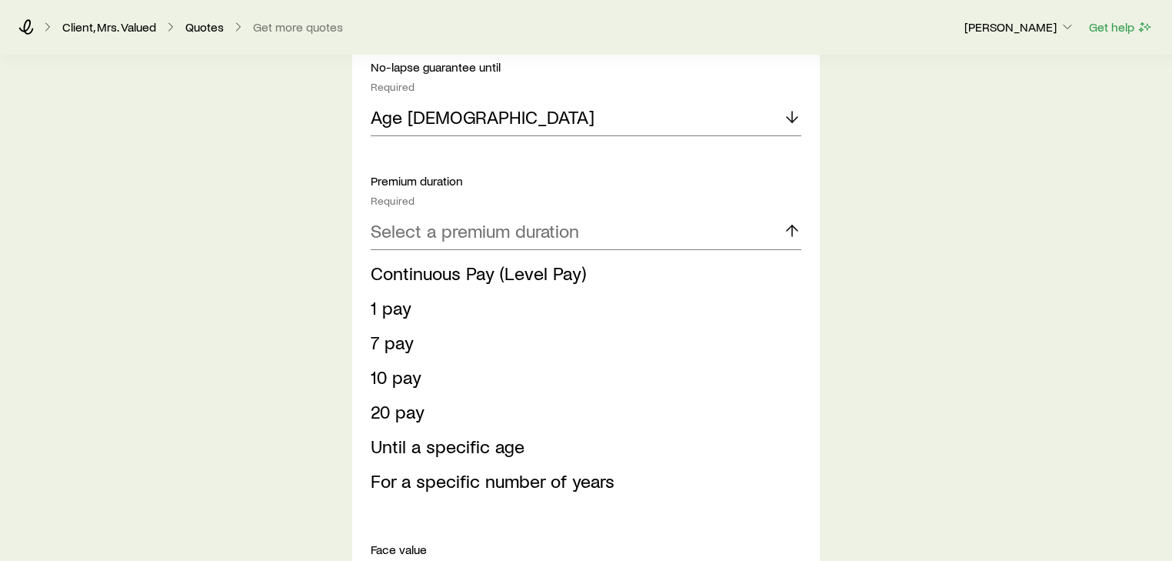
click at [546, 276] on span "Continuous Pay (Level Pay)" at bounding box center [478, 273] width 215 height 22
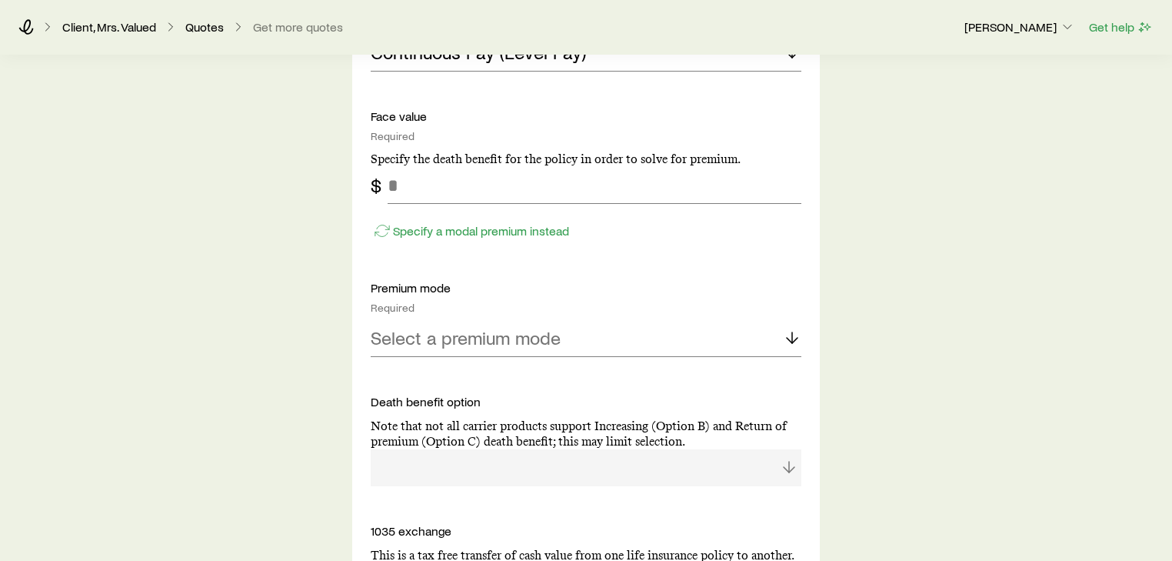
scroll to position [1231, 0]
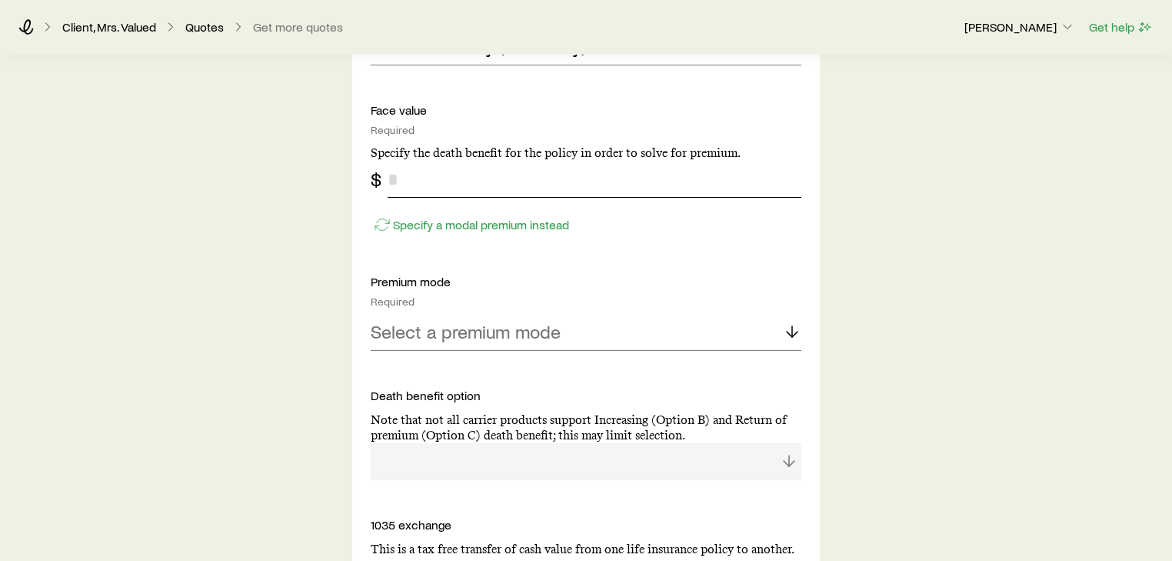
drag, startPoint x: 449, startPoint y: 181, endPoint x: 650, endPoint y: 227, distance: 206.0
click at [450, 182] on input "tel" at bounding box center [595, 179] width 414 height 37
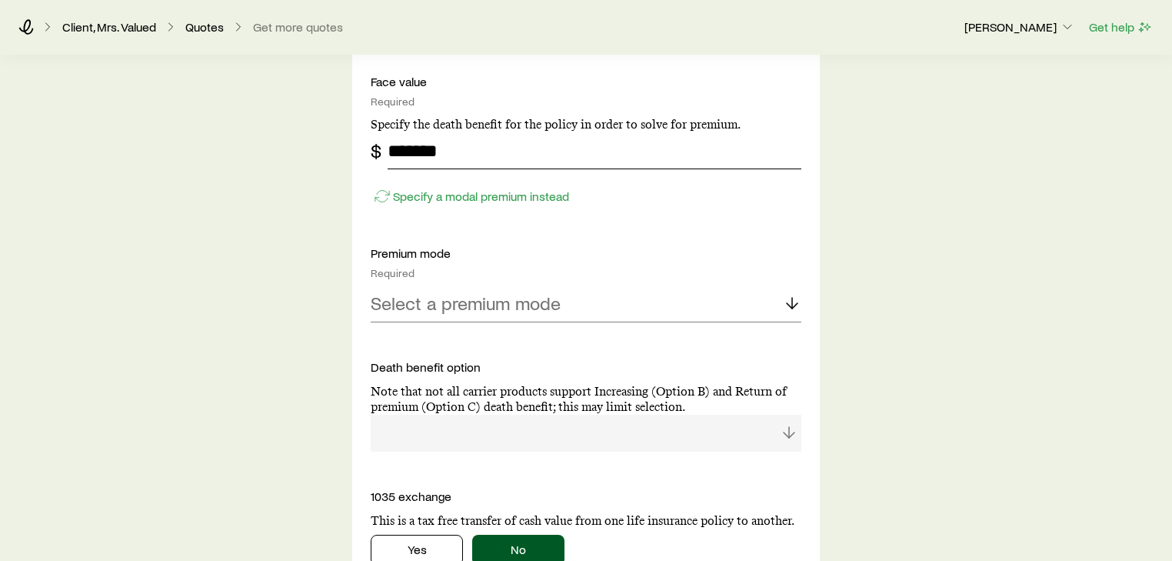
scroll to position [1354, 0]
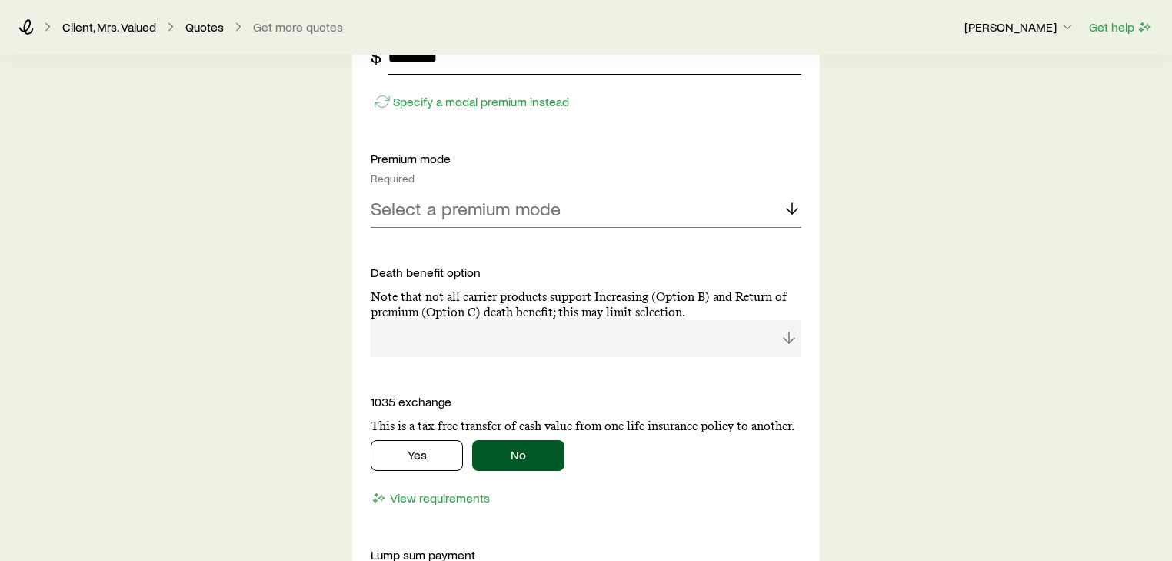
type input "*******"
click at [469, 199] on div "Select a premium mode" at bounding box center [586, 209] width 431 height 37
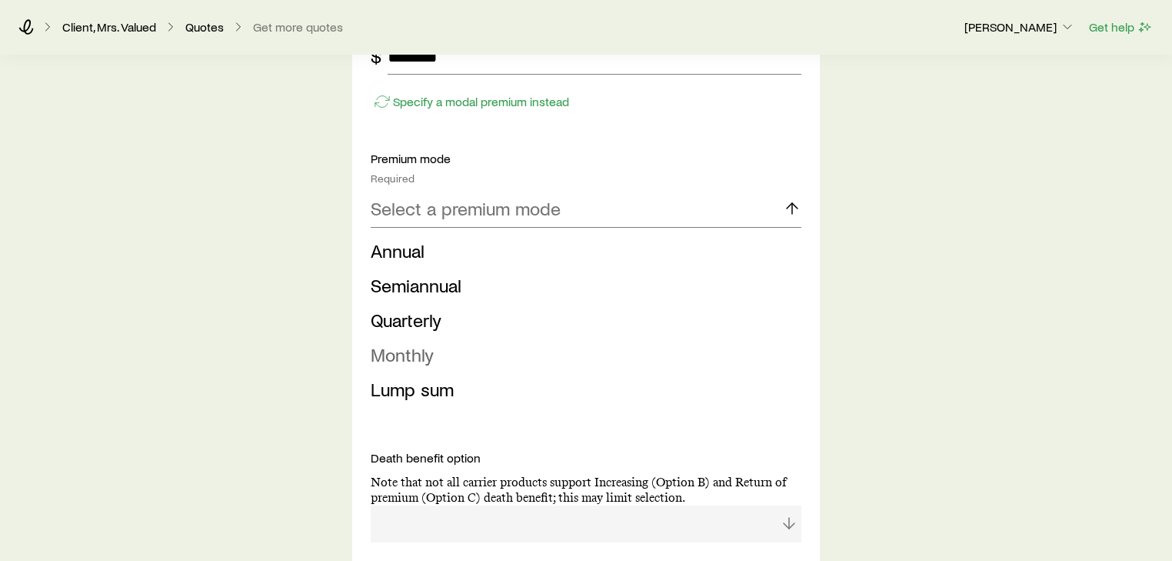
click at [431, 355] on span "Monthly" at bounding box center [402, 354] width 63 height 22
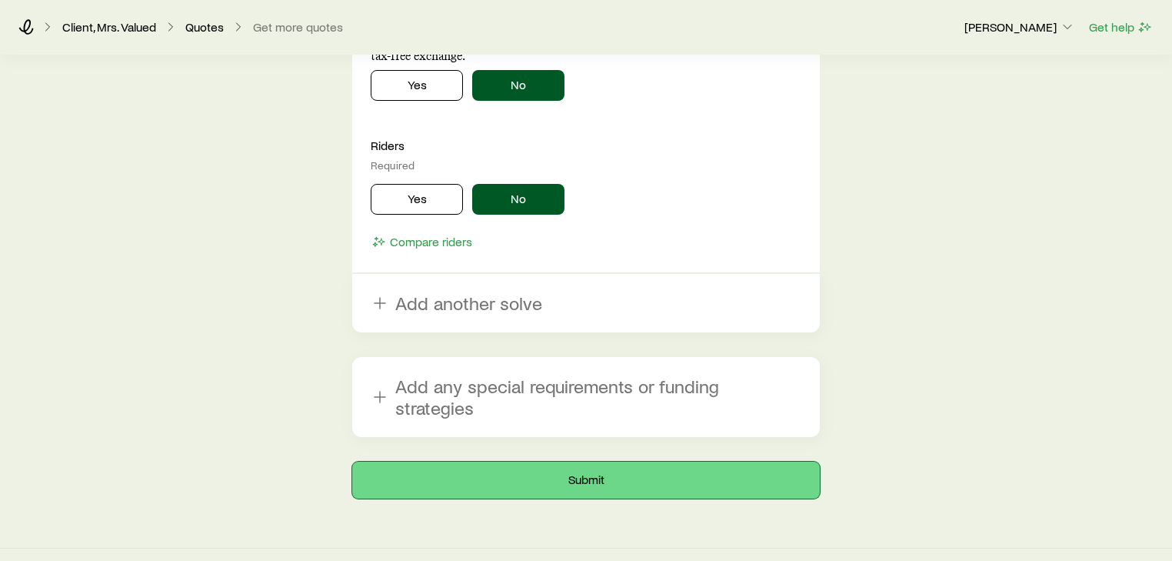
click at [508, 465] on button "Submit" at bounding box center [586, 479] width 468 height 37
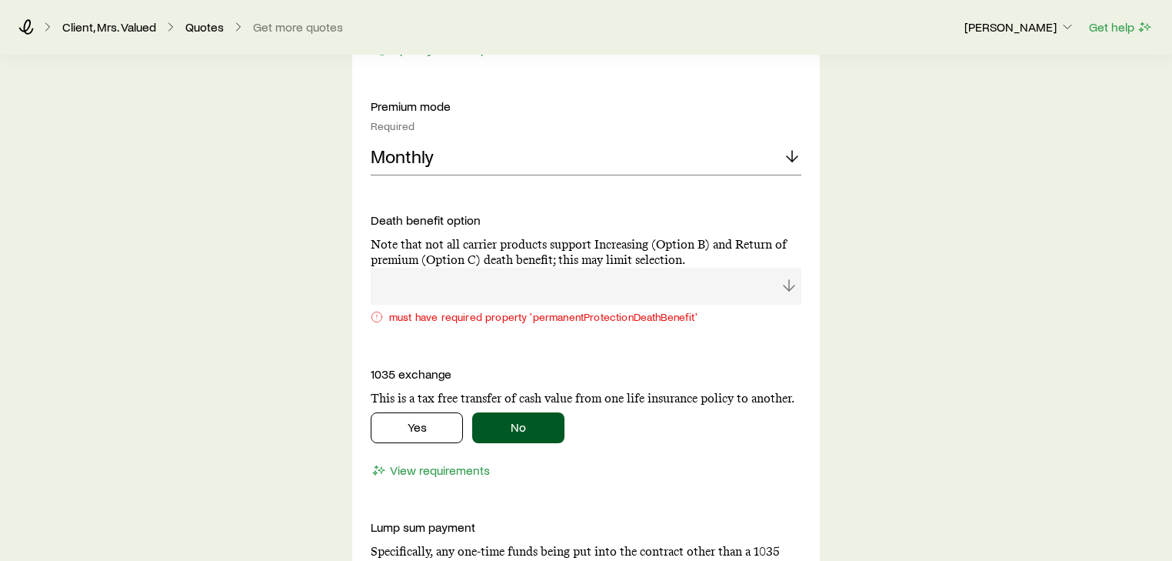
scroll to position [1538, 0]
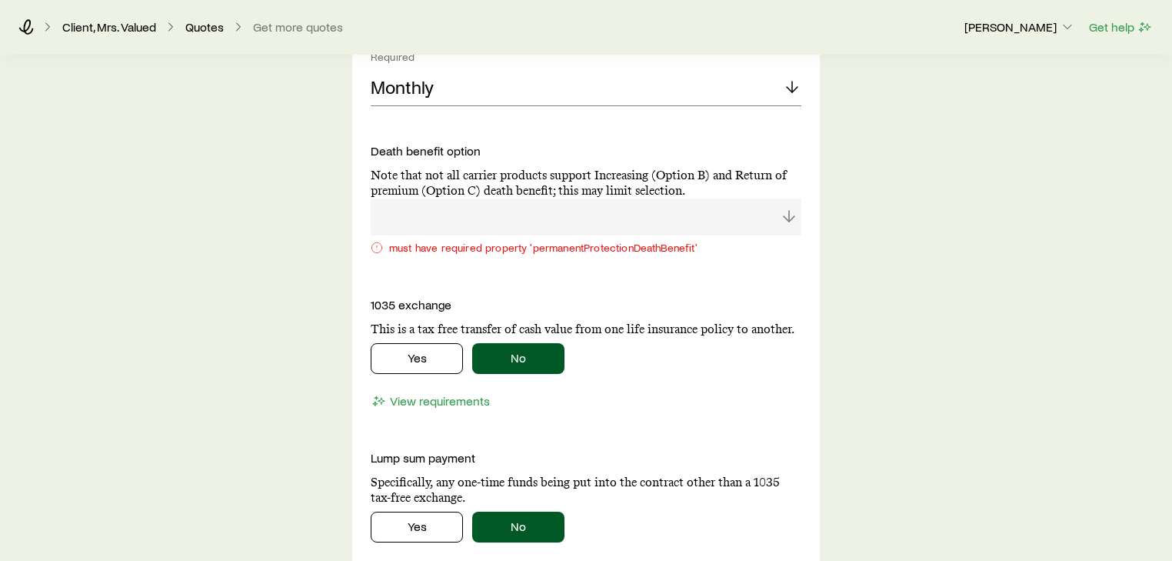
click at [578, 207] on div at bounding box center [586, 216] width 431 height 37
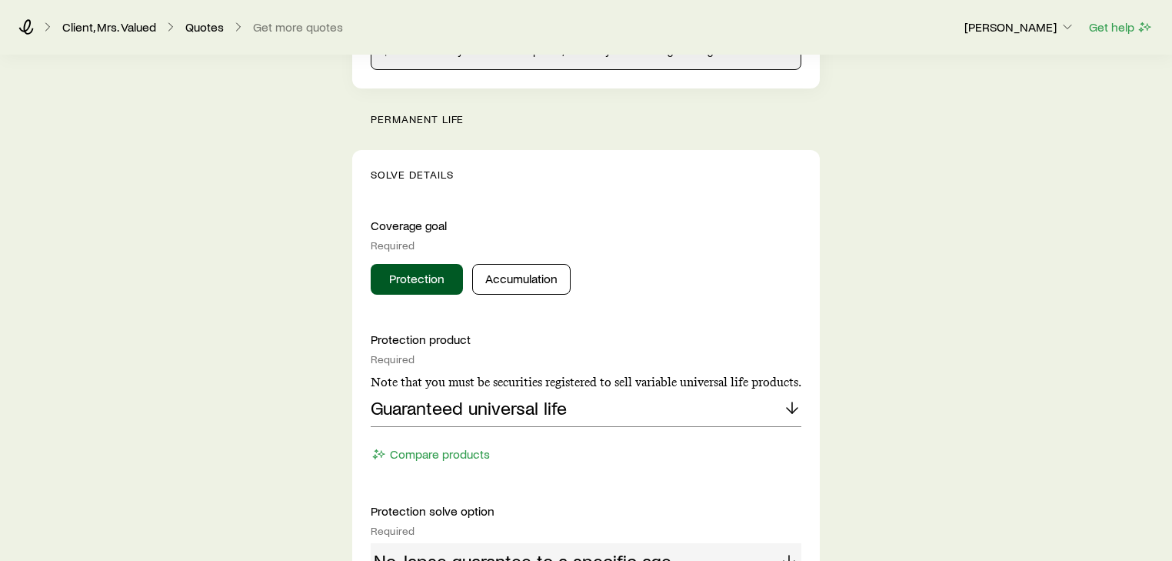
scroll to position [554, 0]
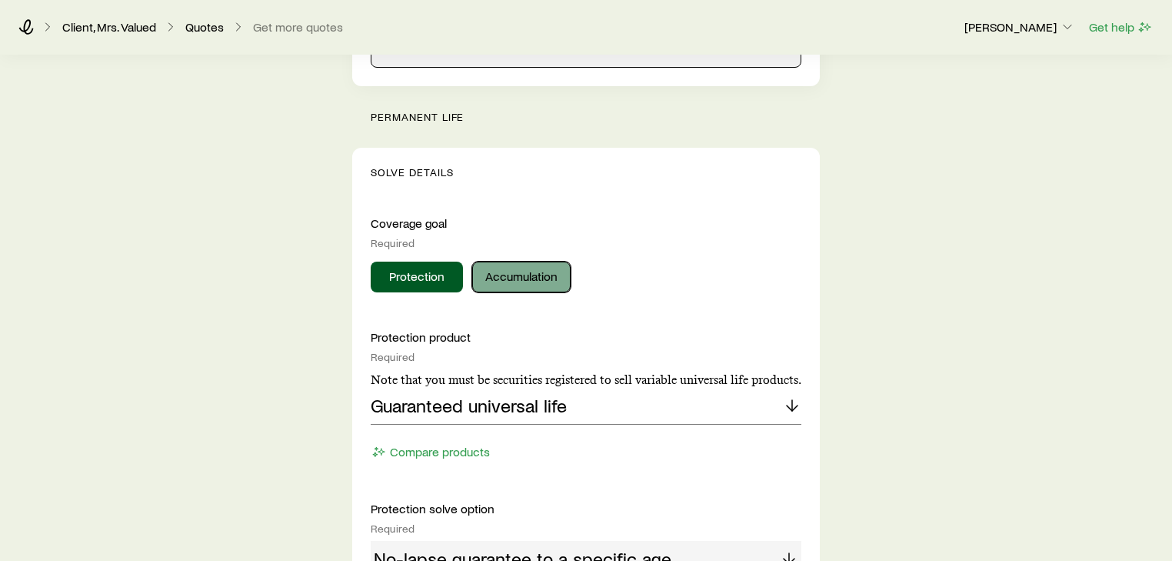
drag, startPoint x: 523, startPoint y: 278, endPoint x: 545, endPoint y: 281, distance: 21.7
click at [526, 282] on button "Accumulation" at bounding box center [521, 277] width 98 height 31
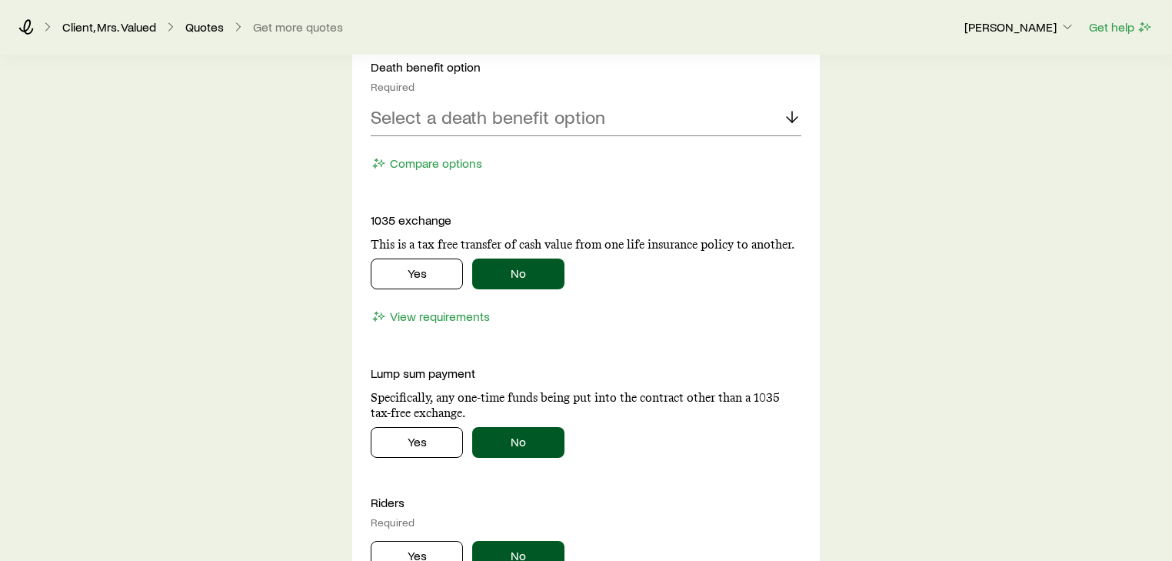
scroll to position [1600, 0]
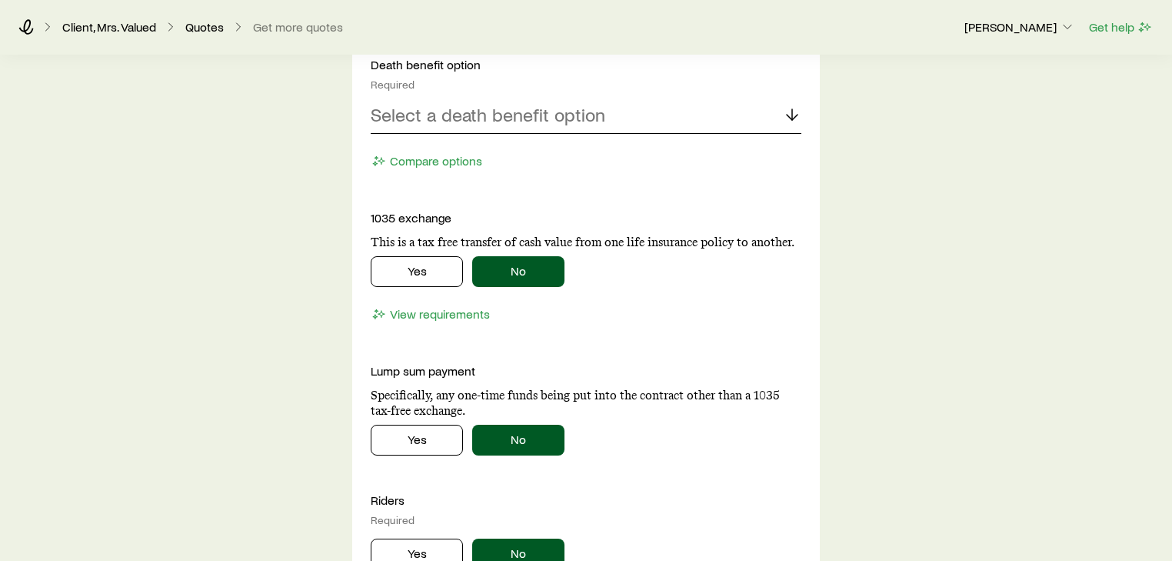
click at [545, 116] on p "Select a death benefit option" at bounding box center [488, 115] width 235 height 22
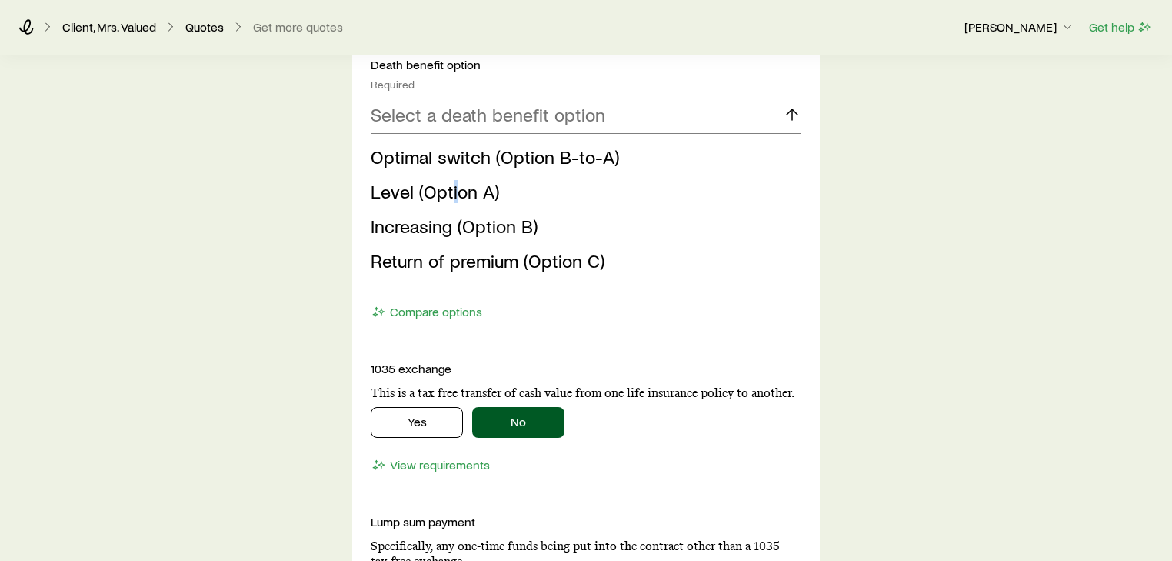
click at [453, 192] on span "Level (Option A)" at bounding box center [435, 191] width 128 height 22
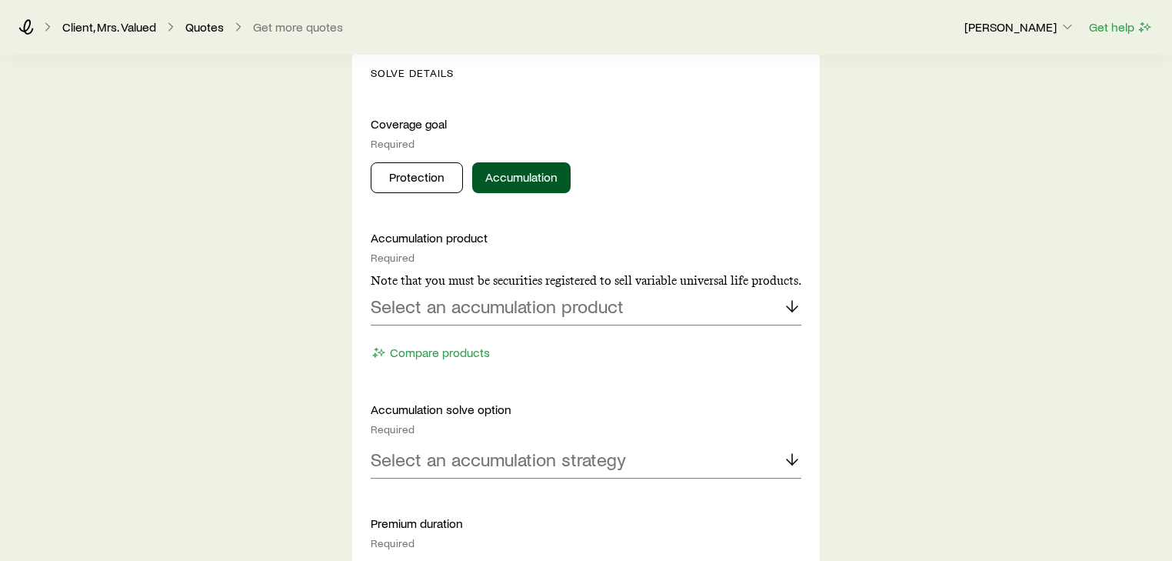
scroll to position [492, 0]
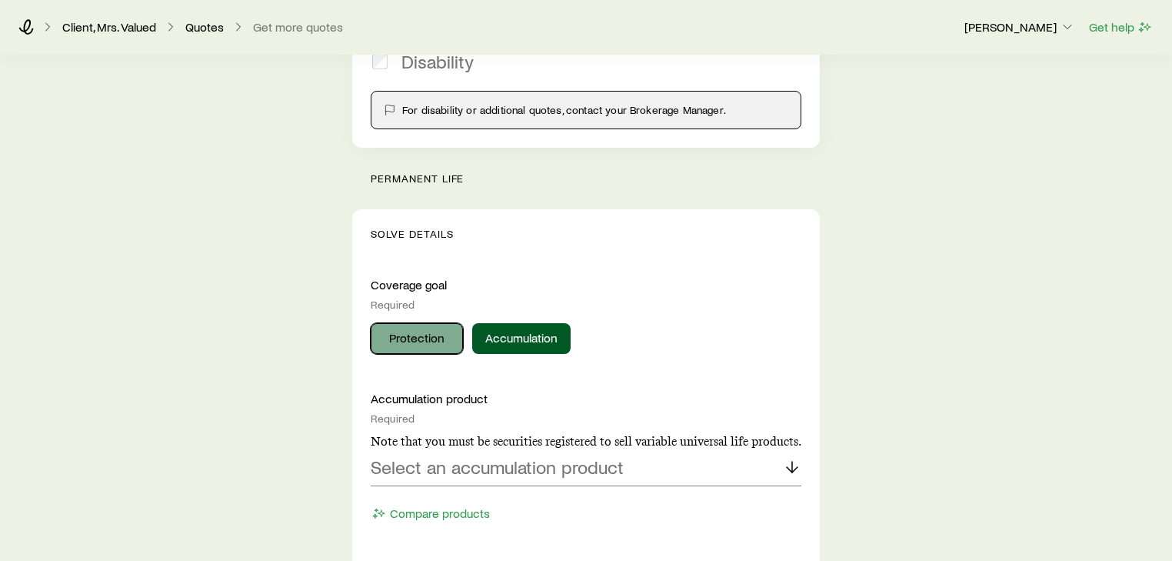
click at [445, 339] on button "Protection" at bounding box center [417, 338] width 92 height 31
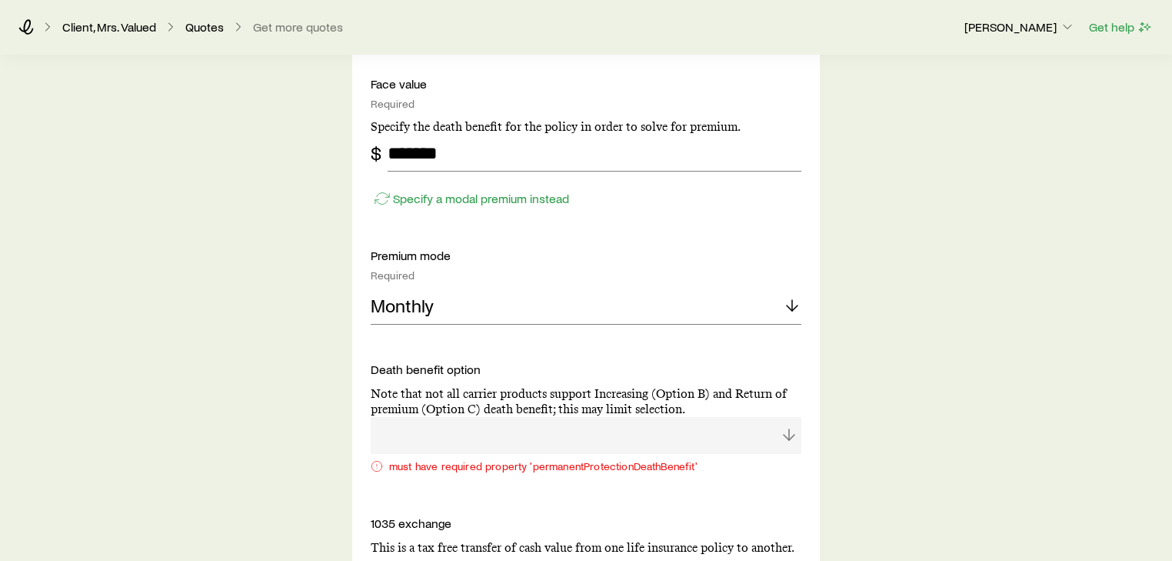
scroll to position [1415, 0]
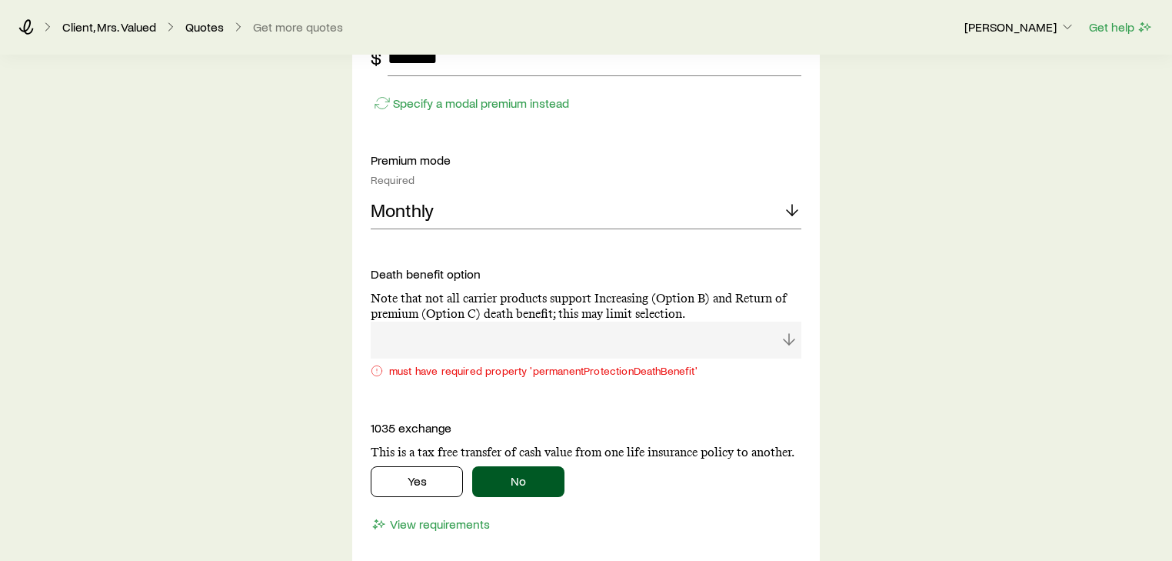
drag, startPoint x: 698, startPoint y: 345, endPoint x: 691, endPoint y: 334, distance: 12.8
click at [695, 341] on div at bounding box center [586, 340] width 431 height 37
click at [578, 342] on div at bounding box center [586, 340] width 431 height 37
drag, startPoint x: 438, startPoint y: 375, endPoint x: 483, endPoint y: 378, distance: 45.5
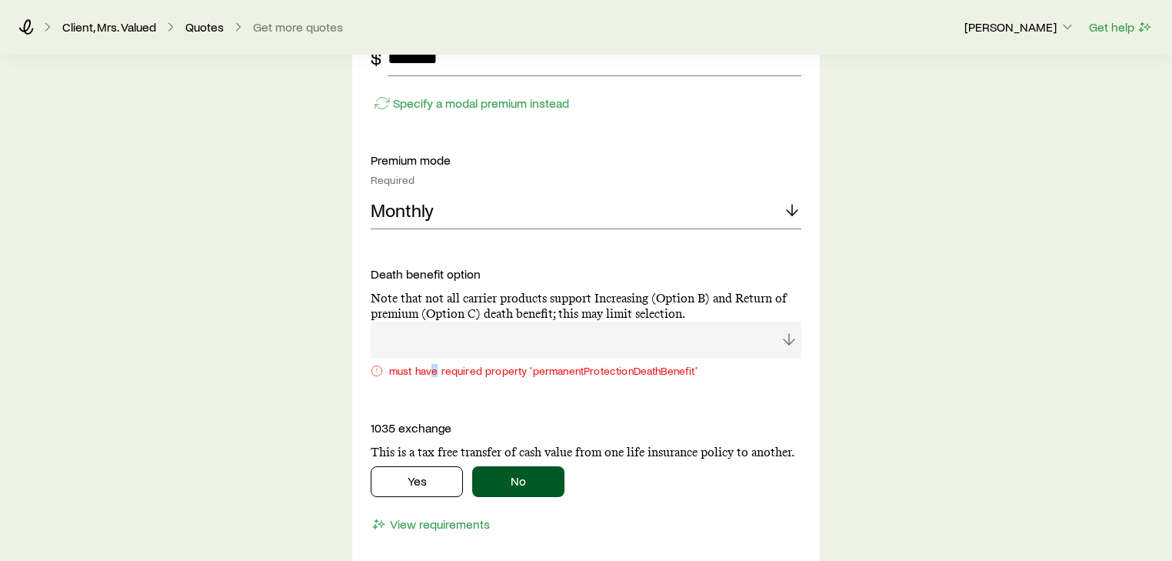
click at [438, 376] on div "must have required property 'permanentProtectionDeathBenefit'" at bounding box center [586, 353] width 431 height 62
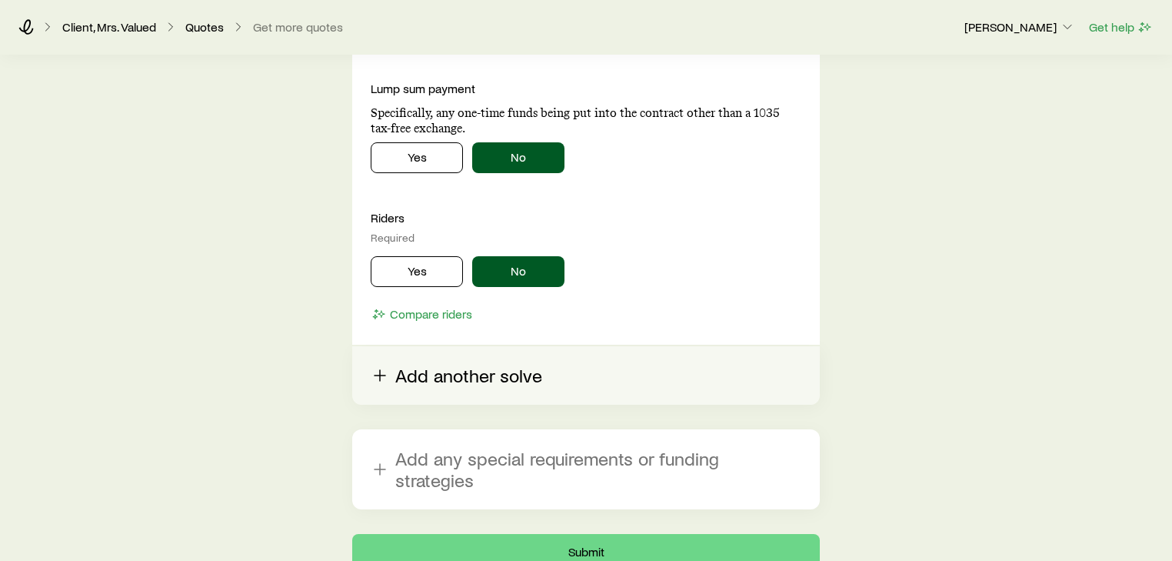
scroll to position [1955, 0]
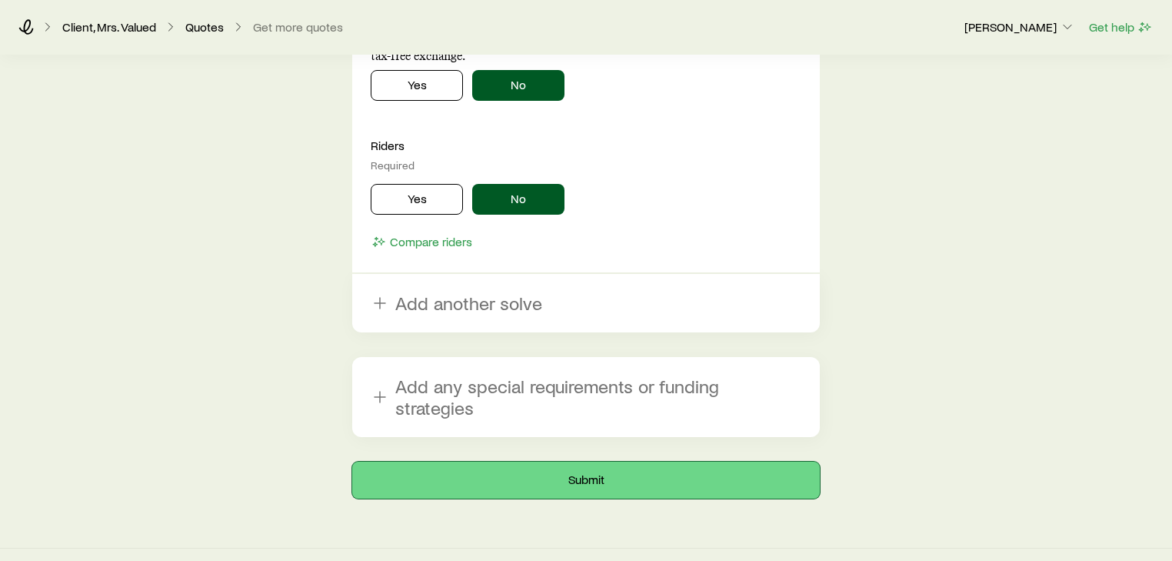
click at [529, 461] on button "Submit" at bounding box center [586, 479] width 468 height 37
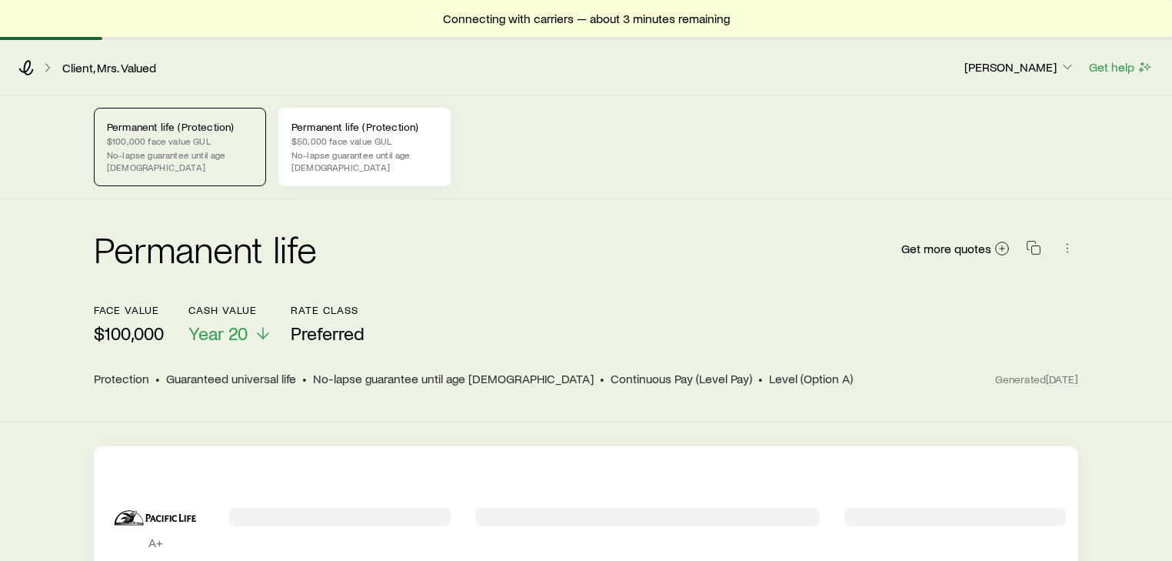
click at [354, 135] on p "$50,000 face value GUL" at bounding box center [365, 141] width 146 height 12
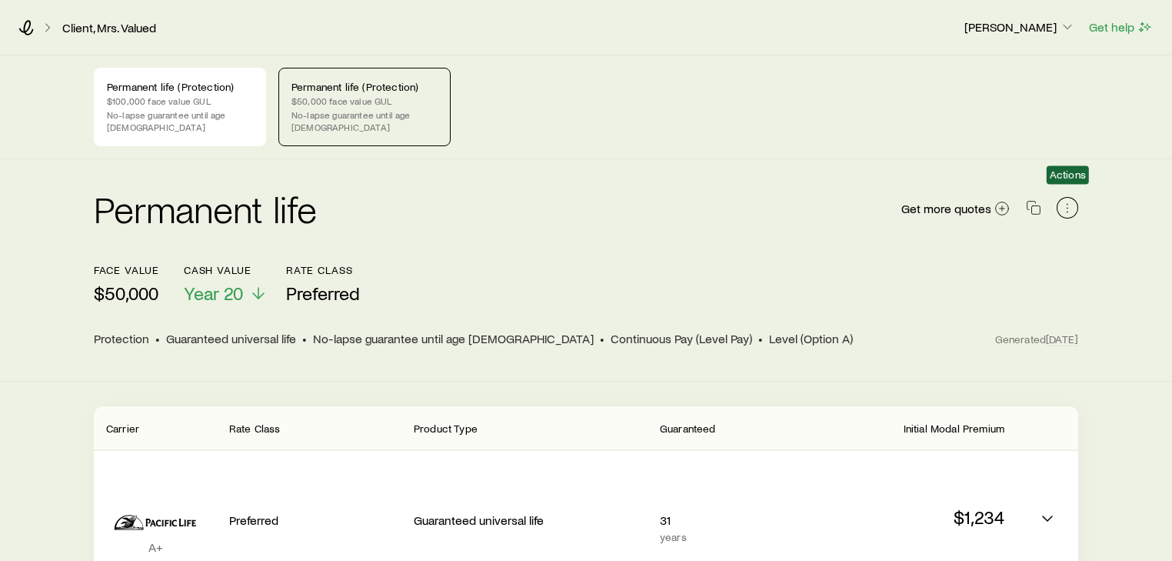
click at [1061, 200] on icon "button" at bounding box center [1067, 207] width 15 height 15
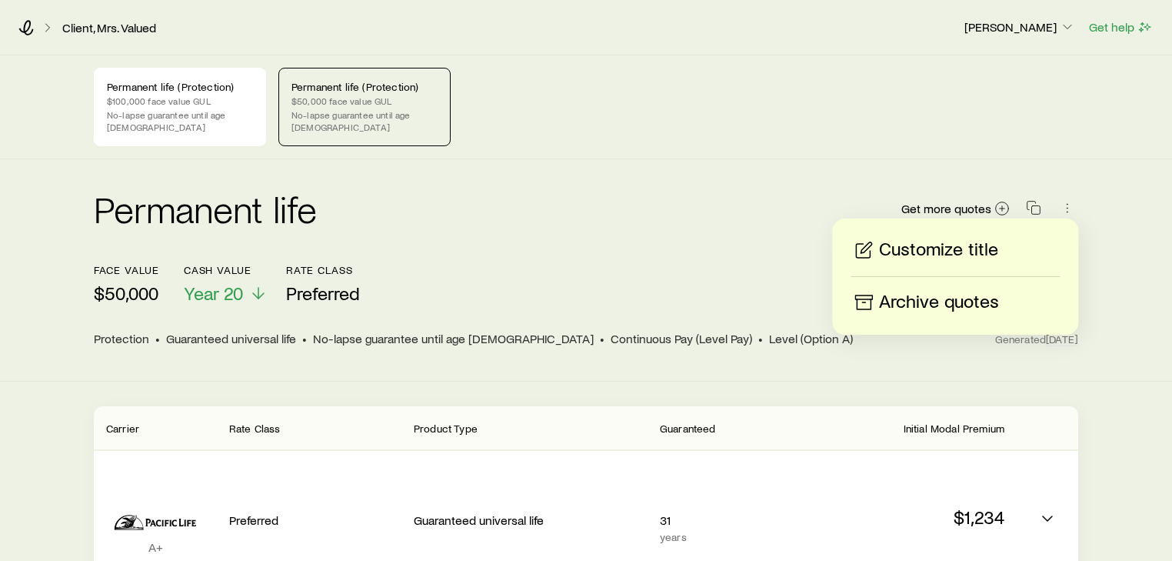
click at [941, 252] on p "Customize title" at bounding box center [938, 250] width 119 height 25
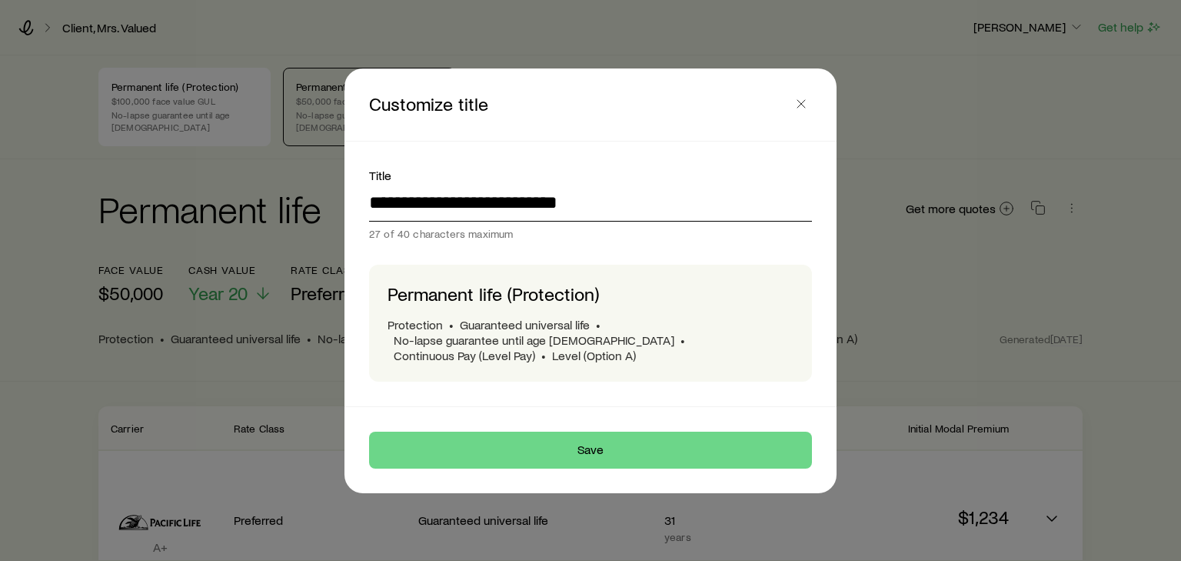
drag, startPoint x: 610, startPoint y: 208, endPoint x: 259, endPoint y: 226, distance: 351.2
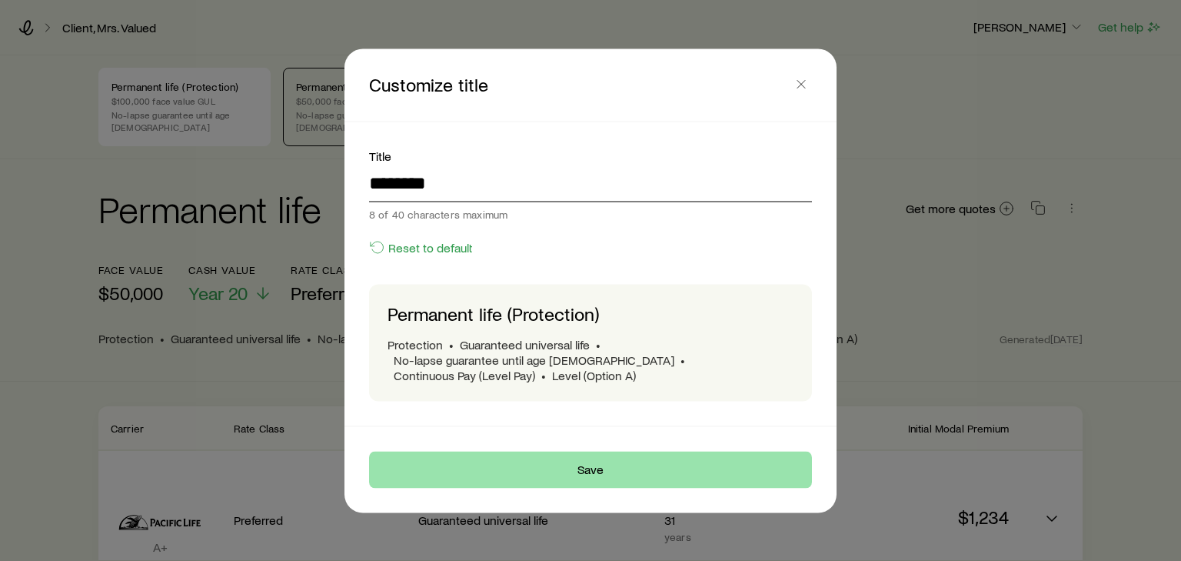
type input "*******"
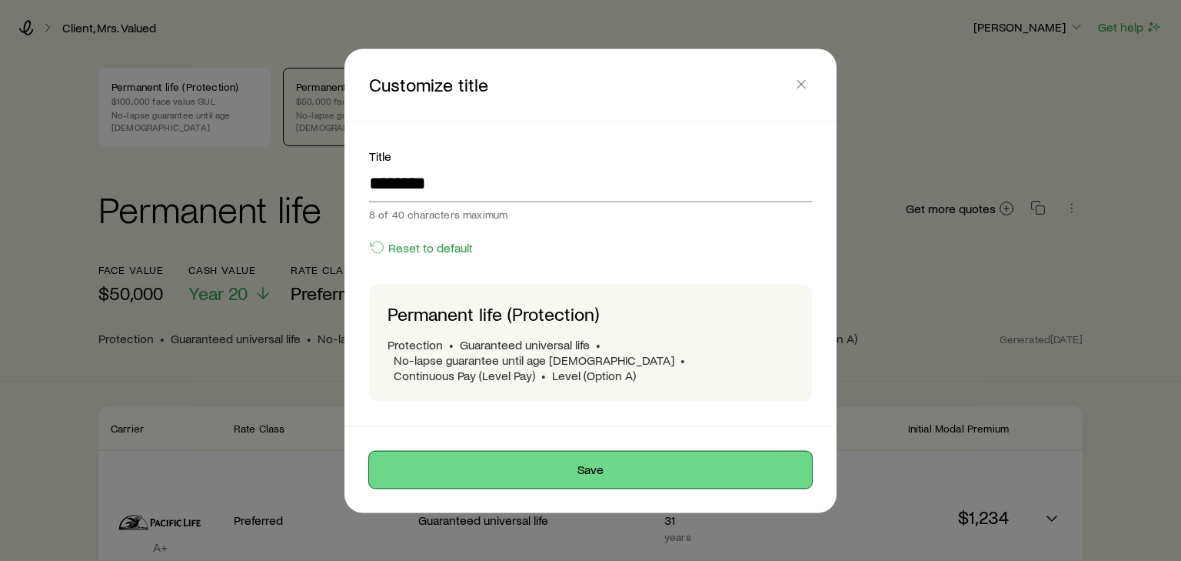
click at [580, 468] on button "Save" at bounding box center [590, 469] width 443 height 37
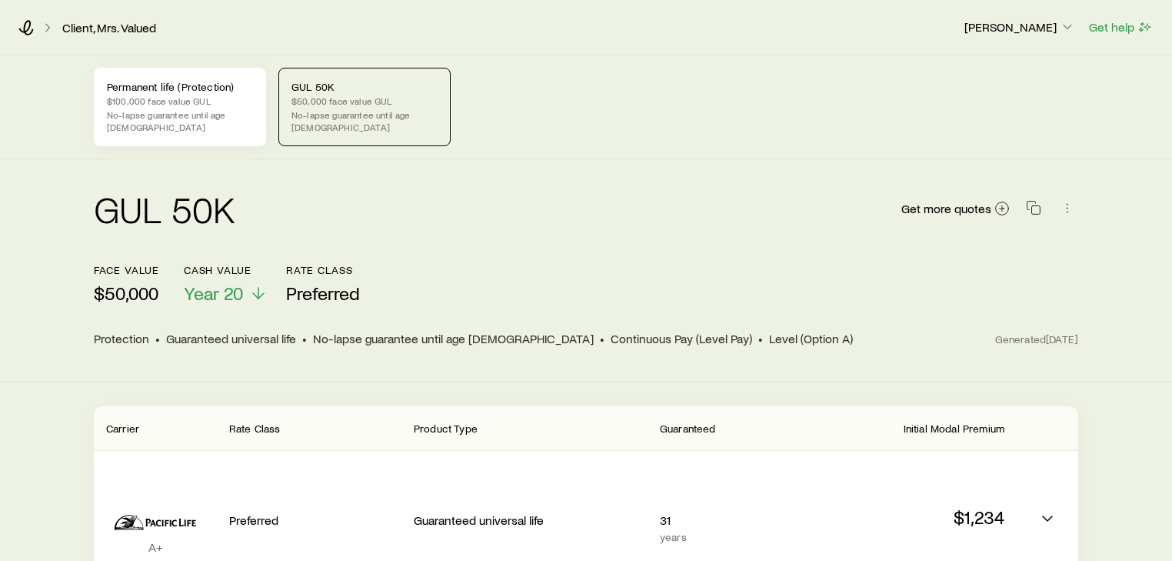
click at [209, 103] on p "$100,000 face value GUL" at bounding box center [180, 101] width 146 height 12
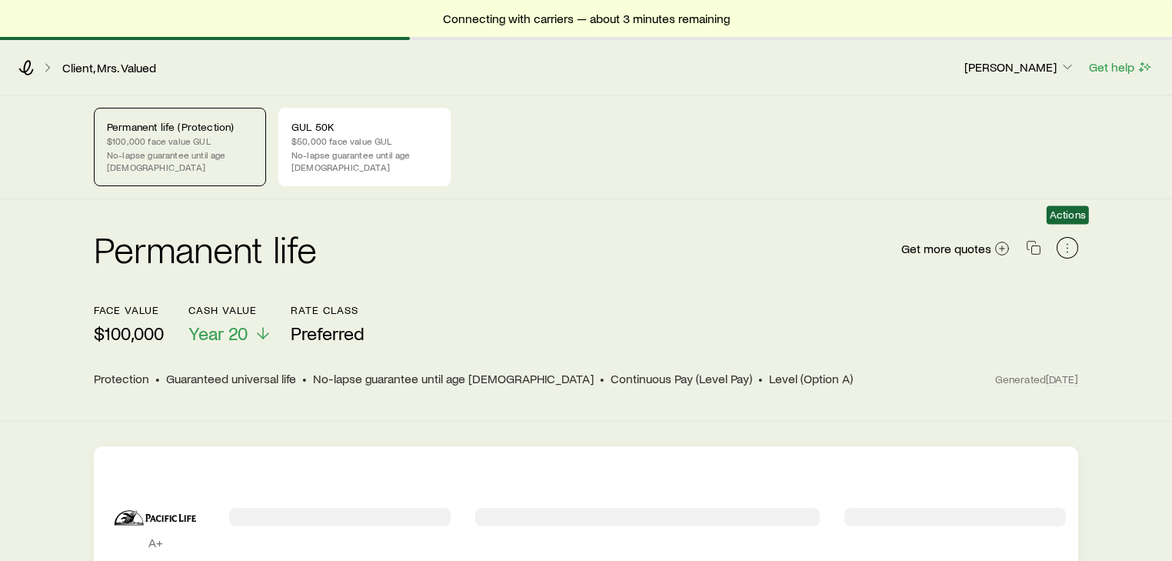
click at [1064, 240] on icon "button" at bounding box center [1067, 247] width 15 height 15
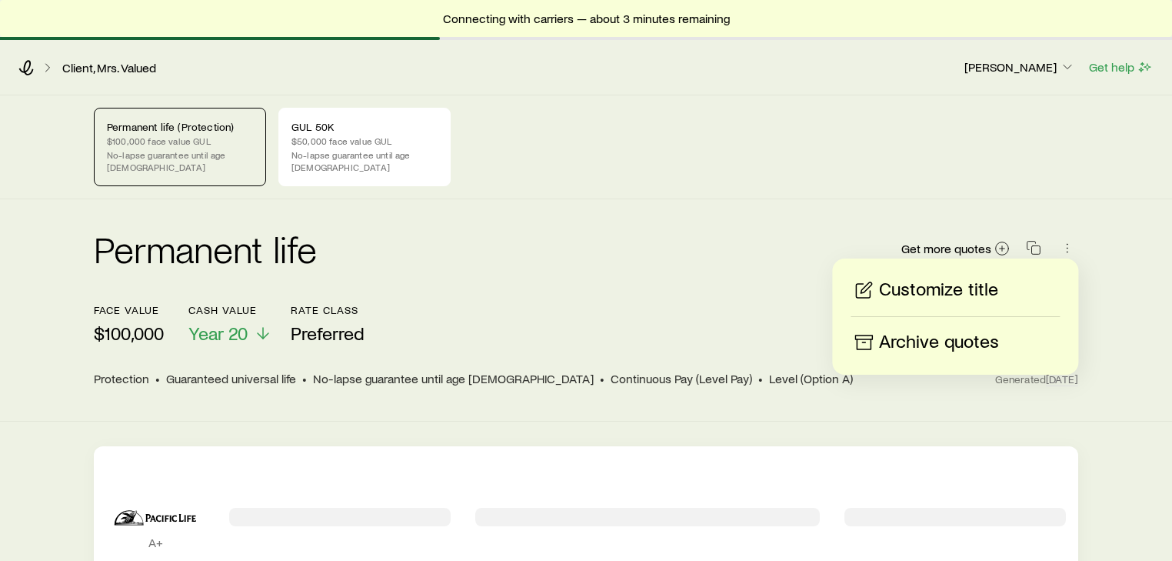
click at [977, 288] on p "Customize title" at bounding box center [938, 290] width 119 height 25
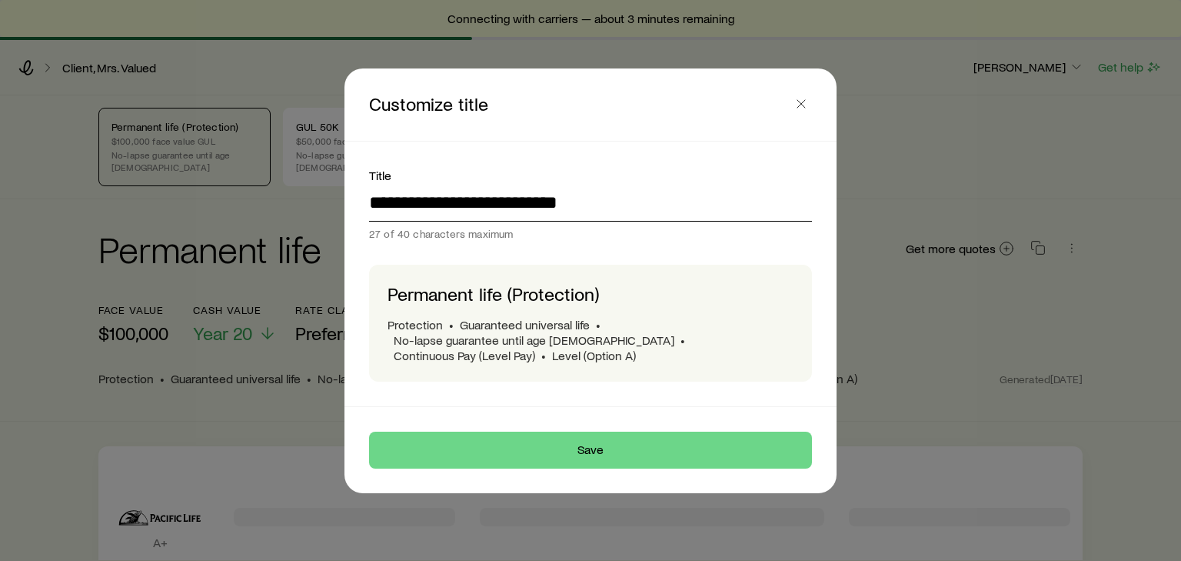
drag, startPoint x: 585, startPoint y: 218, endPoint x: 248, endPoint y: 234, distance: 337.3
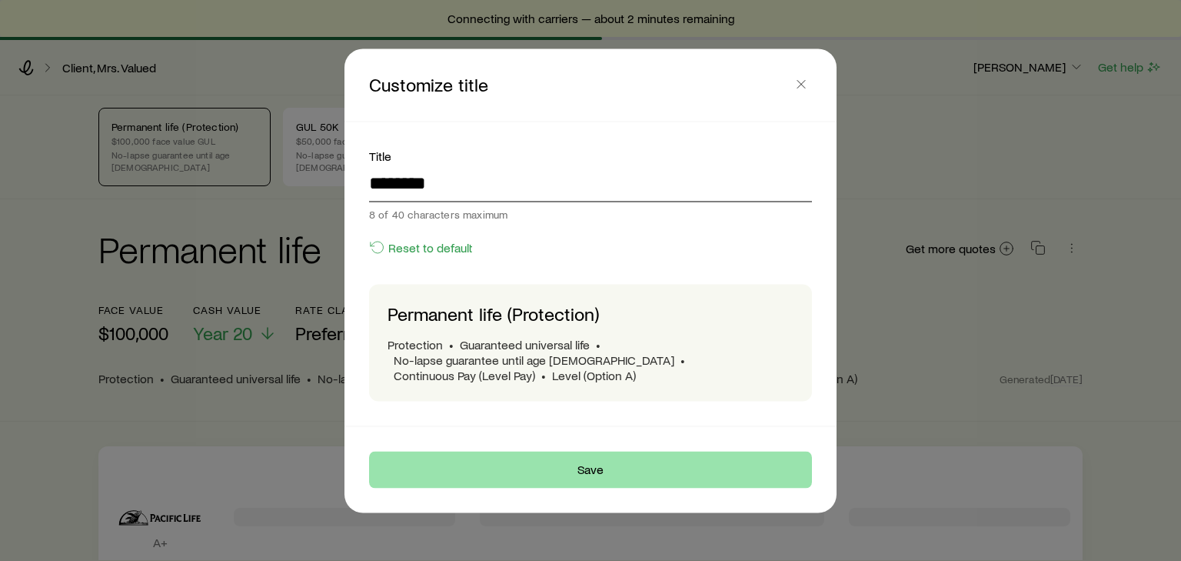
type input "********"
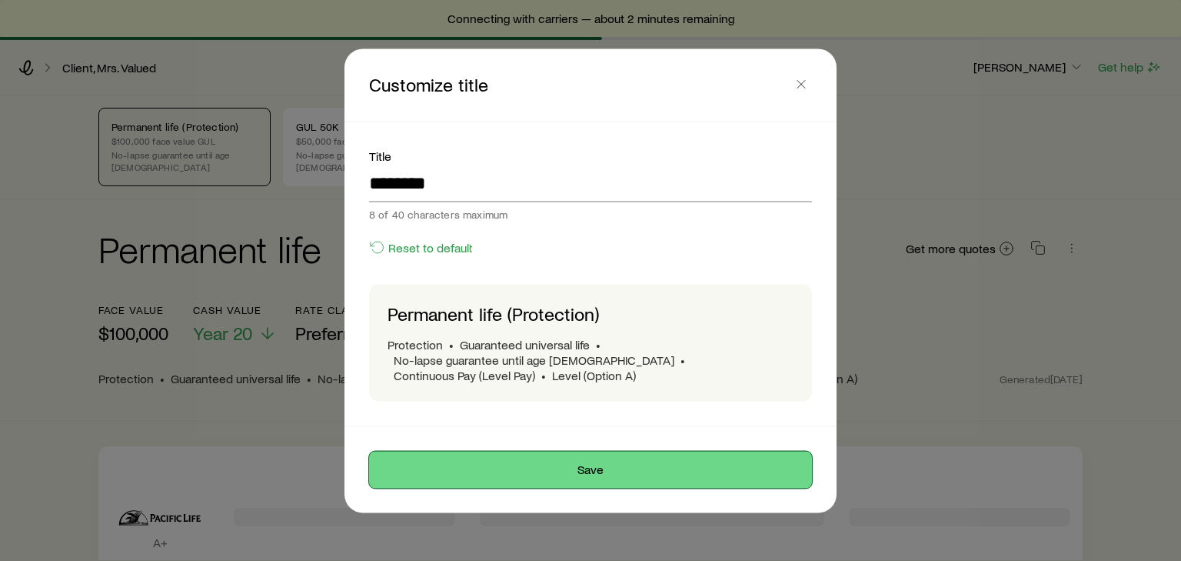
click at [552, 468] on button "Save" at bounding box center [590, 469] width 443 height 37
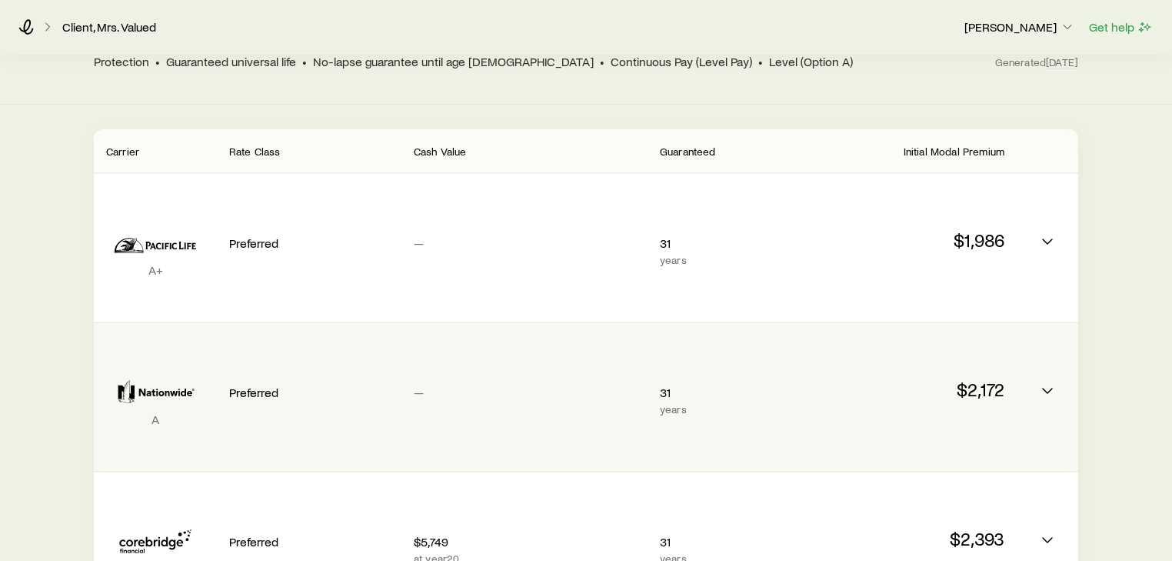
scroll to position [270, 0]
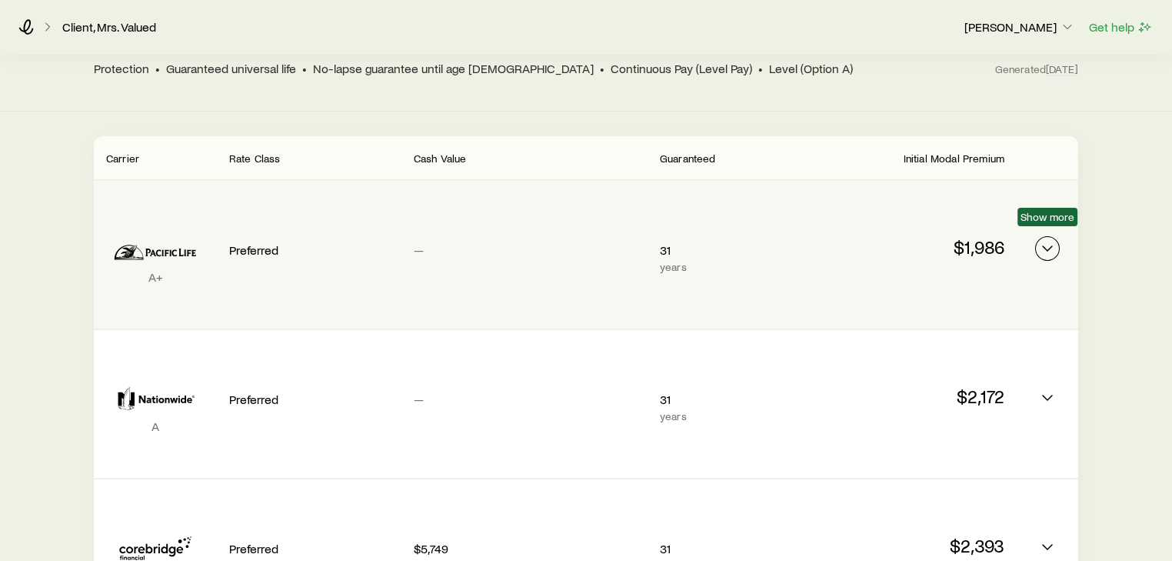
click at [1052, 239] on icon "Permanent quotes" at bounding box center [1047, 248] width 18 height 18
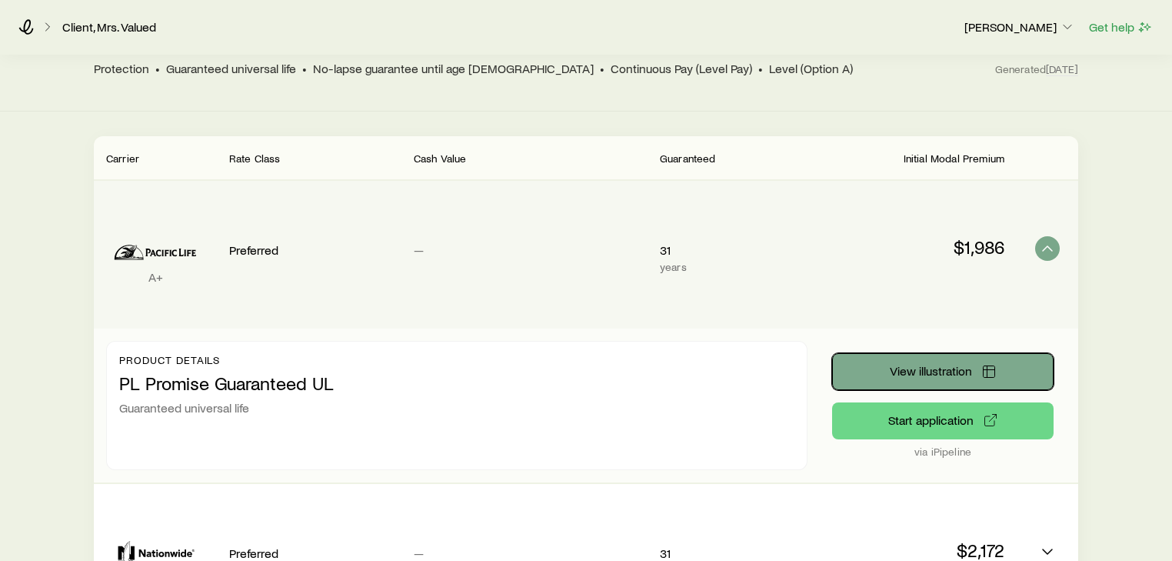
click at [914, 365] on span "View illustration" at bounding box center [931, 371] width 82 height 12
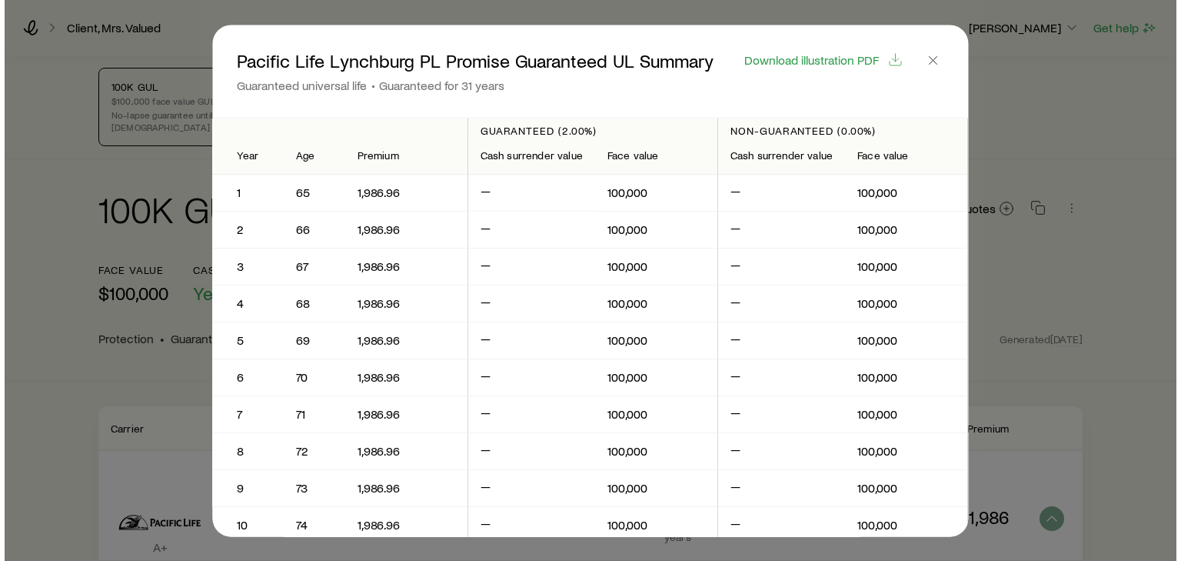
scroll to position [0, 0]
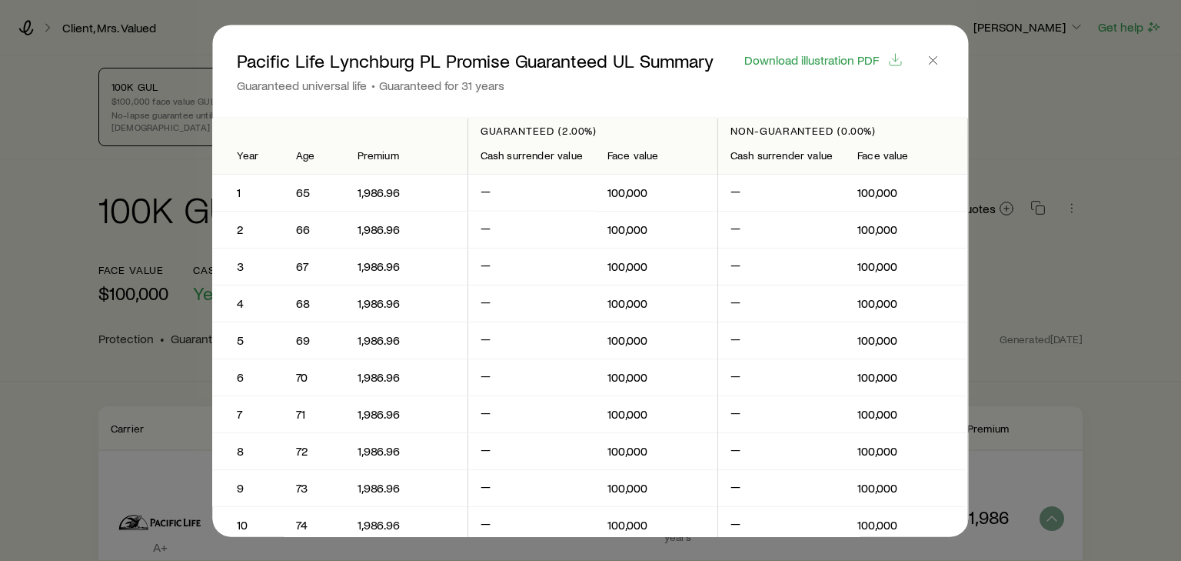
drag, startPoint x: 859, startPoint y: 55, endPoint x: 847, endPoint y: 72, distance: 20.9
click at [858, 55] on span "Download illustration PDF" at bounding box center [812, 59] width 135 height 12
click at [938, 58] on icon "button" at bounding box center [933, 59] width 15 height 15
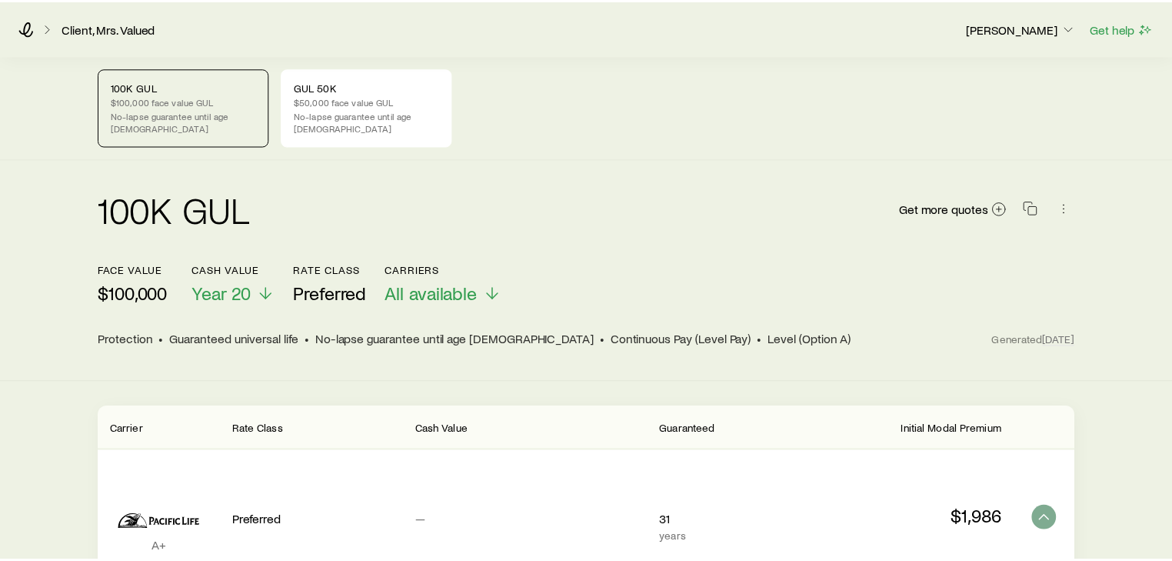
scroll to position [270, 0]
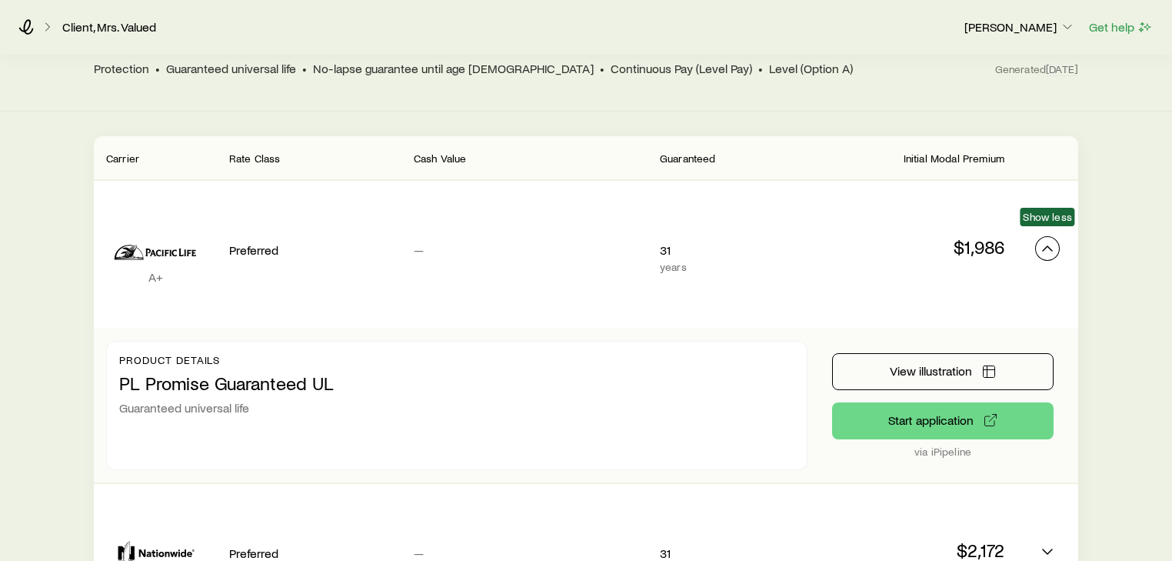
click at [1053, 239] on icon "Permanent quotes" at bounding box center [1047, 248] width 18 height 18
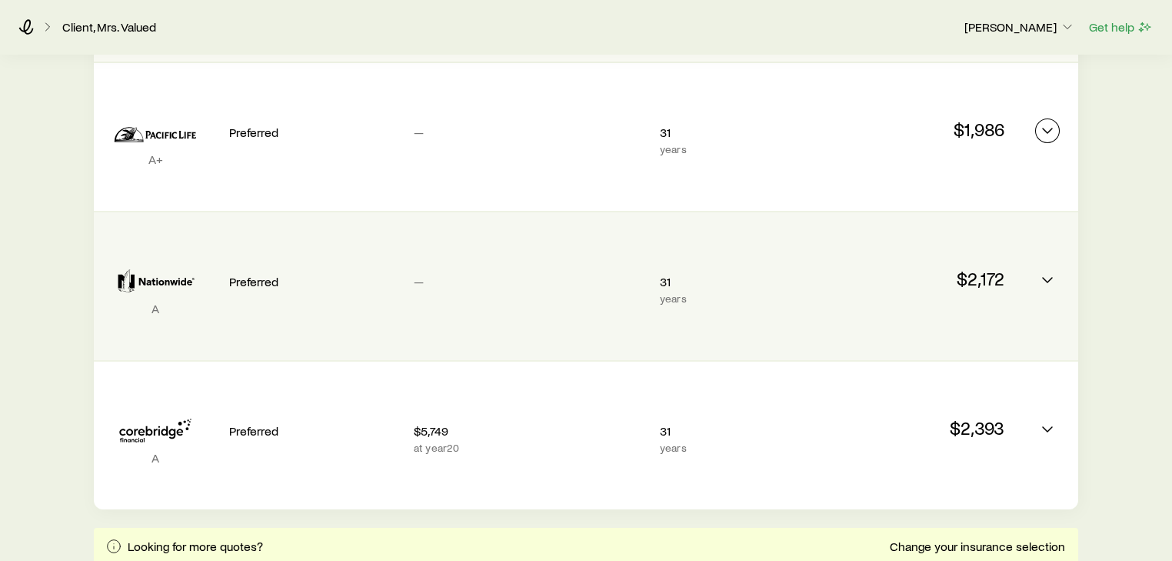
scroll to position [393, 0]
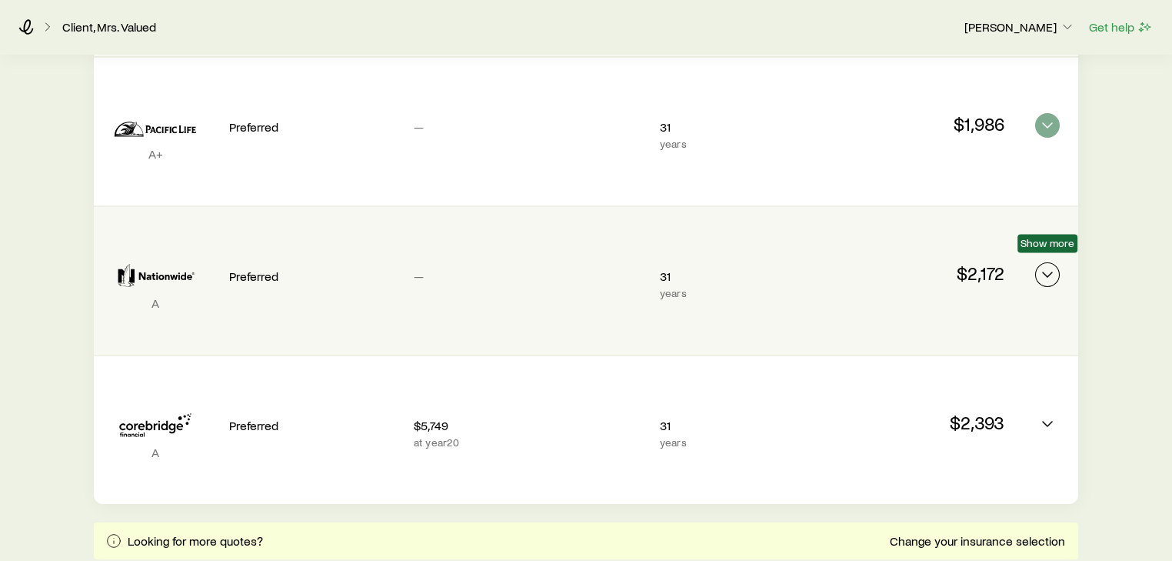
click at [1049, 265] on icon "Permanent quotes" at bounding box center [1047, 274] width 18 height 18
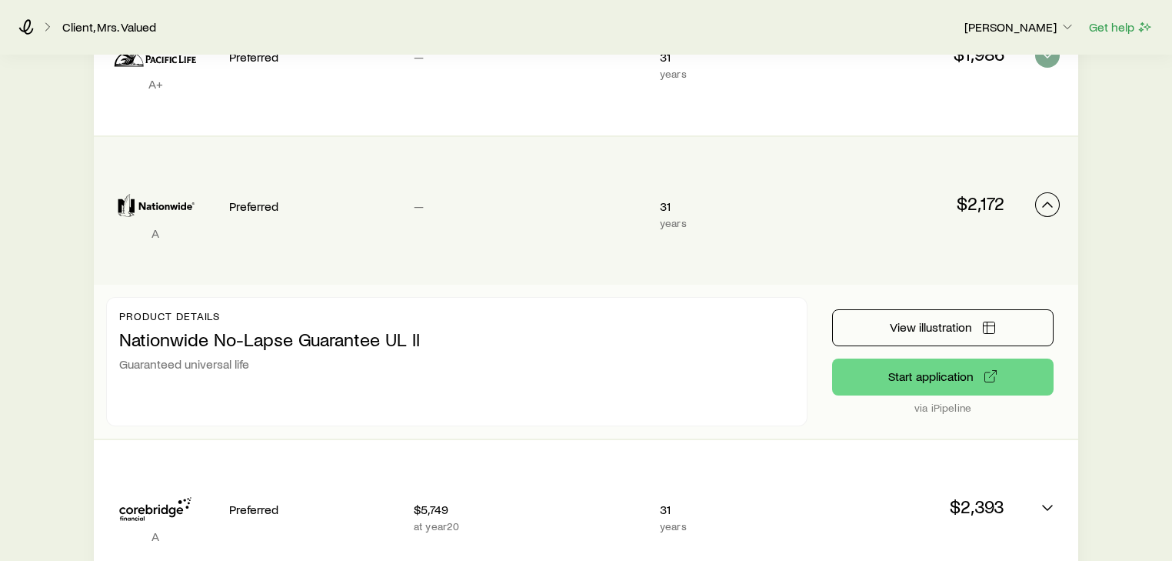
scroll to position [455, 0]
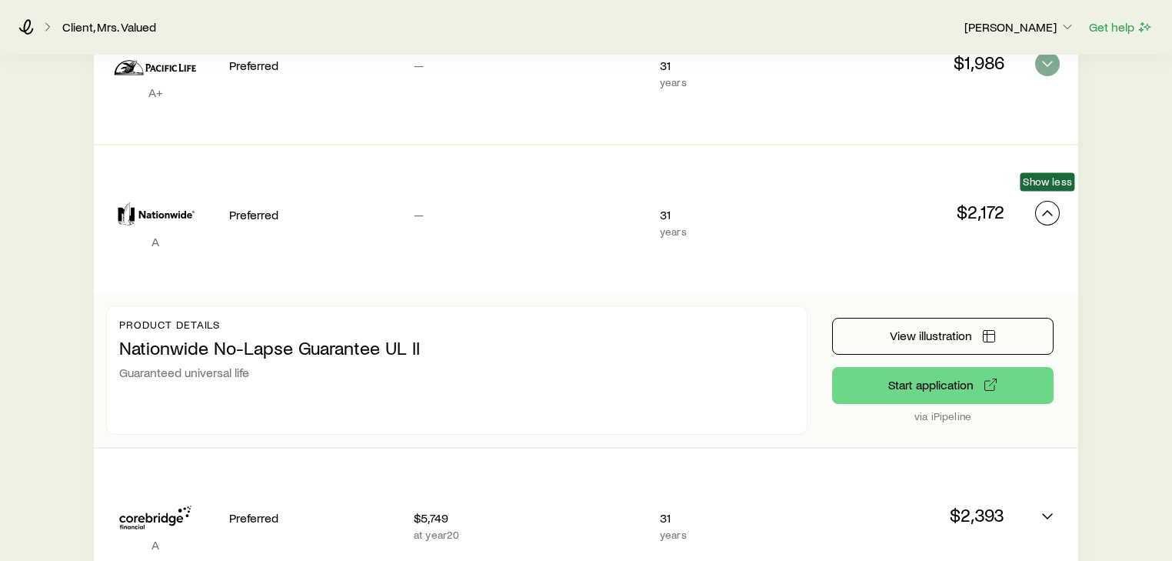
click at [1045, 204] on icon "Permanent quotes" at bounding box center [1047, 213] width 18 height 18
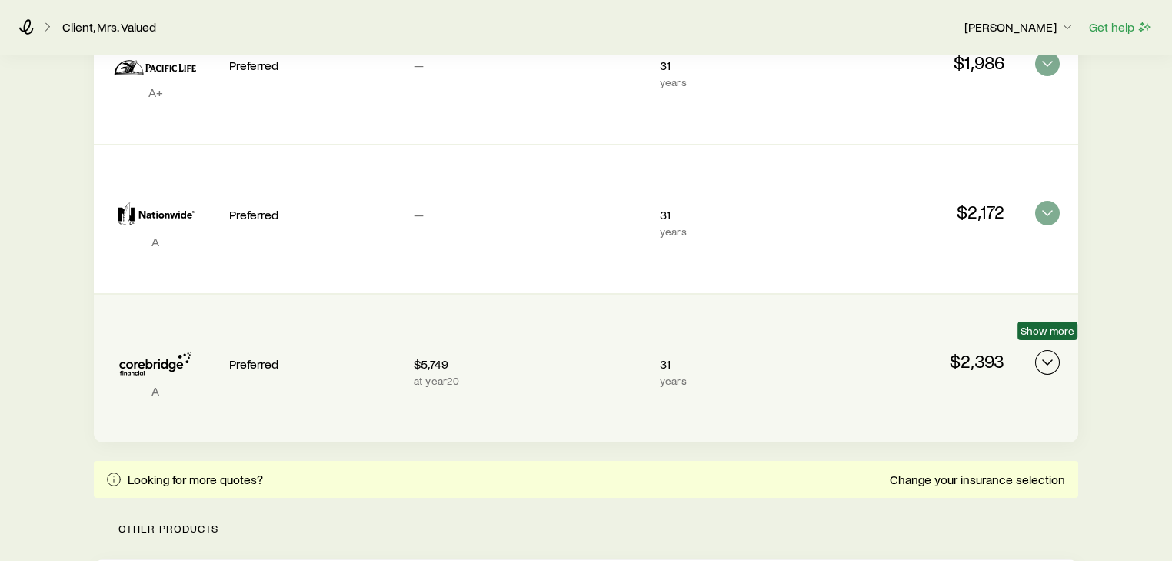
click at [1041, 360] on button "Permanent quotes" at bounding box center [1047, 362] width 25 height 25
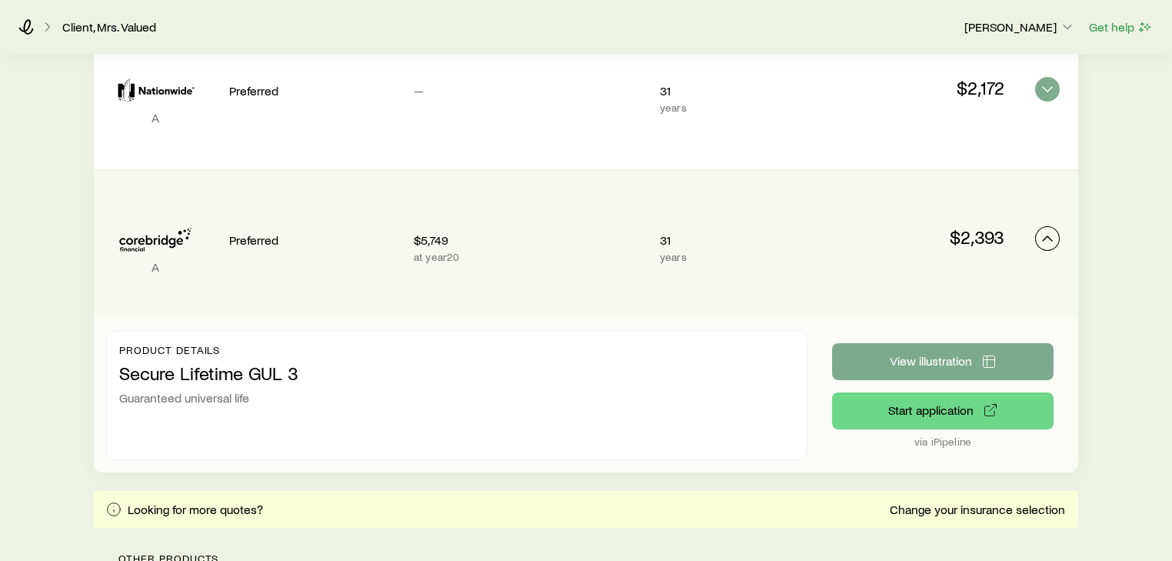
scroll to position [578, 0]
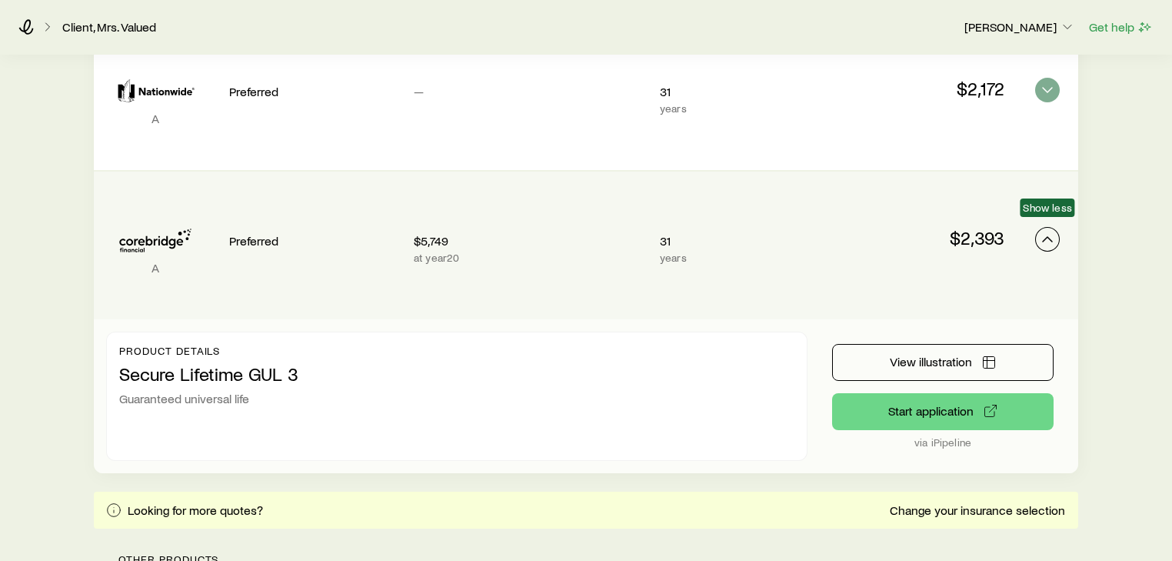
click at [1048, 230] on icon "Permanent quotes" at bounding box center [1047, 239] width 18 height 18
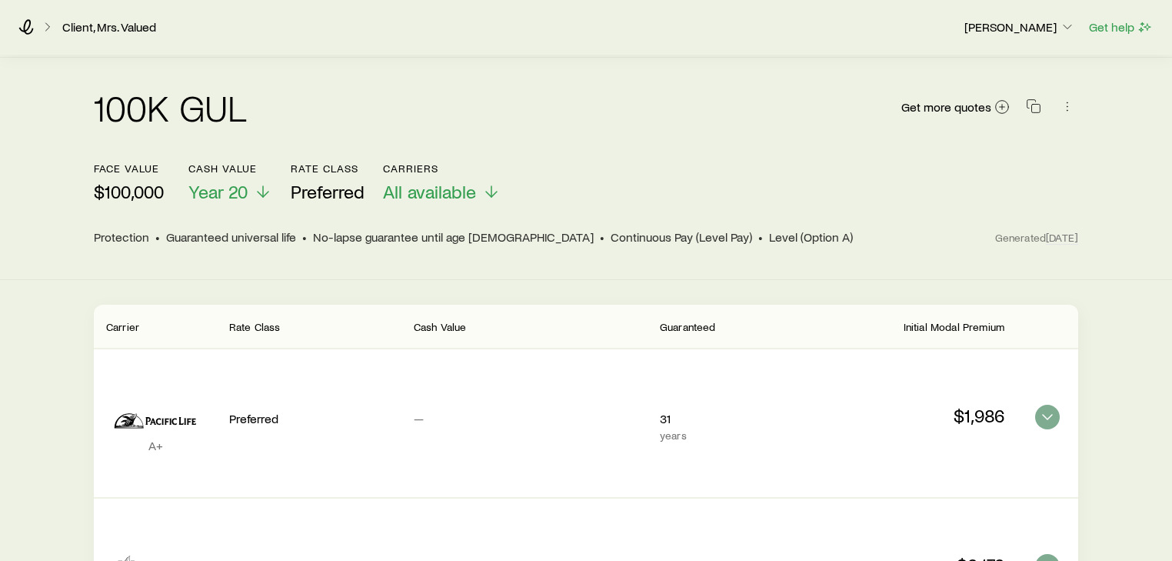
scroll to position [0, 0]
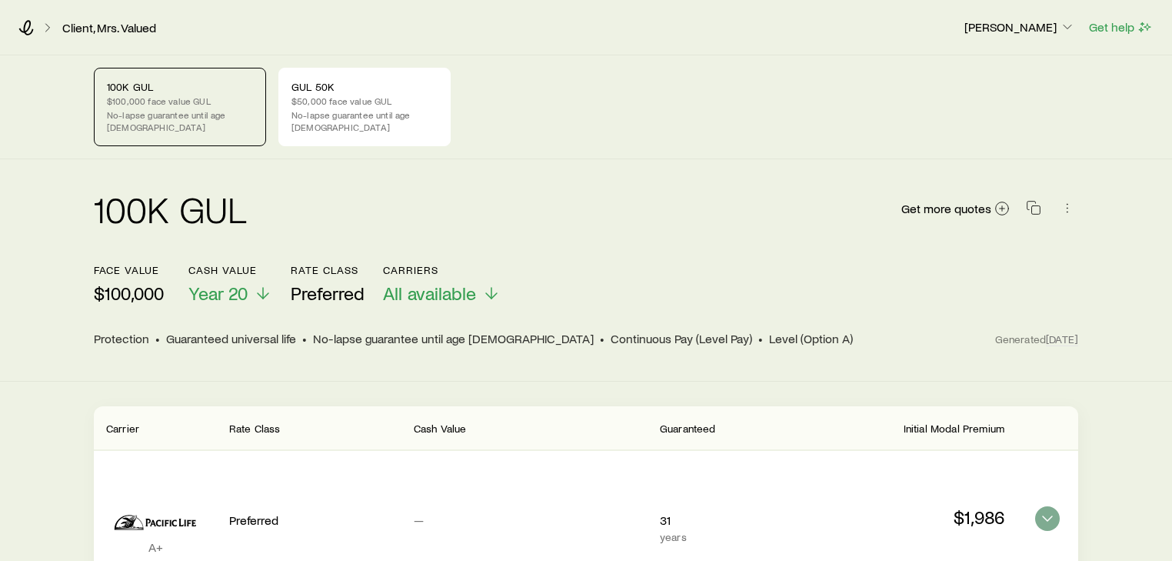
click at [543, 121] on div "100K GUL $100,000 face value GUL No-lapse guarantee until age [DEMOGRAPHIC_DATA…" at bounding box center [586, 107] width 985 height 78
click at [348, 105] on p "$50,000 face value GUL" at bounding box center [365, 101] width 146 height 12
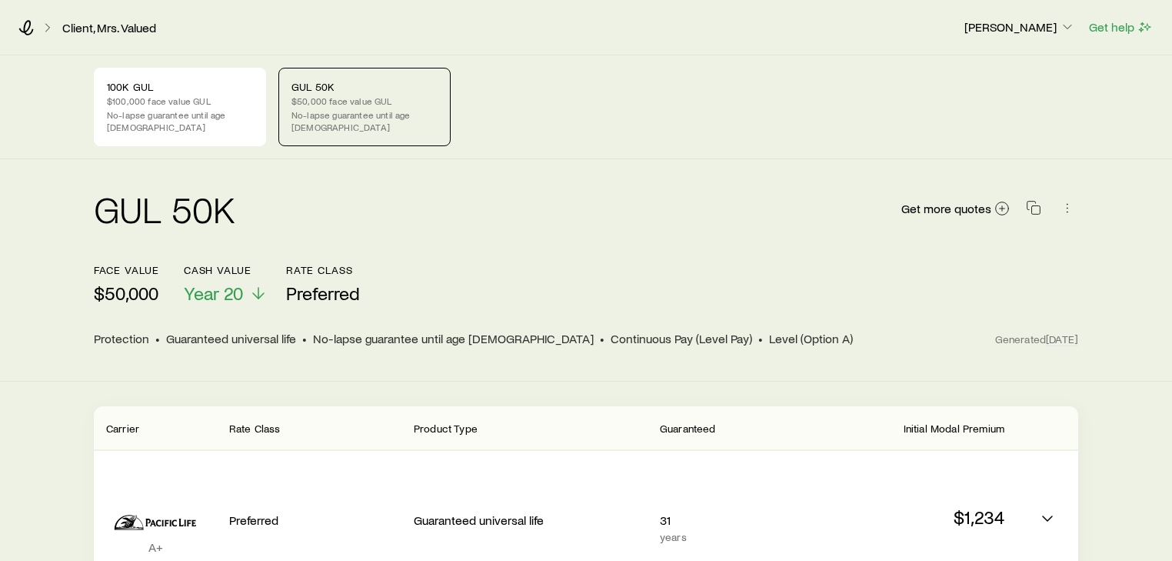
click at [597, 120] on div "100K GUL $100,000 face value GUL No-lapse guarantee until age [DEMOGRAPHIC_DATA…" at bounding box center [586, 107] width 985 height 78
click at [509, 276] on div "face value $50,000 Cash Value Year 20 Rate Class Preferred" at bounding box center [586, 284] width 985 height 41
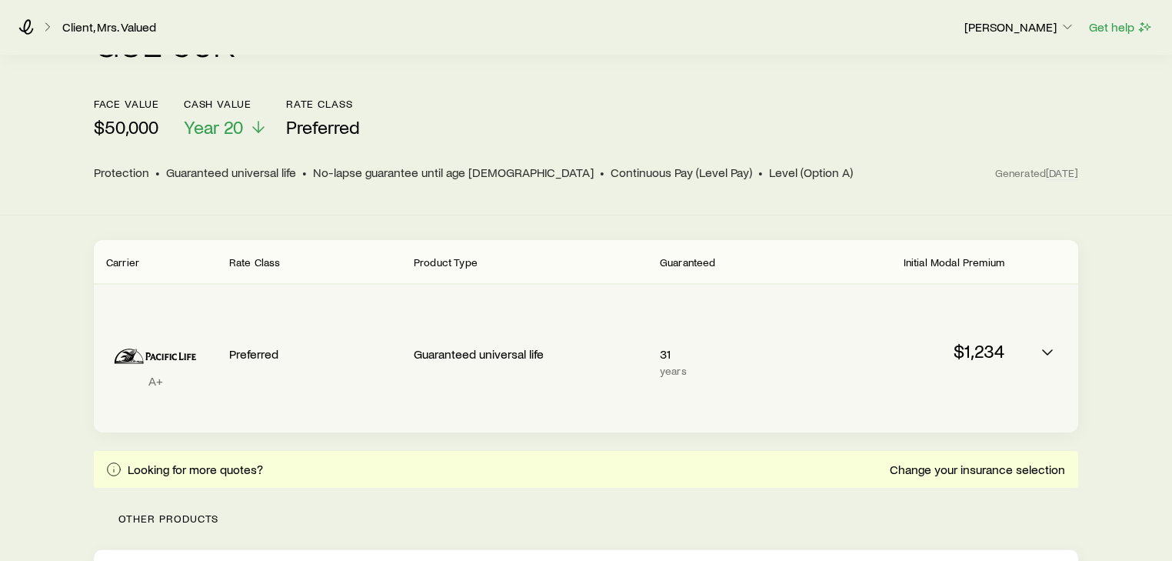
scroll to position [185, 0]
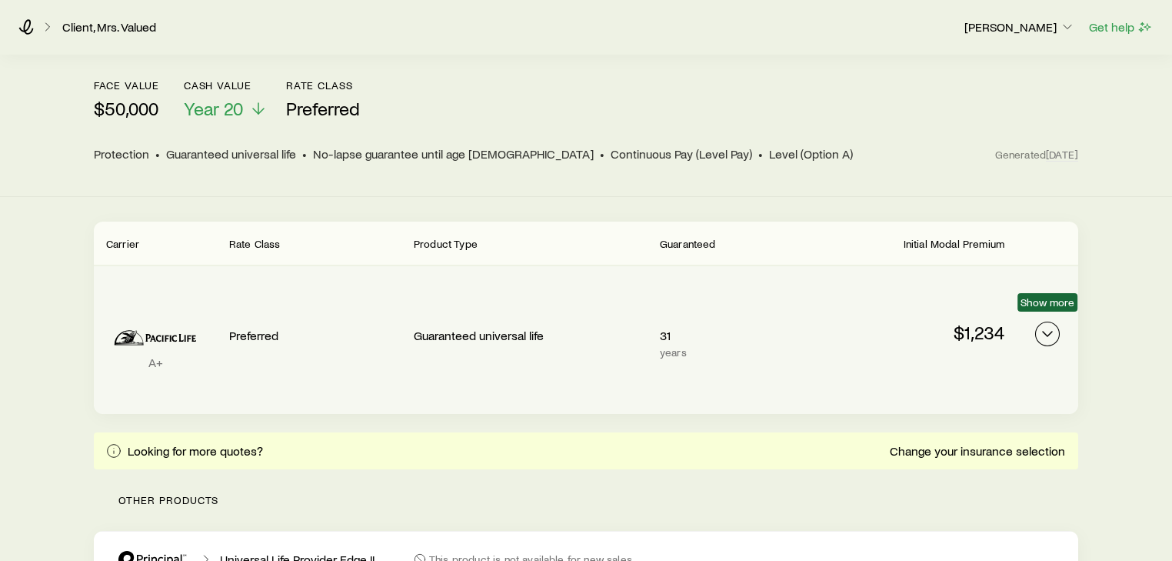
click at [1047, 330] on button "Permanent quotes" at bounding box center [1047, 334] width 25 height 25
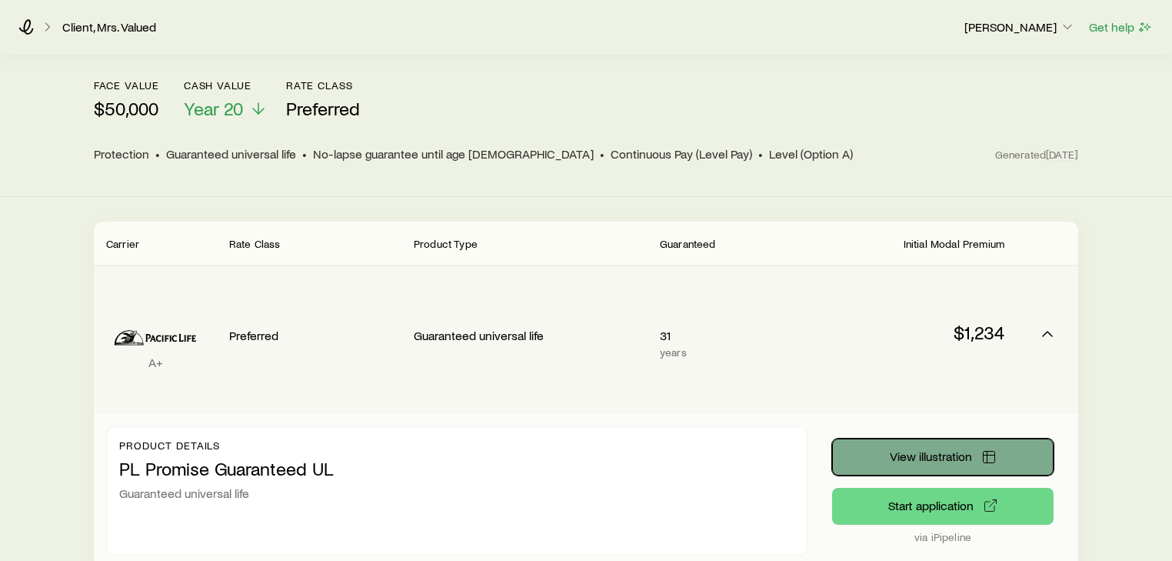
click at [924, 450] on button "View illustration" at bounding box center [943, 456] width 222 height 37
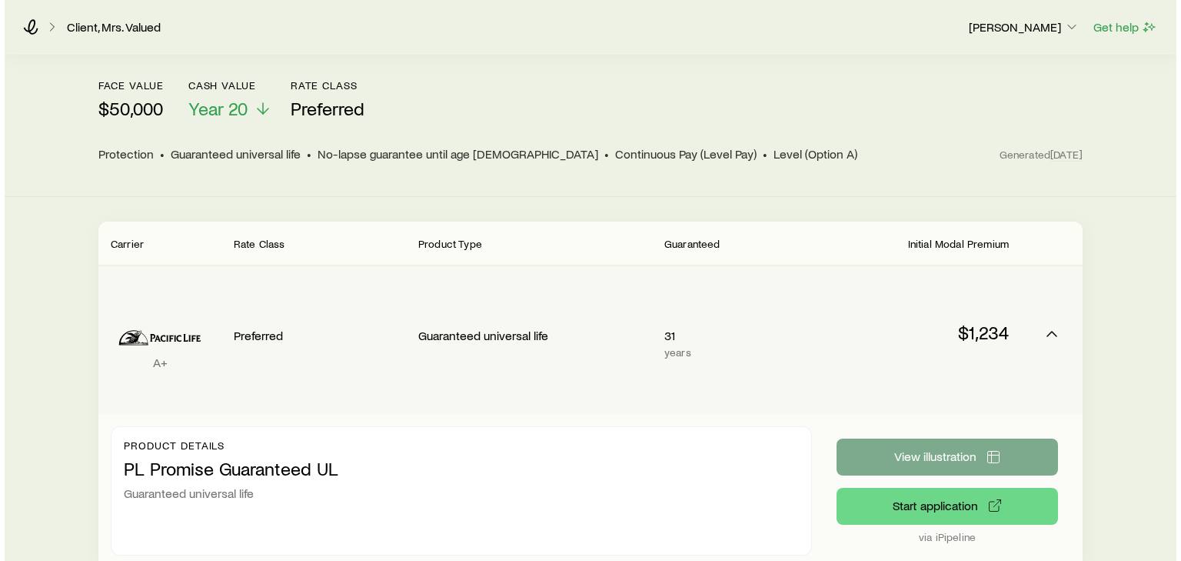
scroll to position [0, 0]
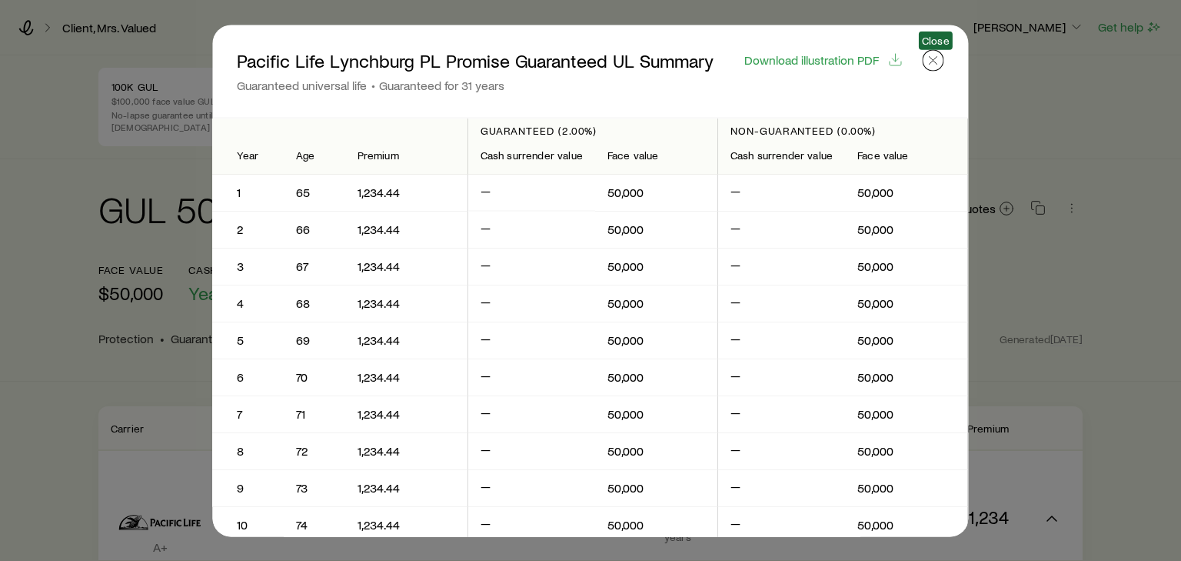
click at [934, 62] on icon "button" at bounding box center [933, 59] width 15 height 15
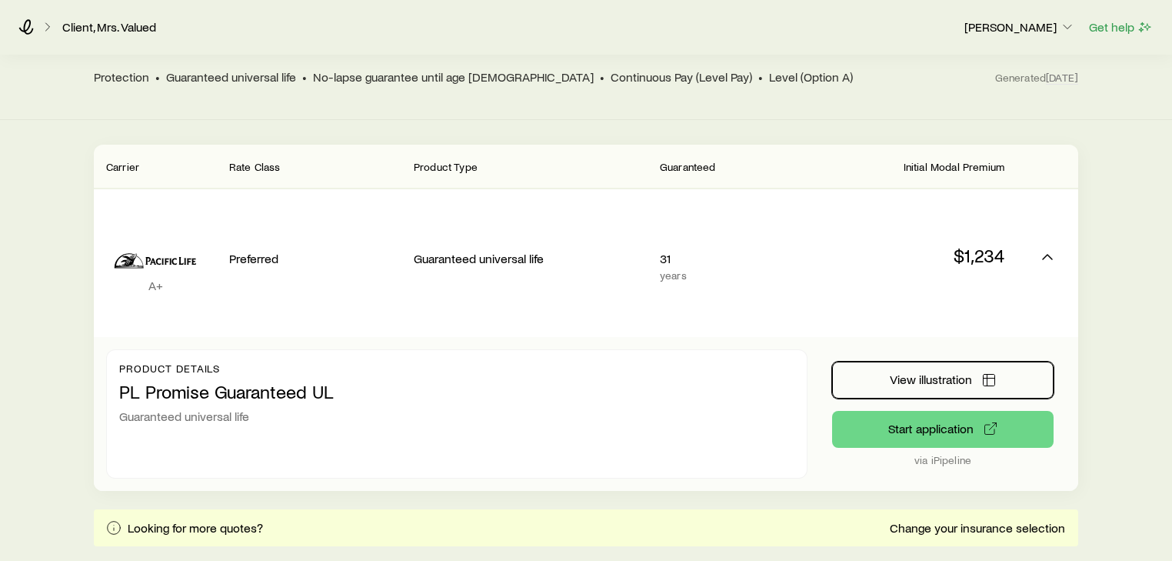
scroll to position [431, 0]
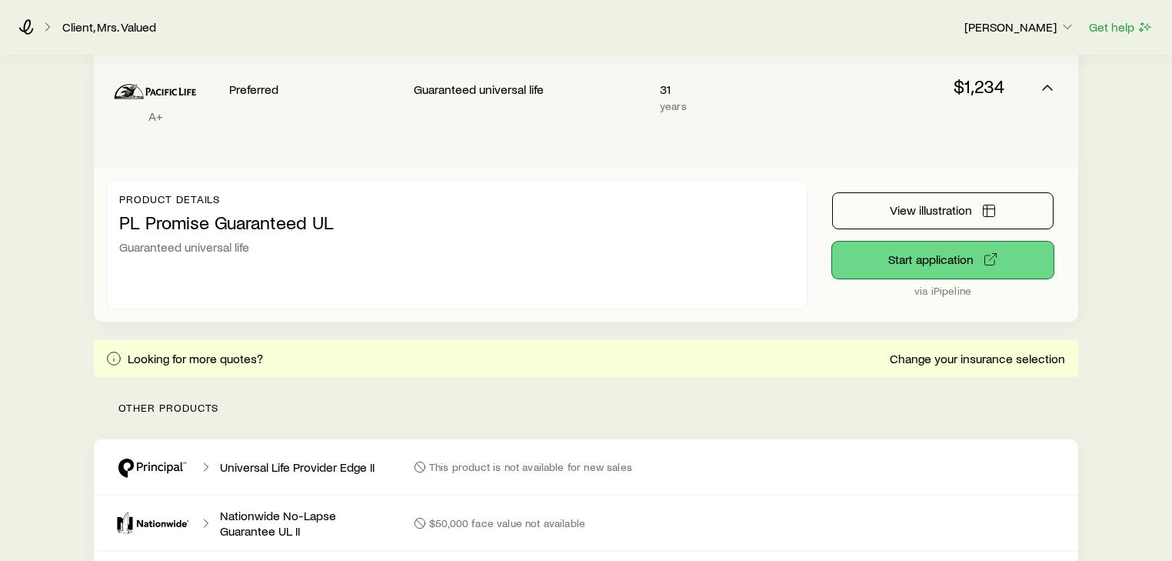
click at [945, 243] on button "Start application" at bounding box center [943, 260] width 222 height 37
